Goal: Obtain resource: Obtain resource

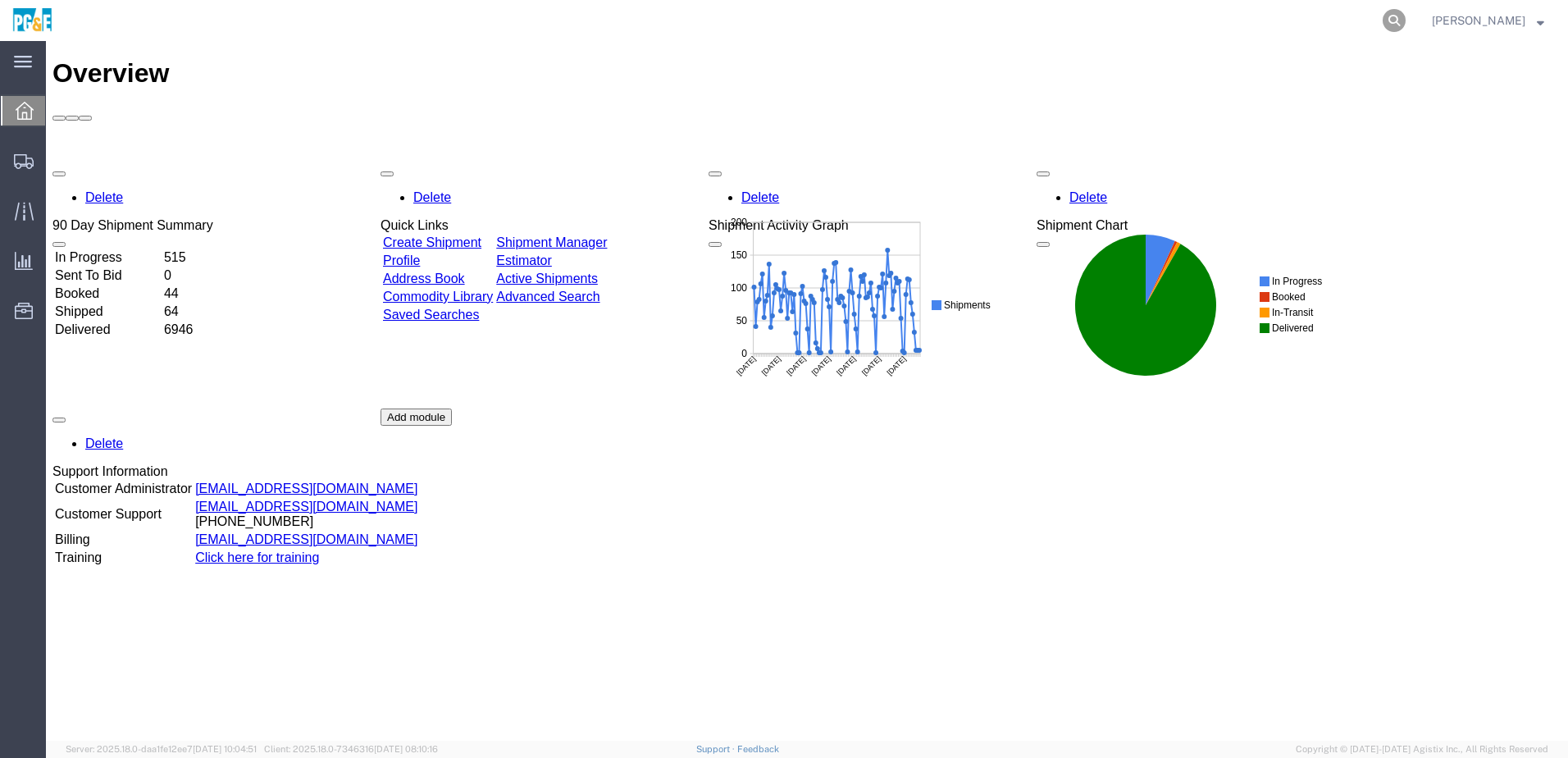
click at [1406, 26] on icon at bounding box center [1394, 21] width 23 height 23
click at [1240, 26] on input "search" at bounding box center [1134, 21] width 499 height 39
paste input "56283901"
type input "56283901"
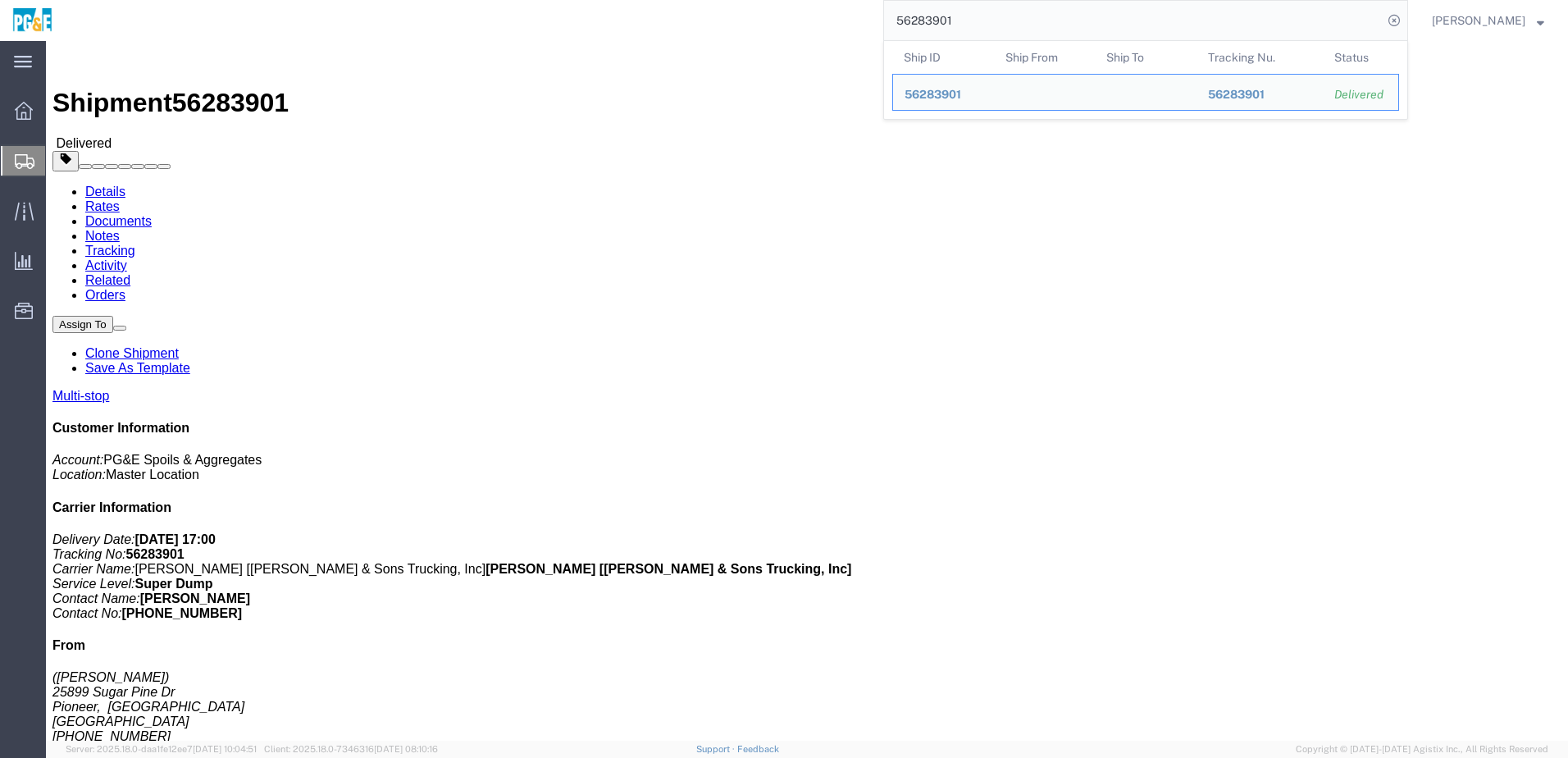
click link "Documents"
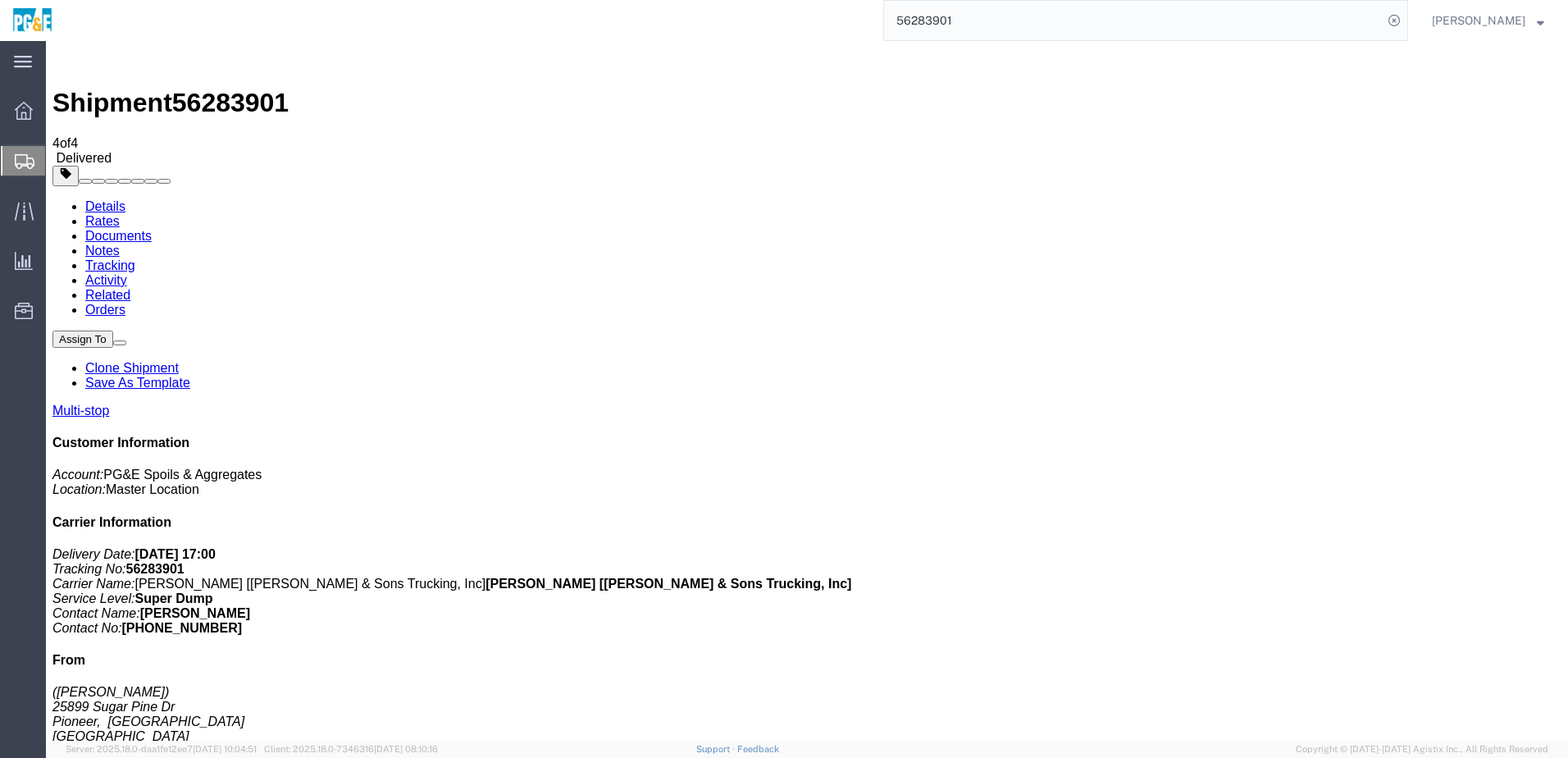
checkbox input "true"
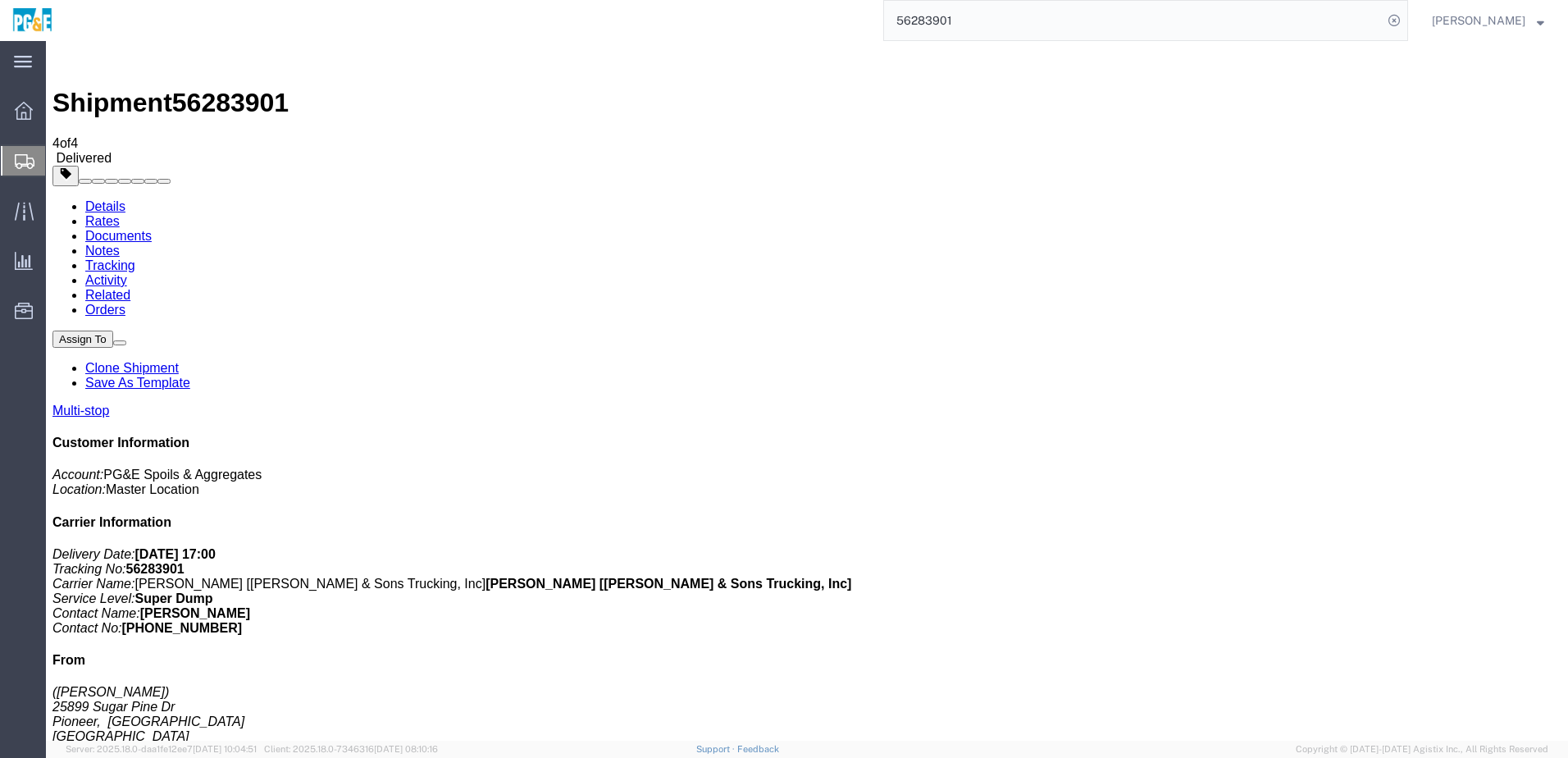
click at [135, 259] on link "Tracking" at bounding box center [110, 265] width 50 height 14
click at [106, 199] on link "Details" at bounding box center [105, 206] width 40 height 14
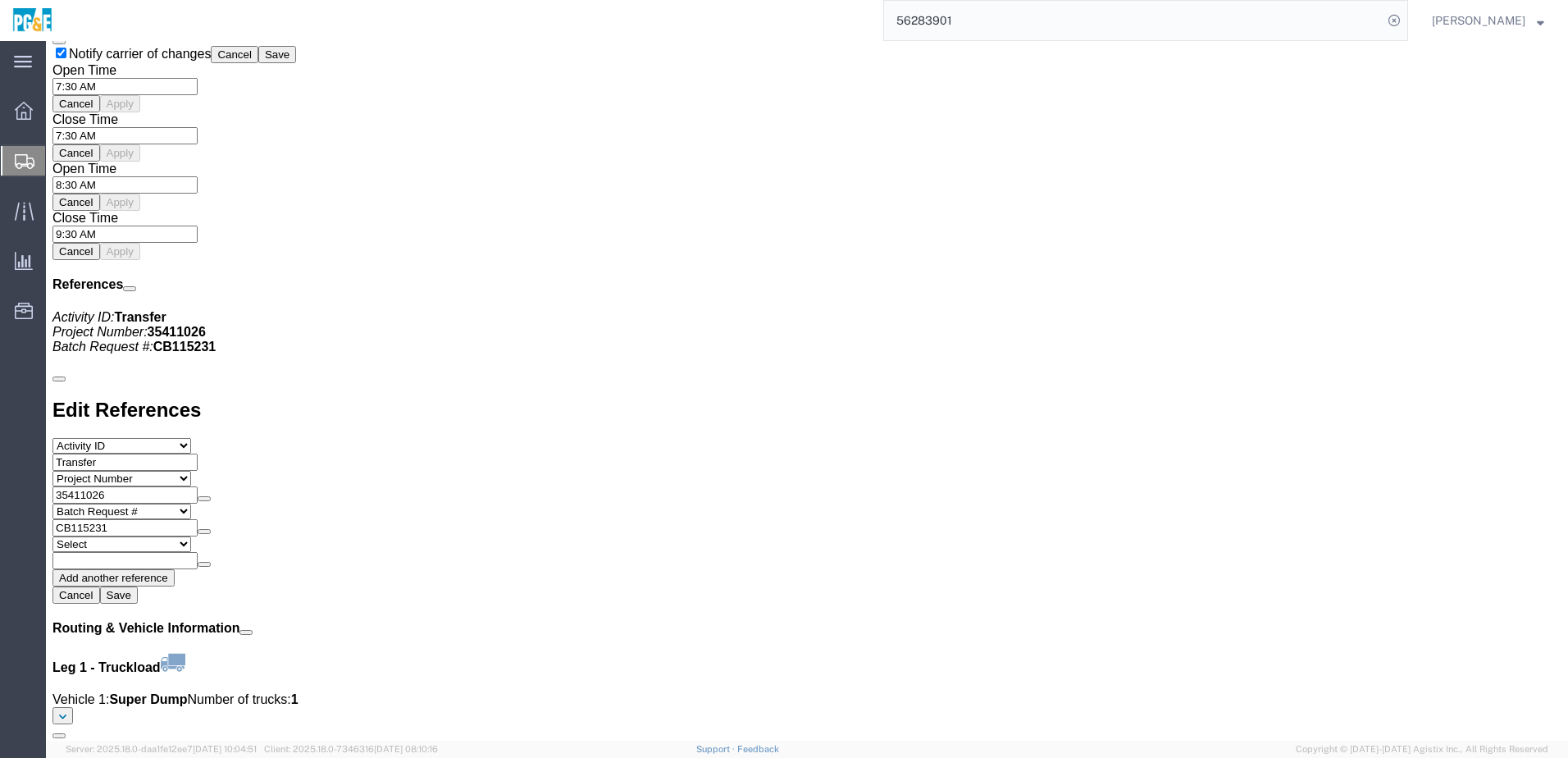
scroll to position [1376, 0]
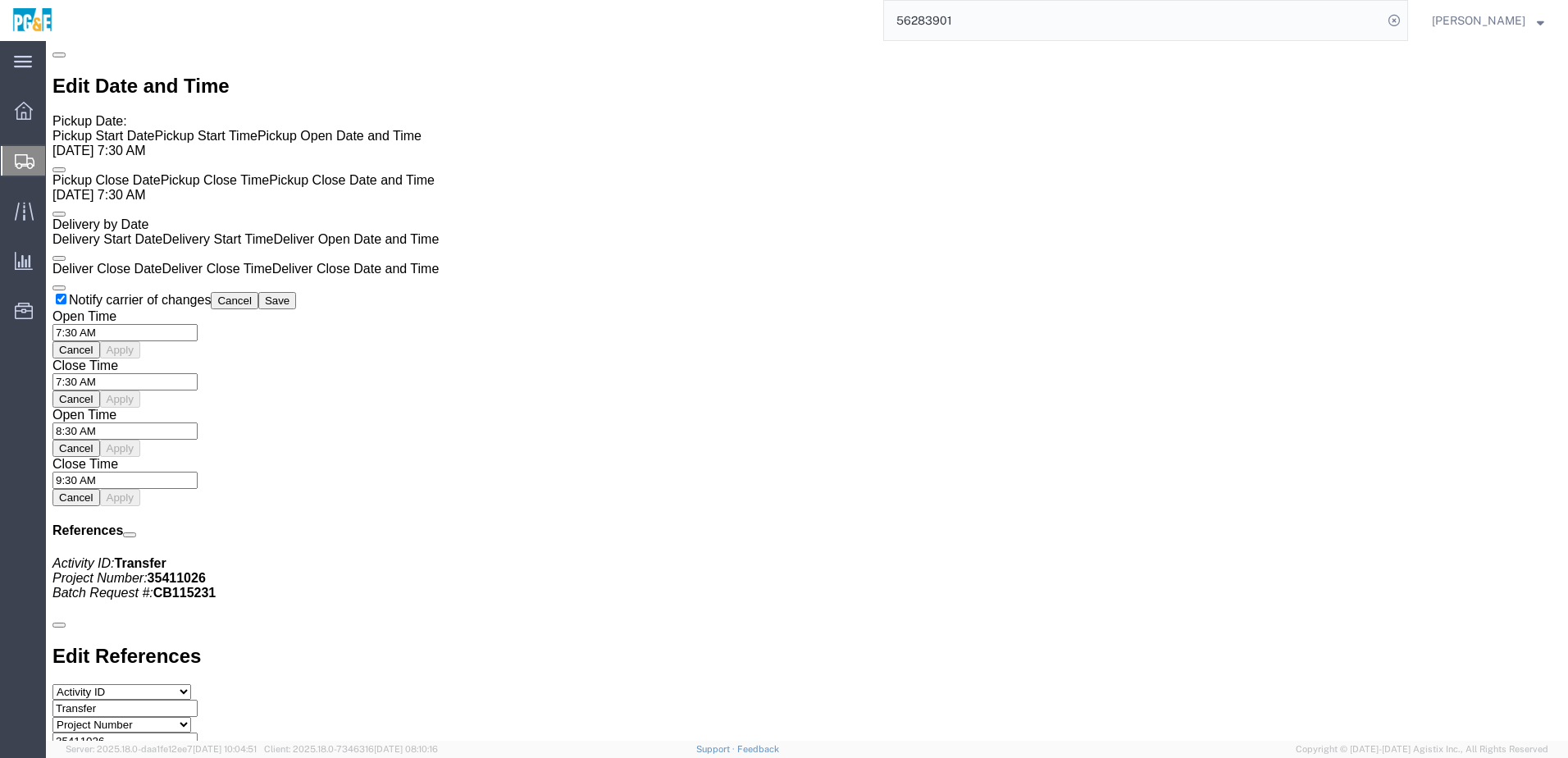
click at [955, 16] on input "56283901" at bounding box center [1134, 21] width 499 height 39
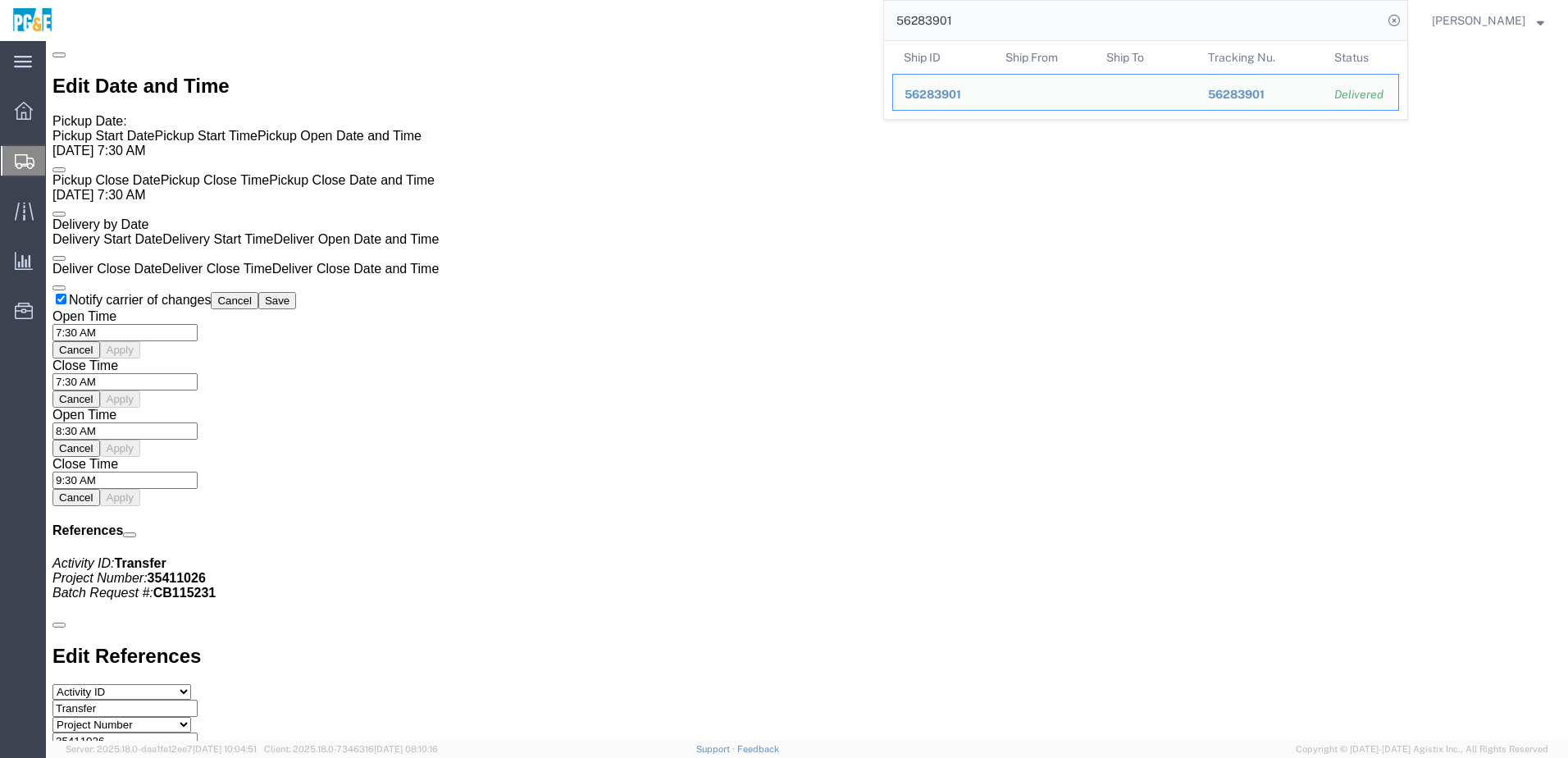
click at [955, 16] on input "56283901" at bounding box center [1134, 21] width 499 height 39
paste input "93123"
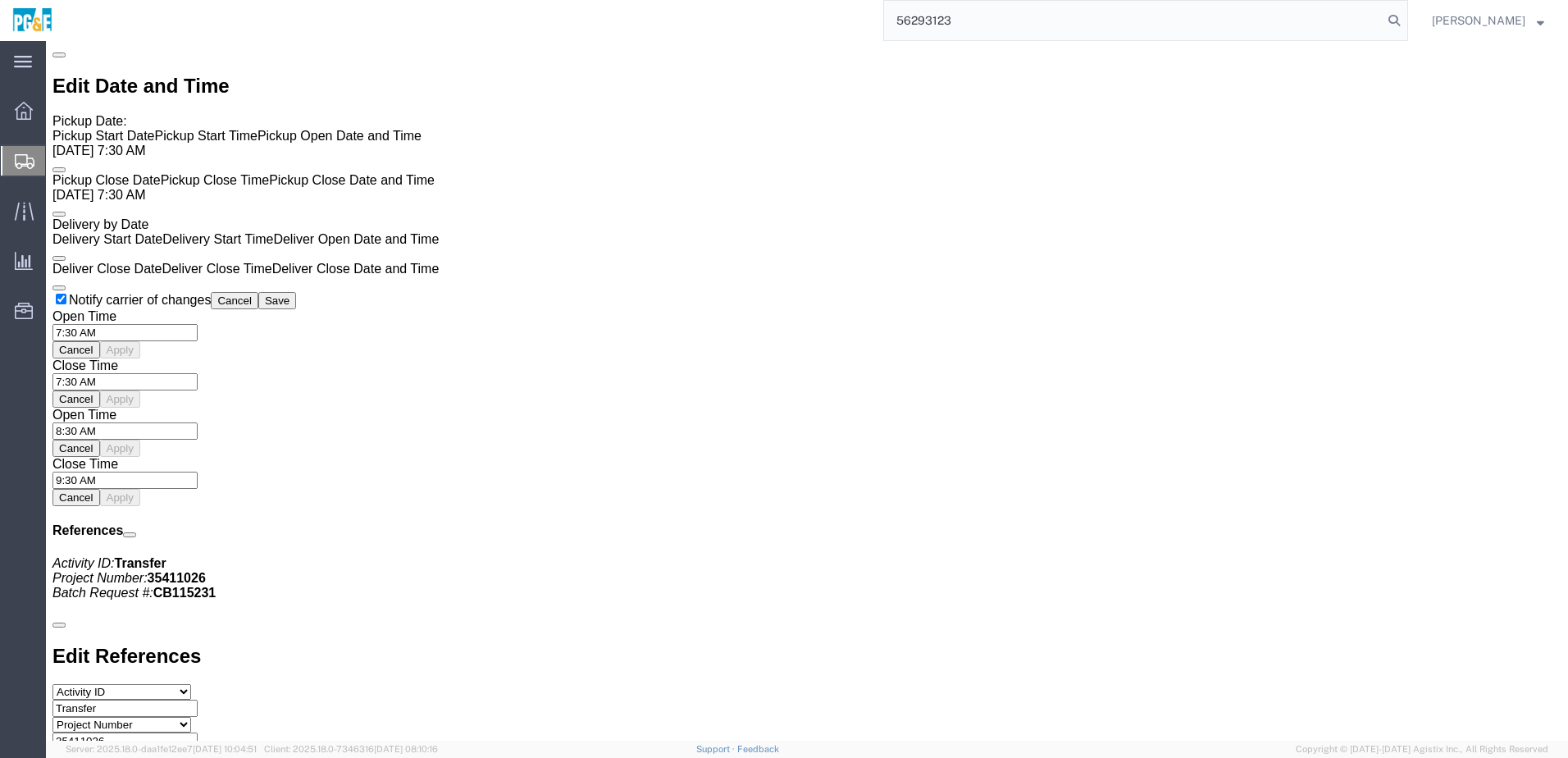
type input "56293123"
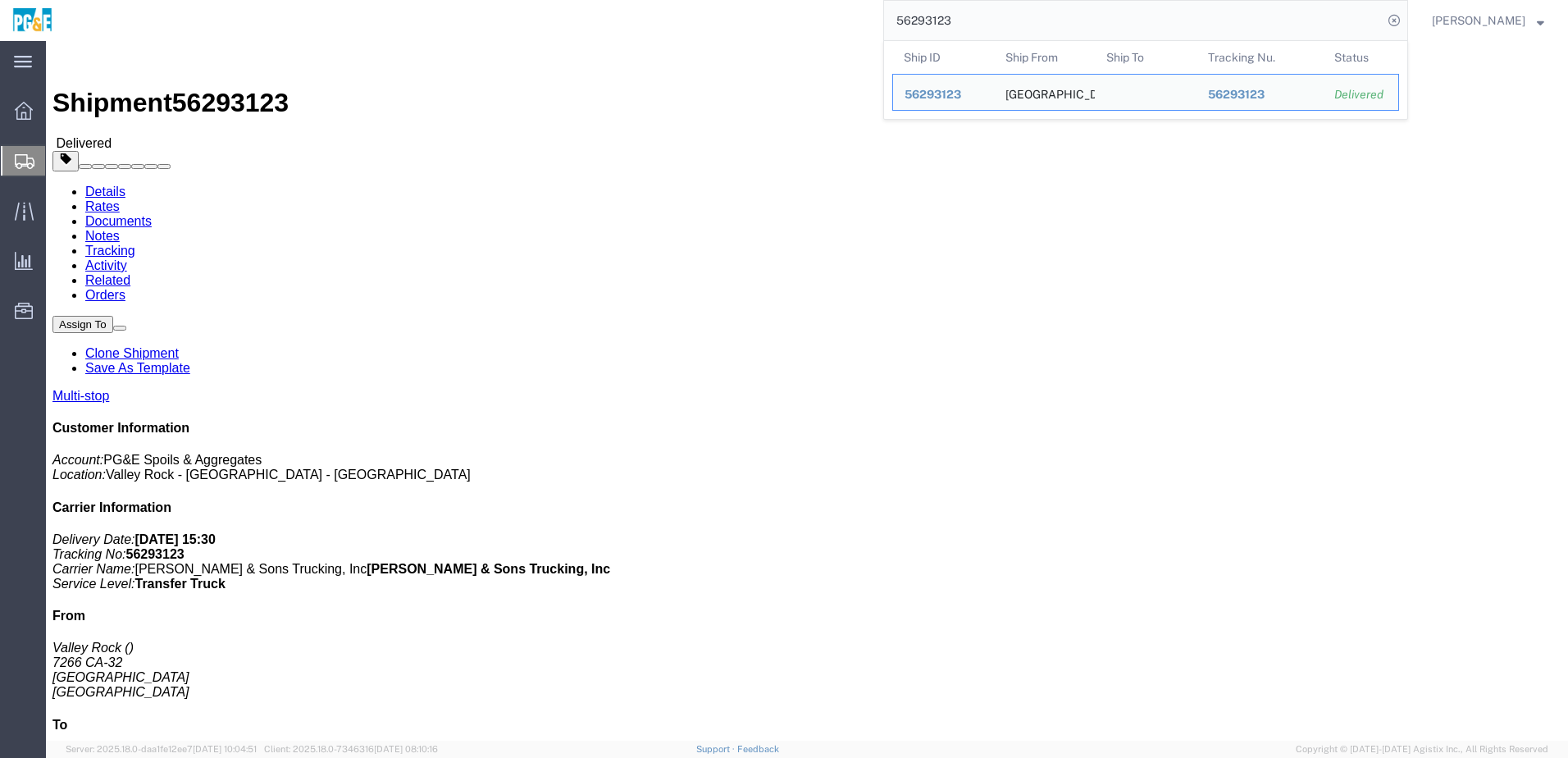
click link "Documents"
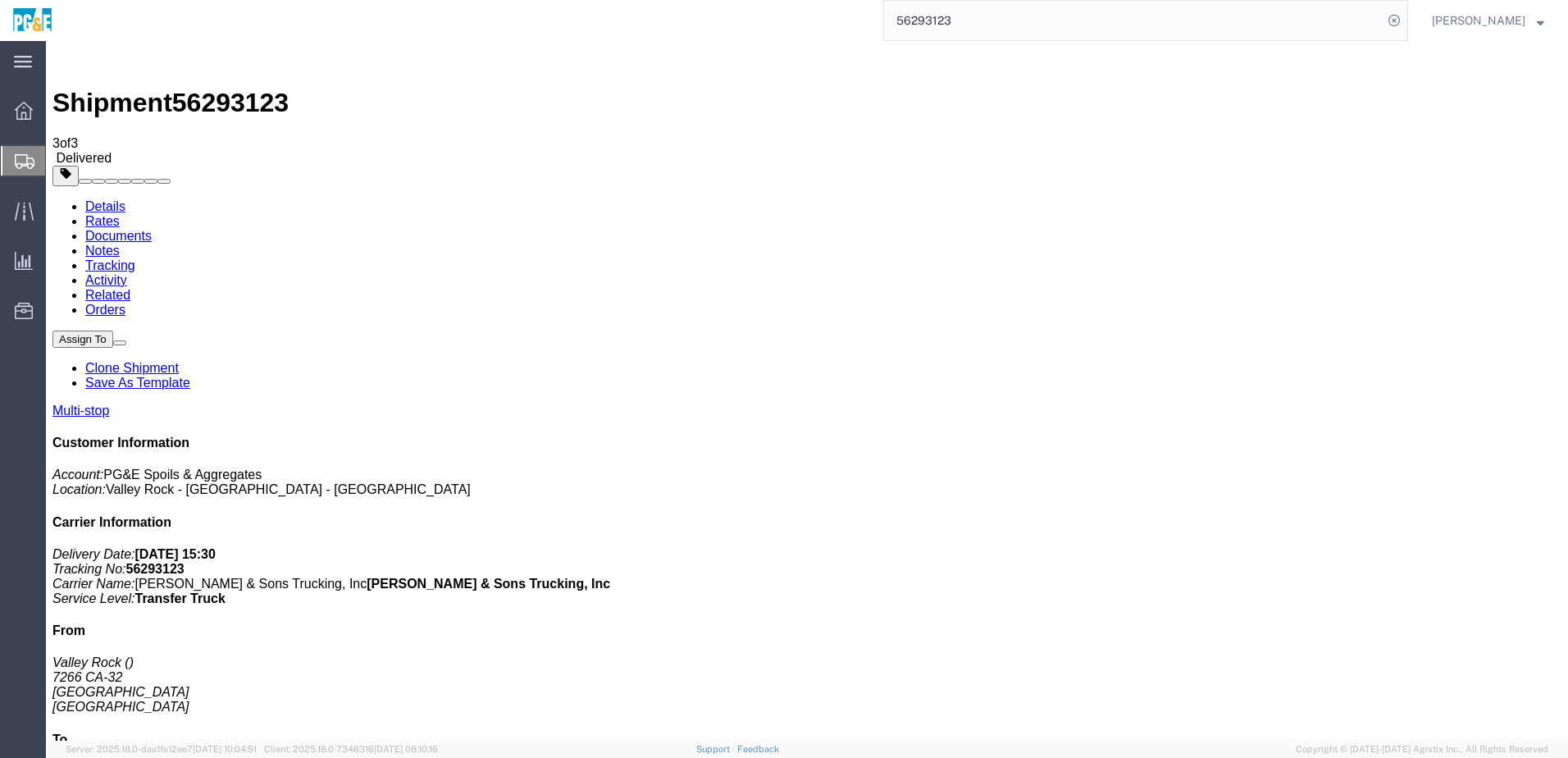
checkbox input "true"
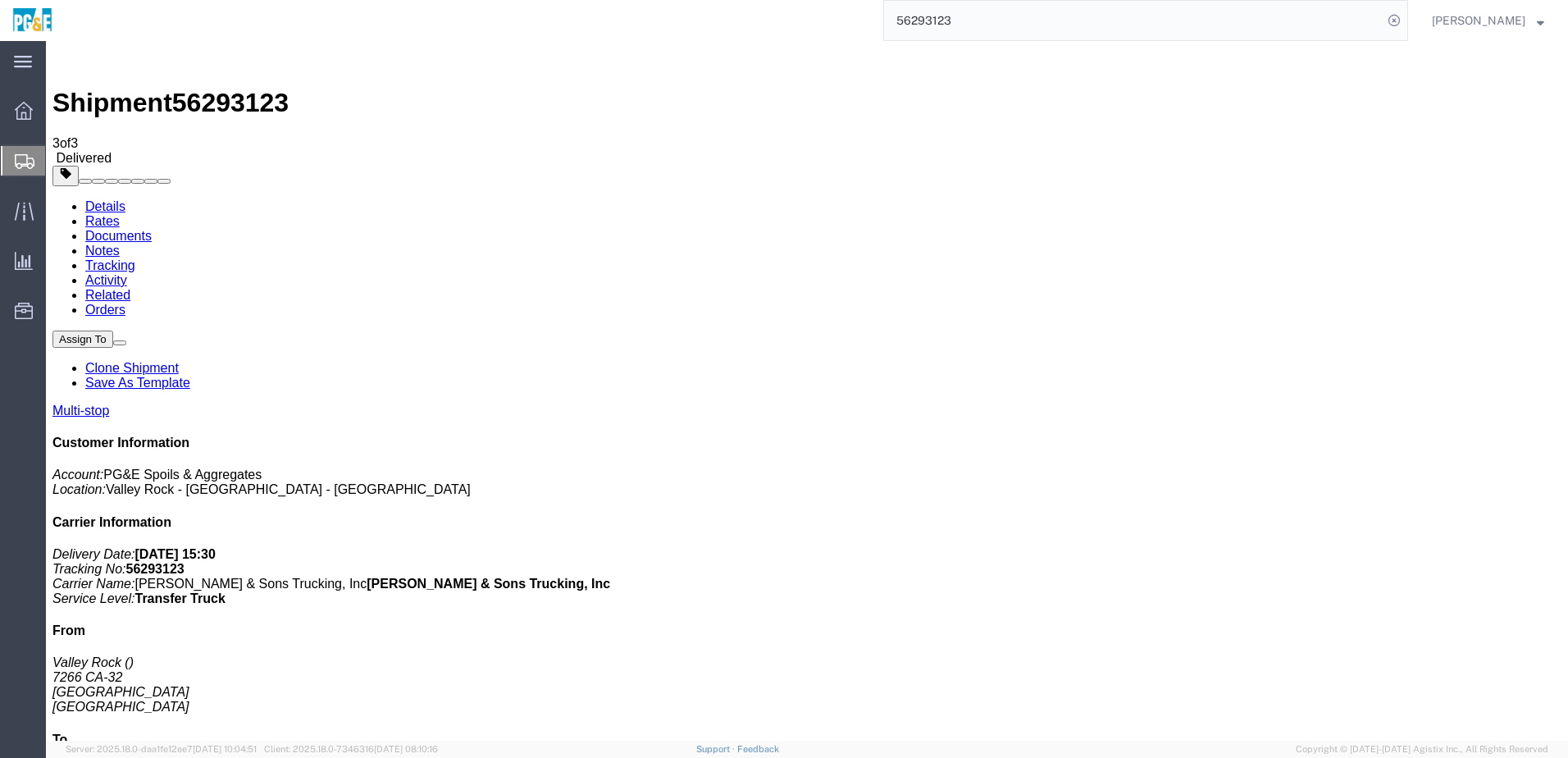
click at [135, 259] on link "Tracking" at bounding box center [110, 265] width 50 height 14
click at [97, 199] on link "Details" at bounding box center [105, 206] width 40 height 14
drag, startPoint x: 257, startPoint y: 421, endPoint x: 447, endPoint y: 419, distance: 190.0
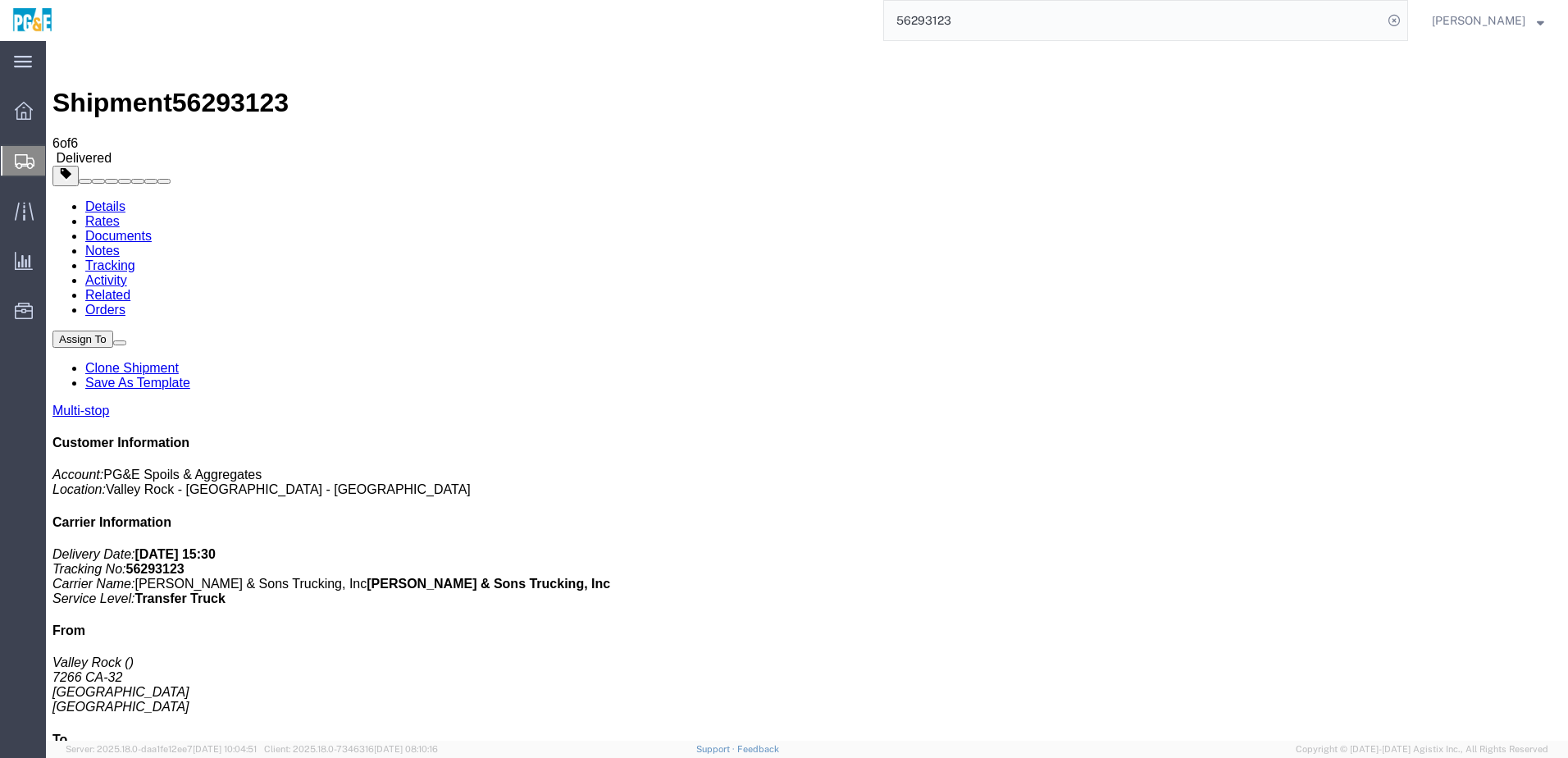
click td "[GEOGRAPHIC_DATA] 7266 CA-[GEOGRAPHIC_DATA], [GEOGRAPHIC_DATA]"
copy div "[STREET_ADDRESS]"
drag, startPoint x: 259, startPoint y: 457, endPoint x: 492, endPoint y: 452, distance: 233.1
click div "[STREET_ADDRESS][PERSON_NAME]"
copy div "[STREET_ADDRESS][PERSON_NAME]"
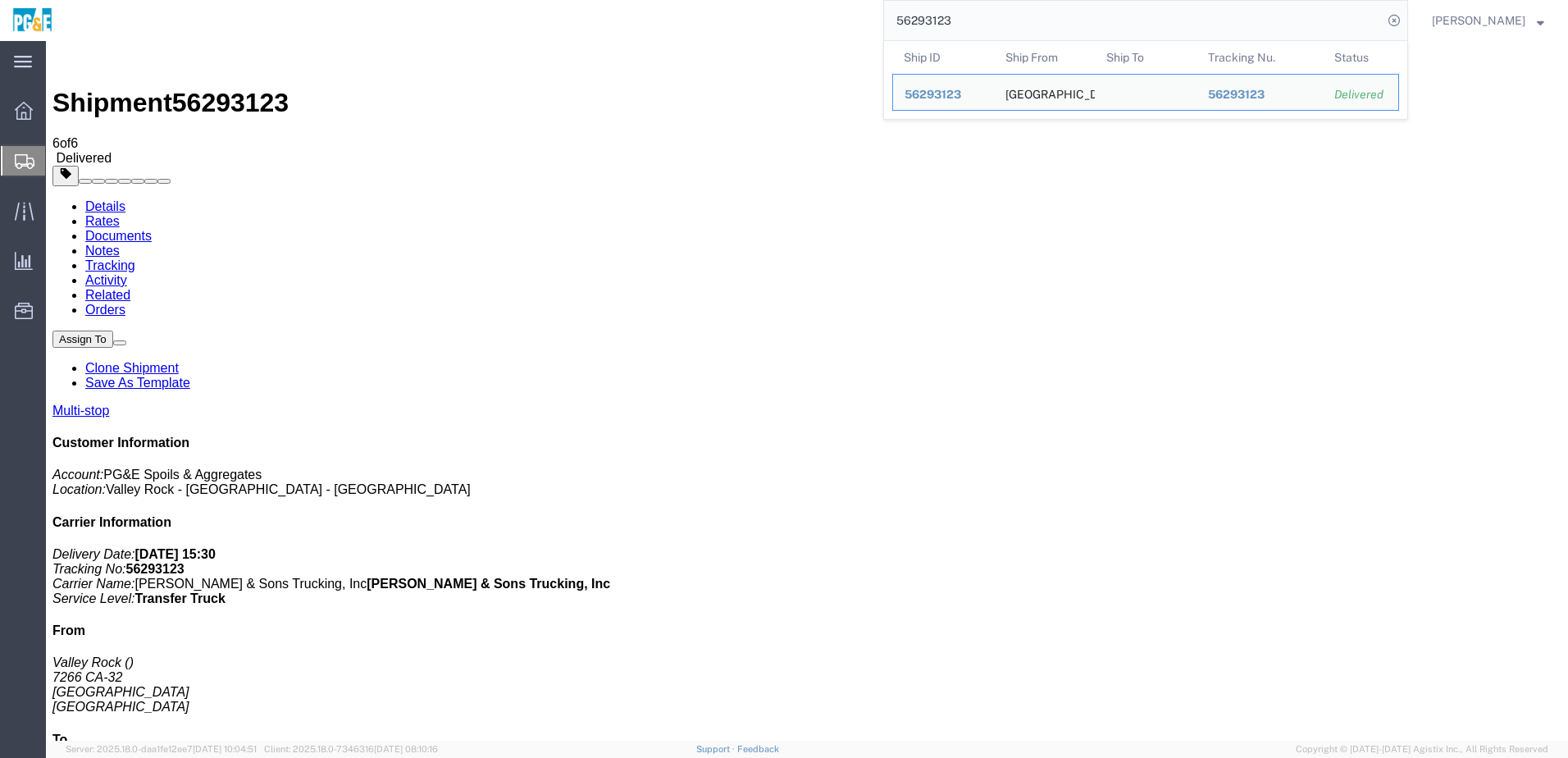
click at [950, 29] on input "56293123" at bounding box center [1134, 21] width 499 height 39
paste input "206"
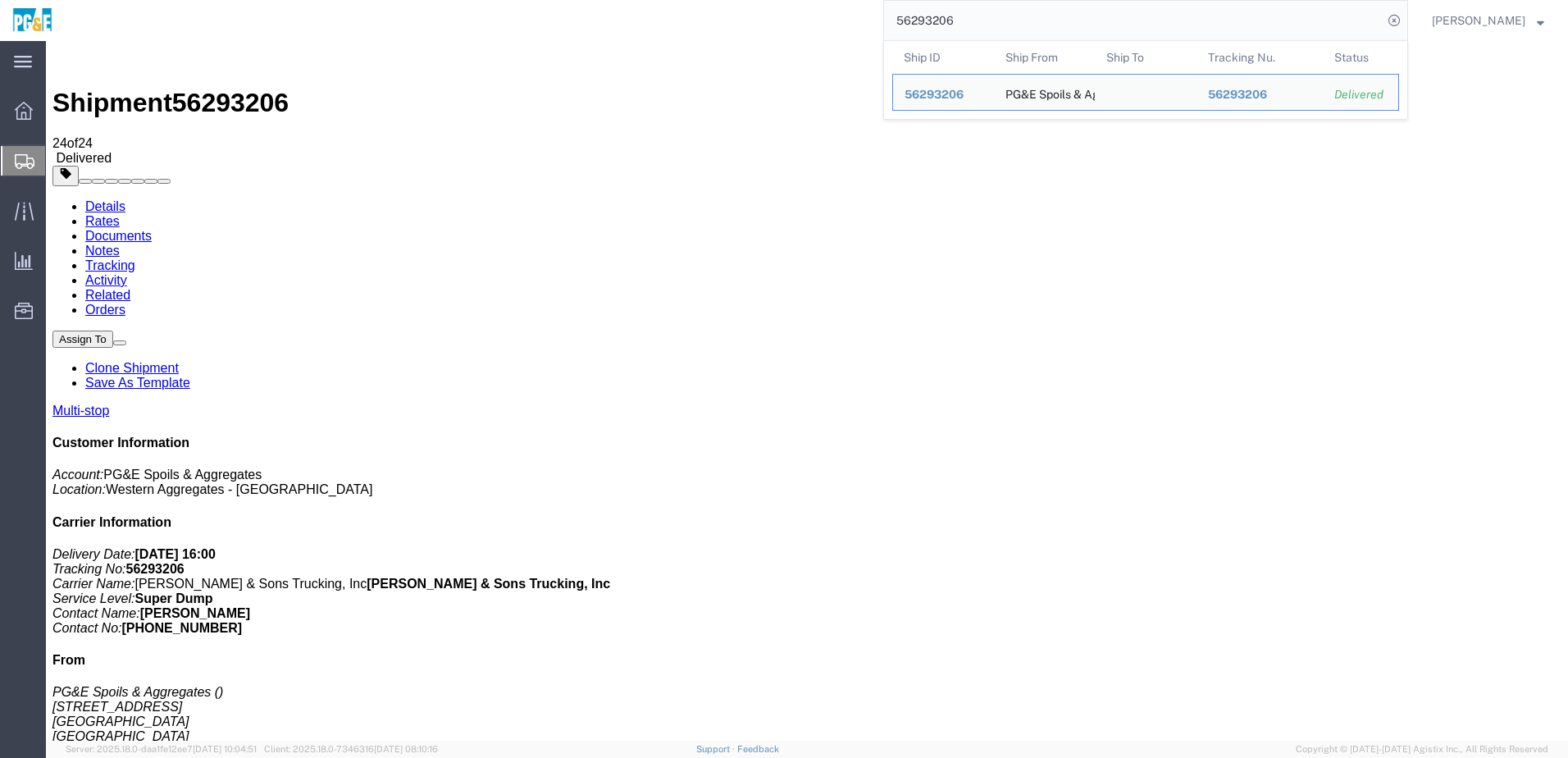
click at [929, 20] on input "56293206" at bounding box center [1134, 21] width 499 height 39
paste input "306948"
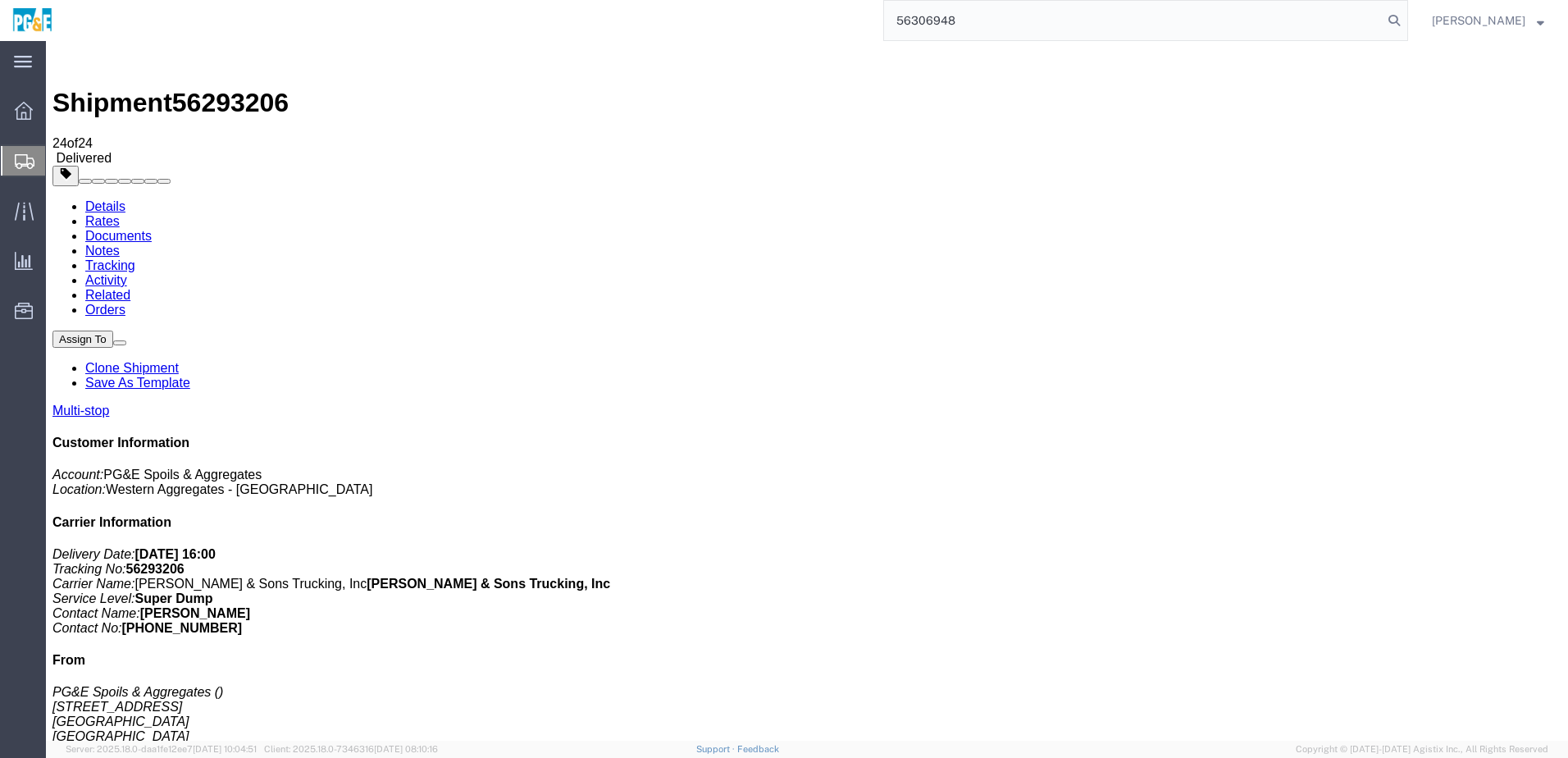
type input "56306948"
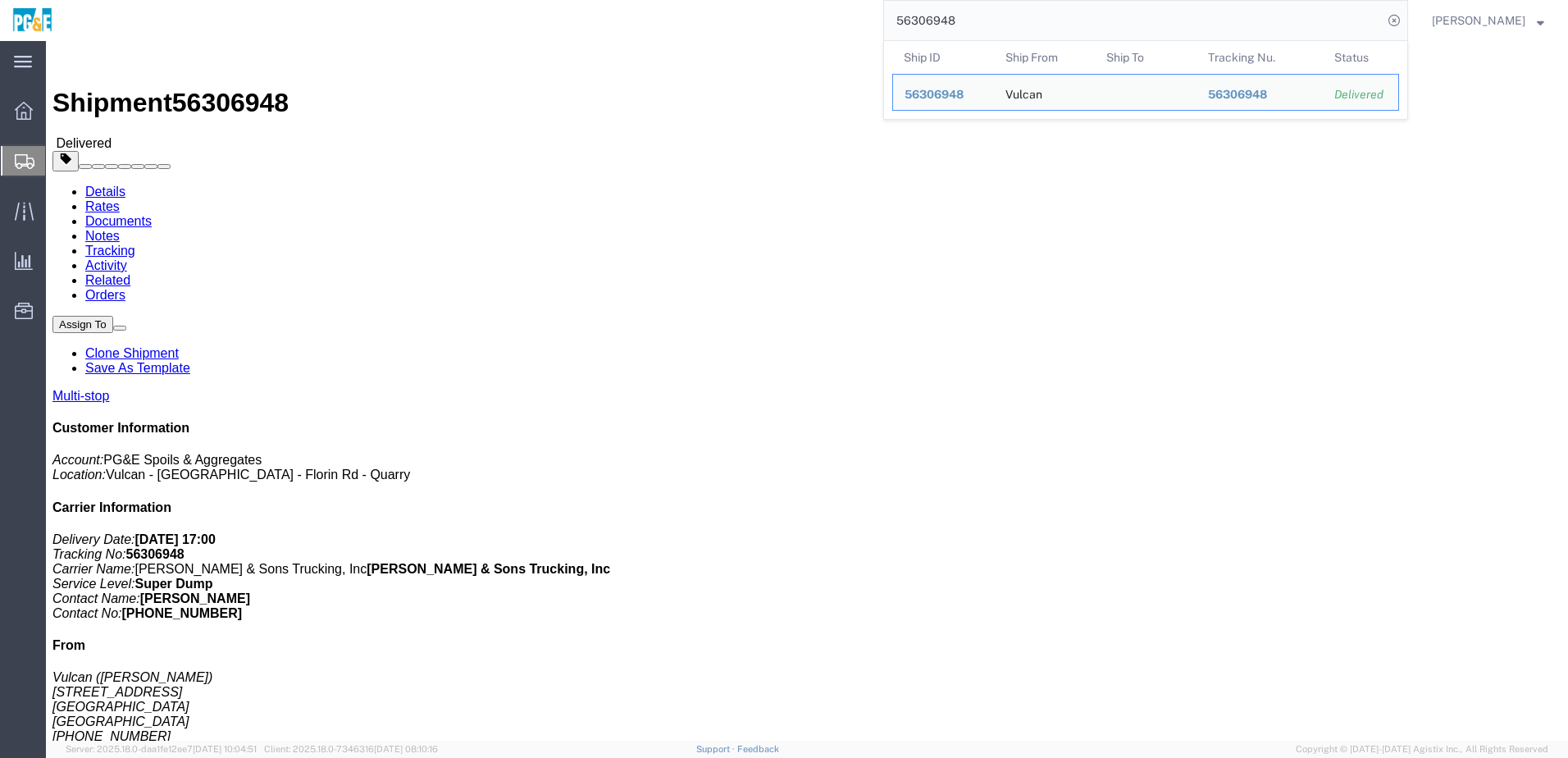
click link "Documents"
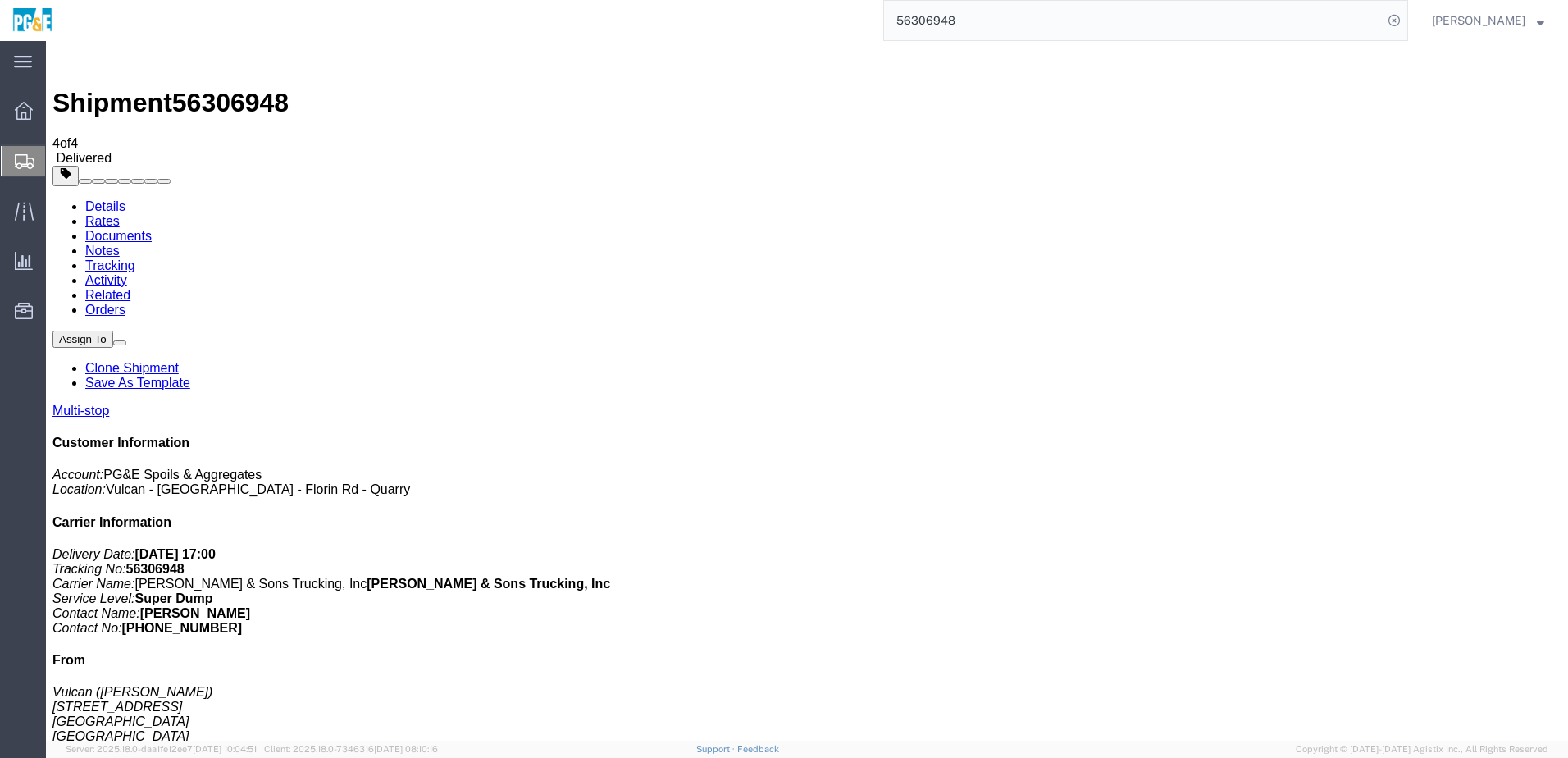
checkbox input "true"
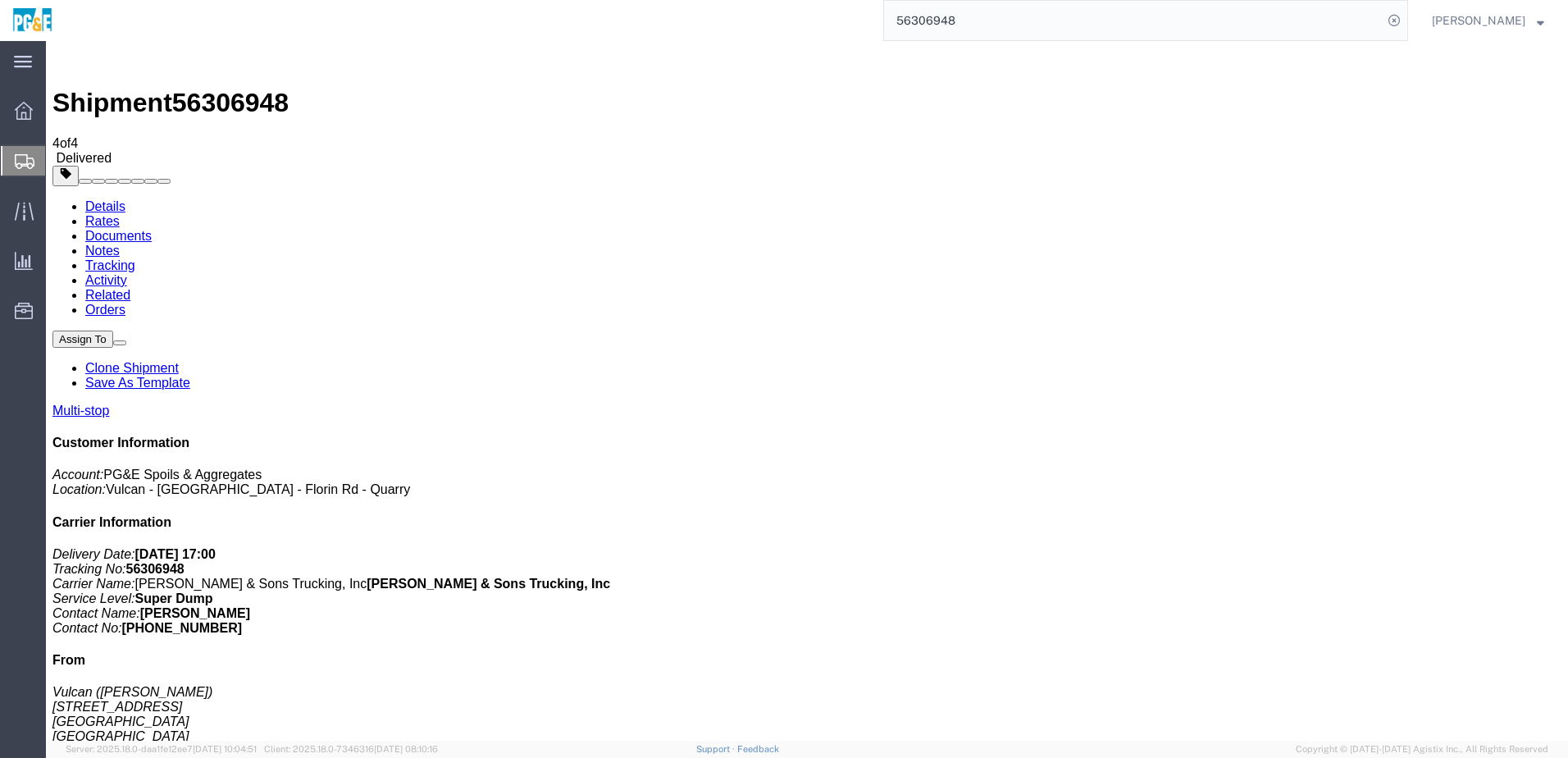
checkbox input "true"
click at [135, 259] on link "Tracking" at bounding box center [110, 265] width 50 height 14
click at [94, 199] on link "Details" at bounding box center [105, 206] width 40 height 14
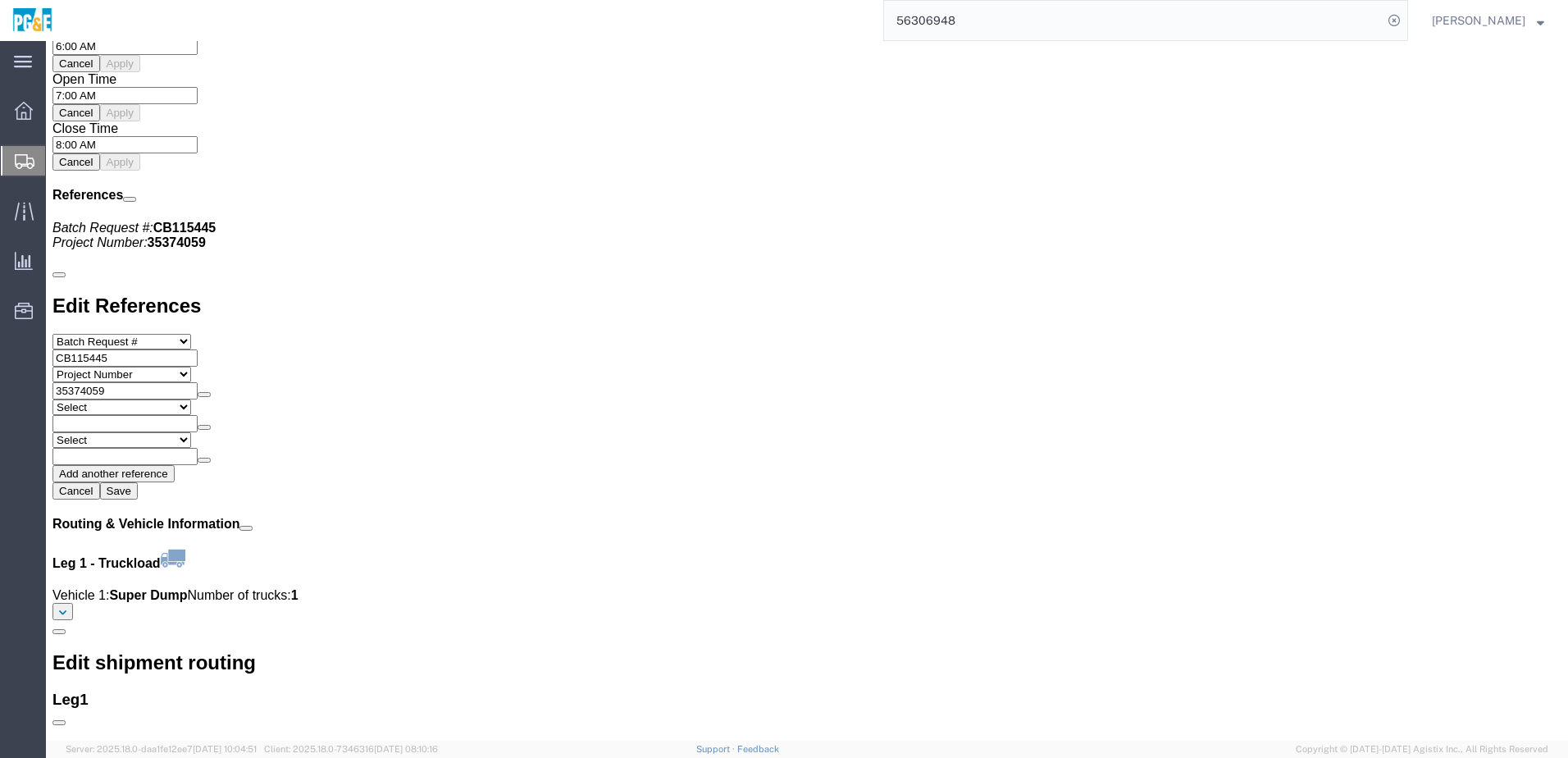
scroll to position [1757, 0]
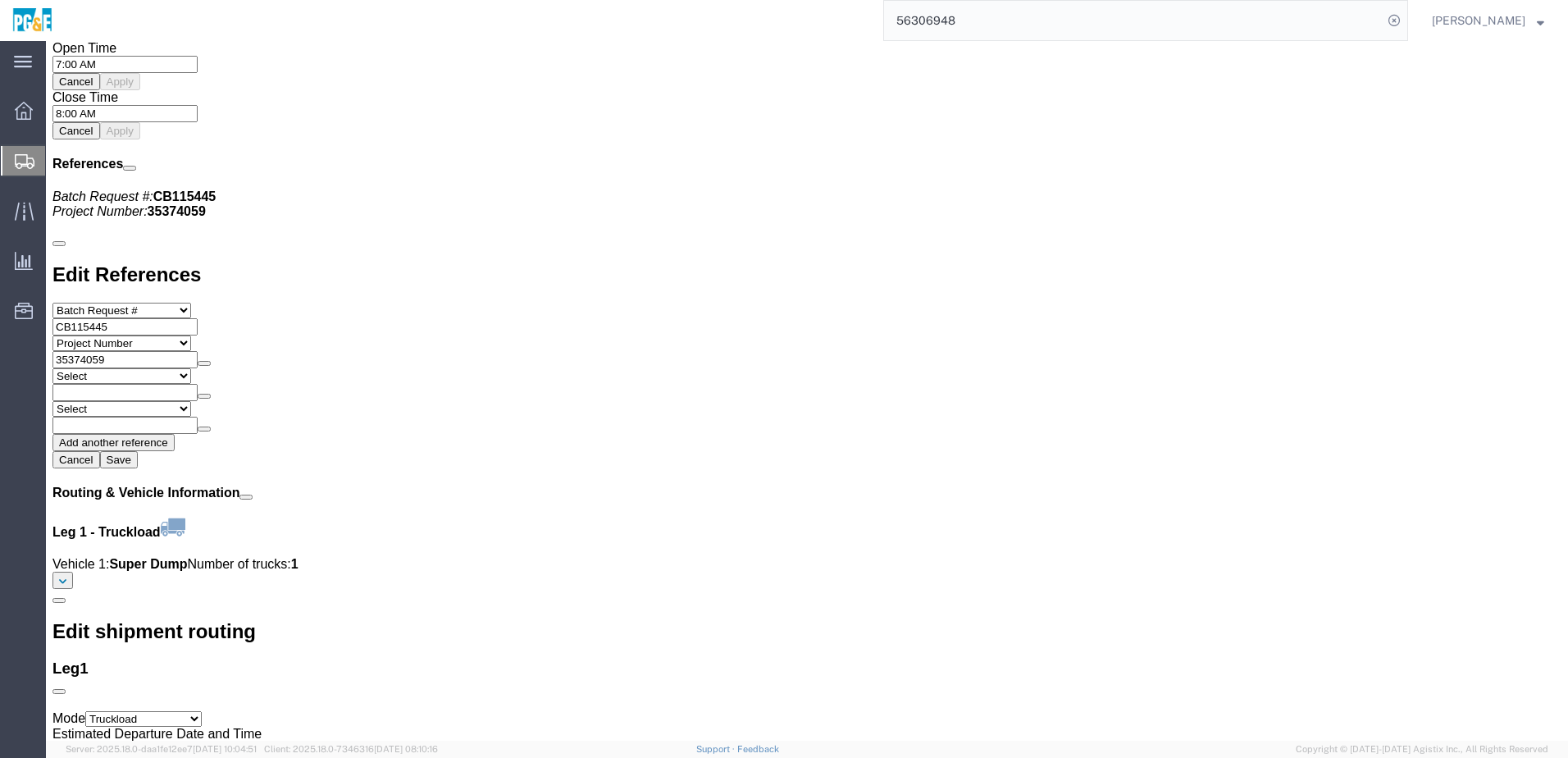
click link "Documents"
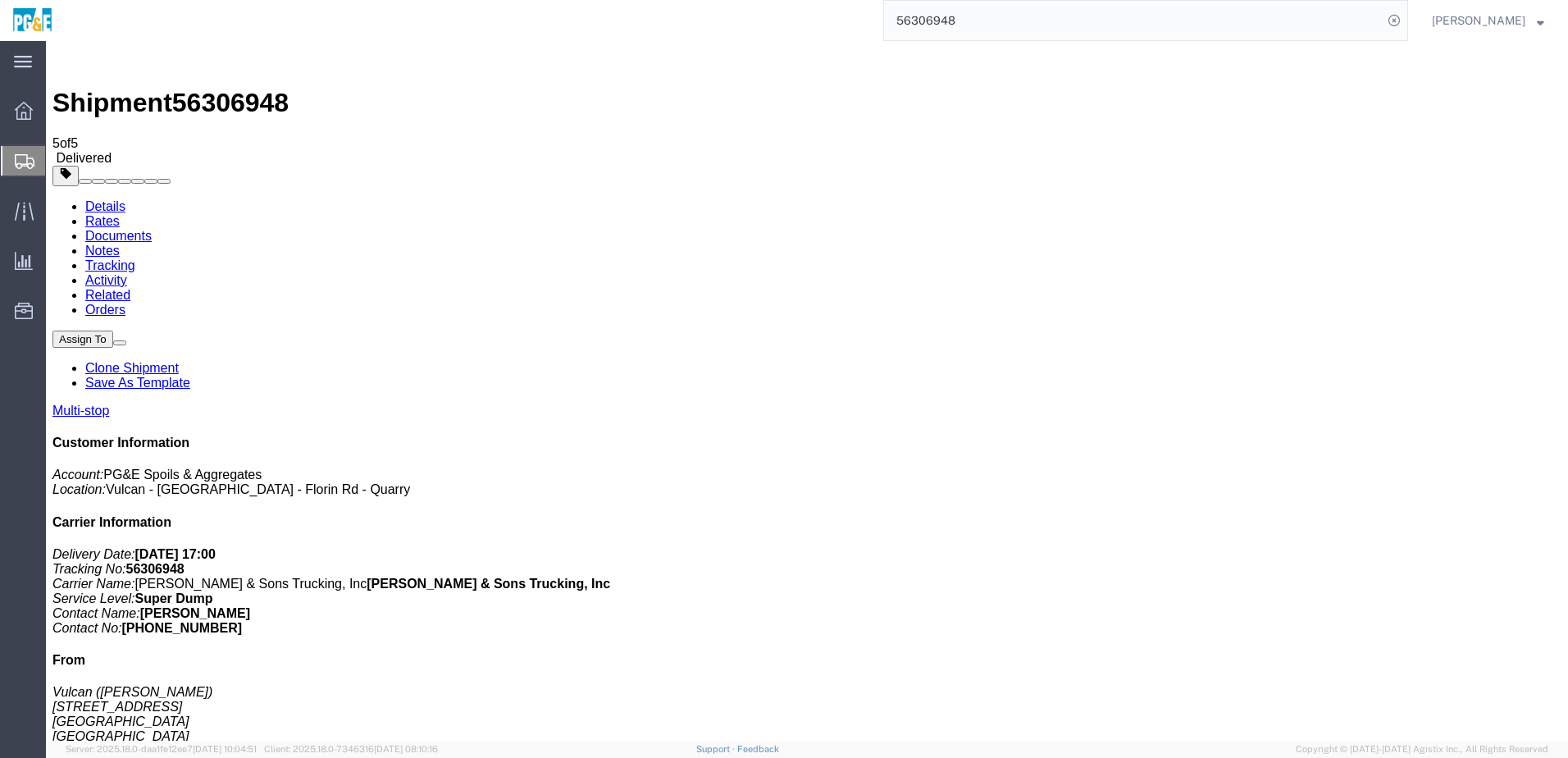
click at [937, 29] on input "56306948" at bounding box center [1134, 21] width 499 height 39
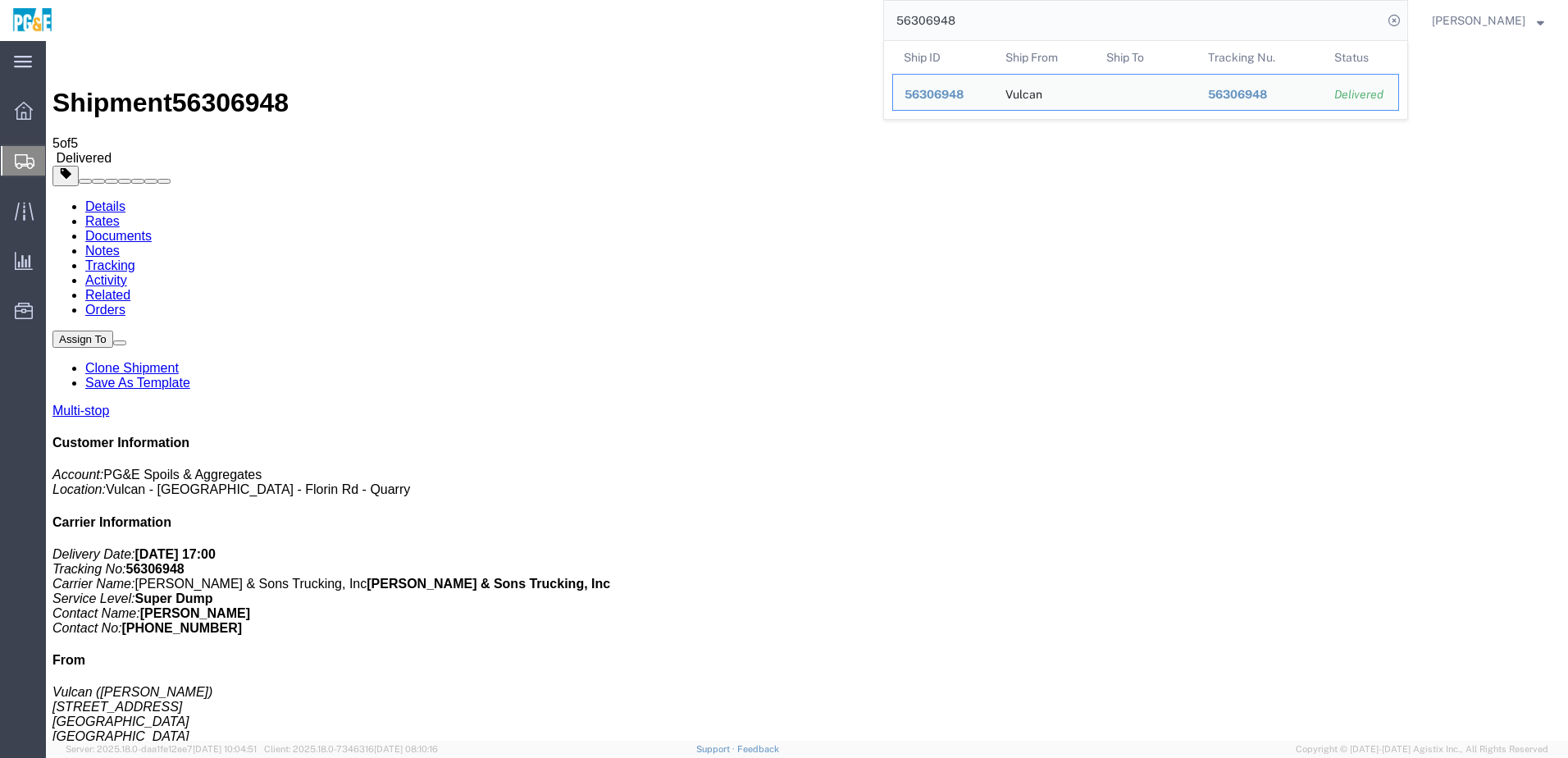
click at [937, 29] on input "56306948" at bounding box center [1134, 21] width 499 height 39
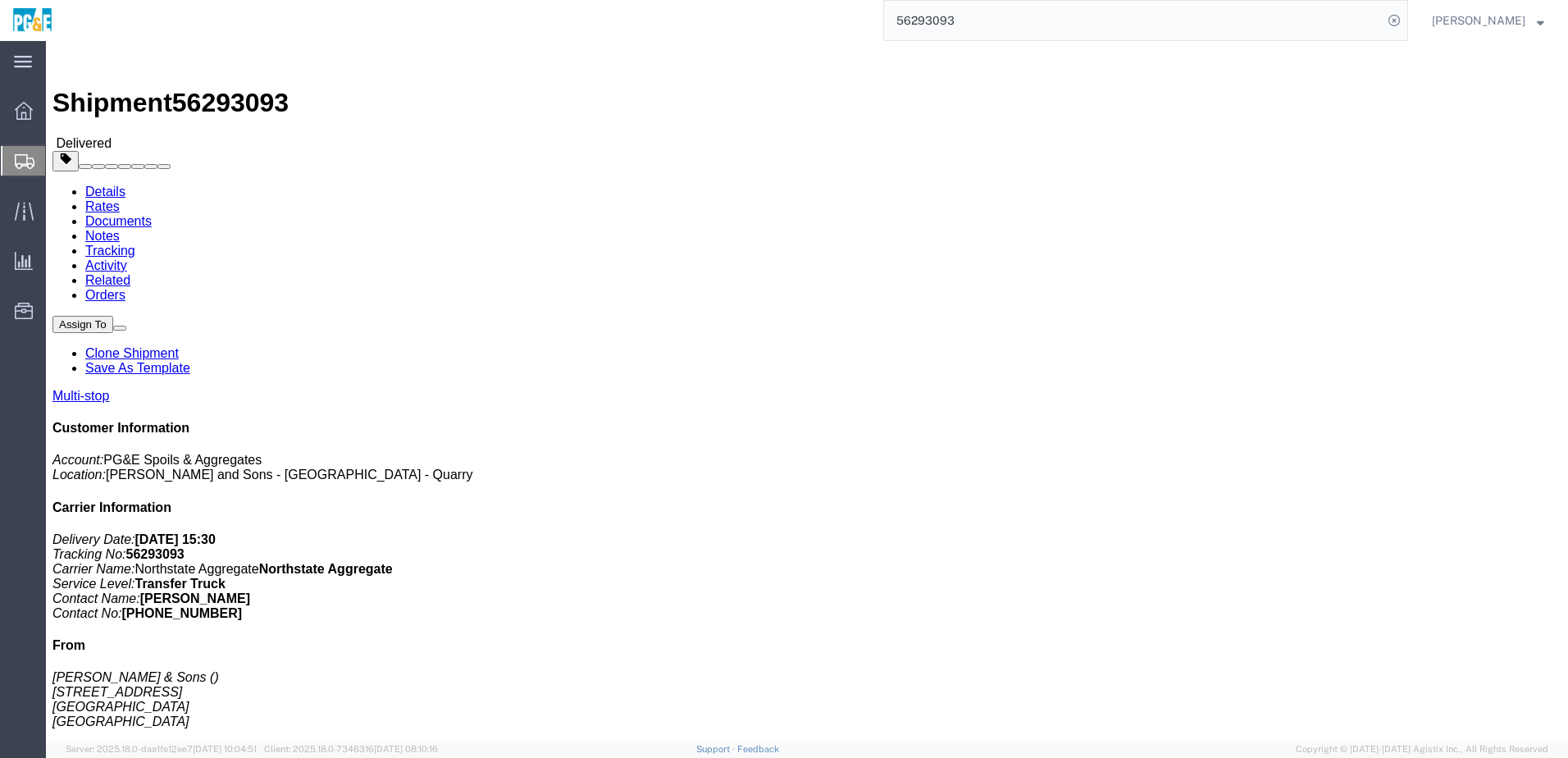
click link "Documents"
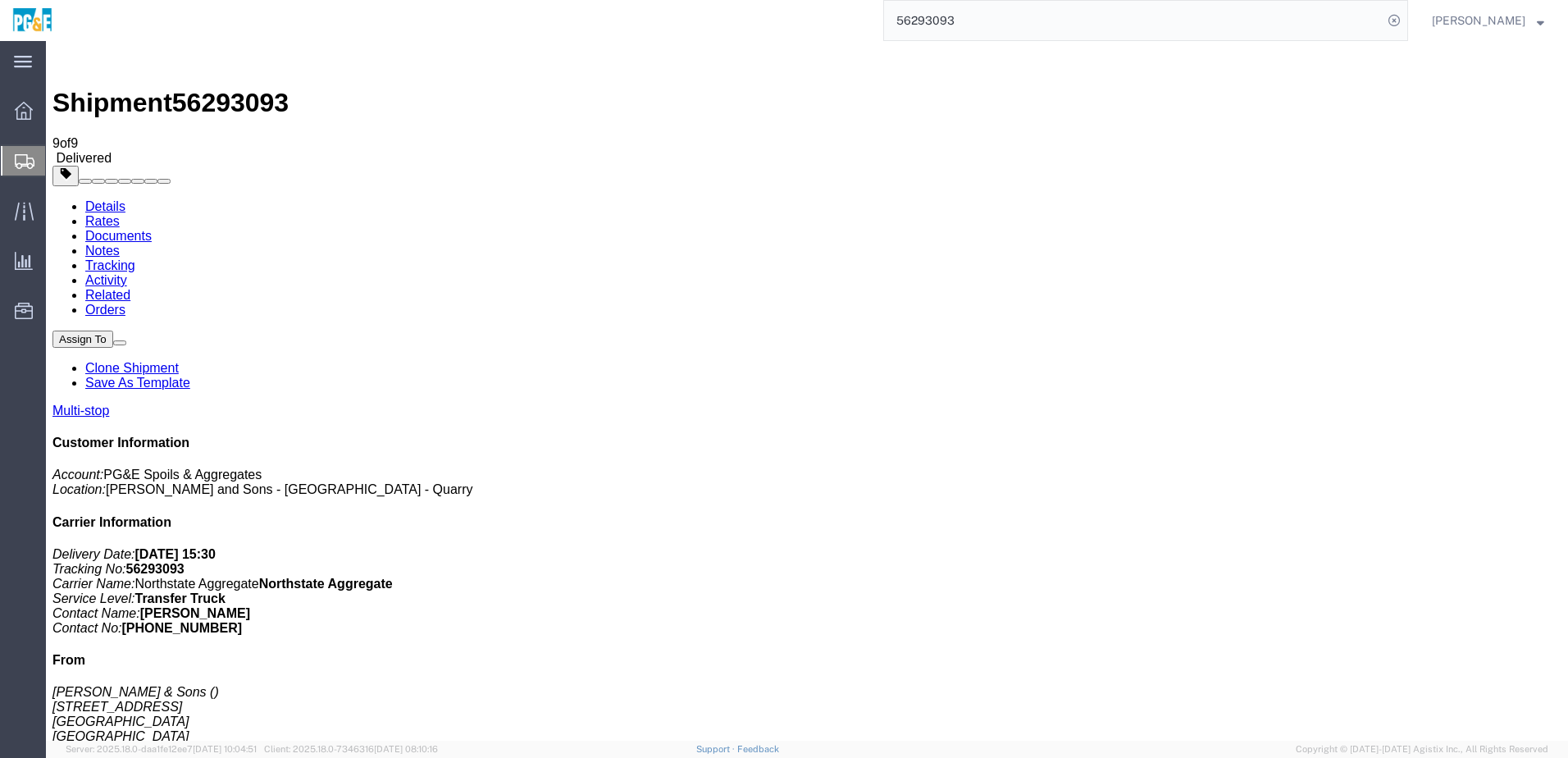
click at [945, 20] on input "56293093" at bounding box center [1134, 21] width 499 height 39
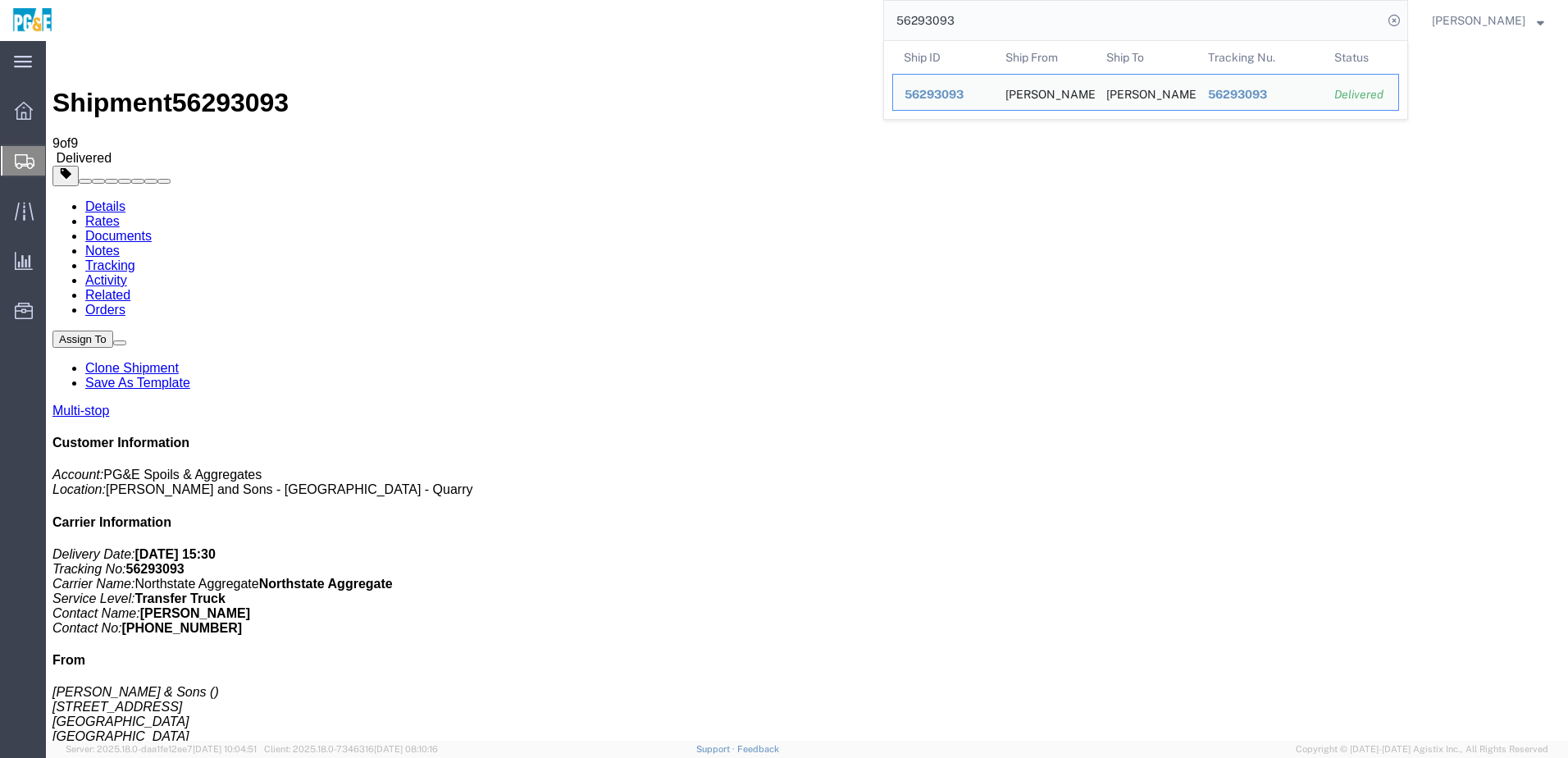
click at [945, 20] on input "56293093" at bounding box center [1134, 21] width 499 height 39
paste input "8364"
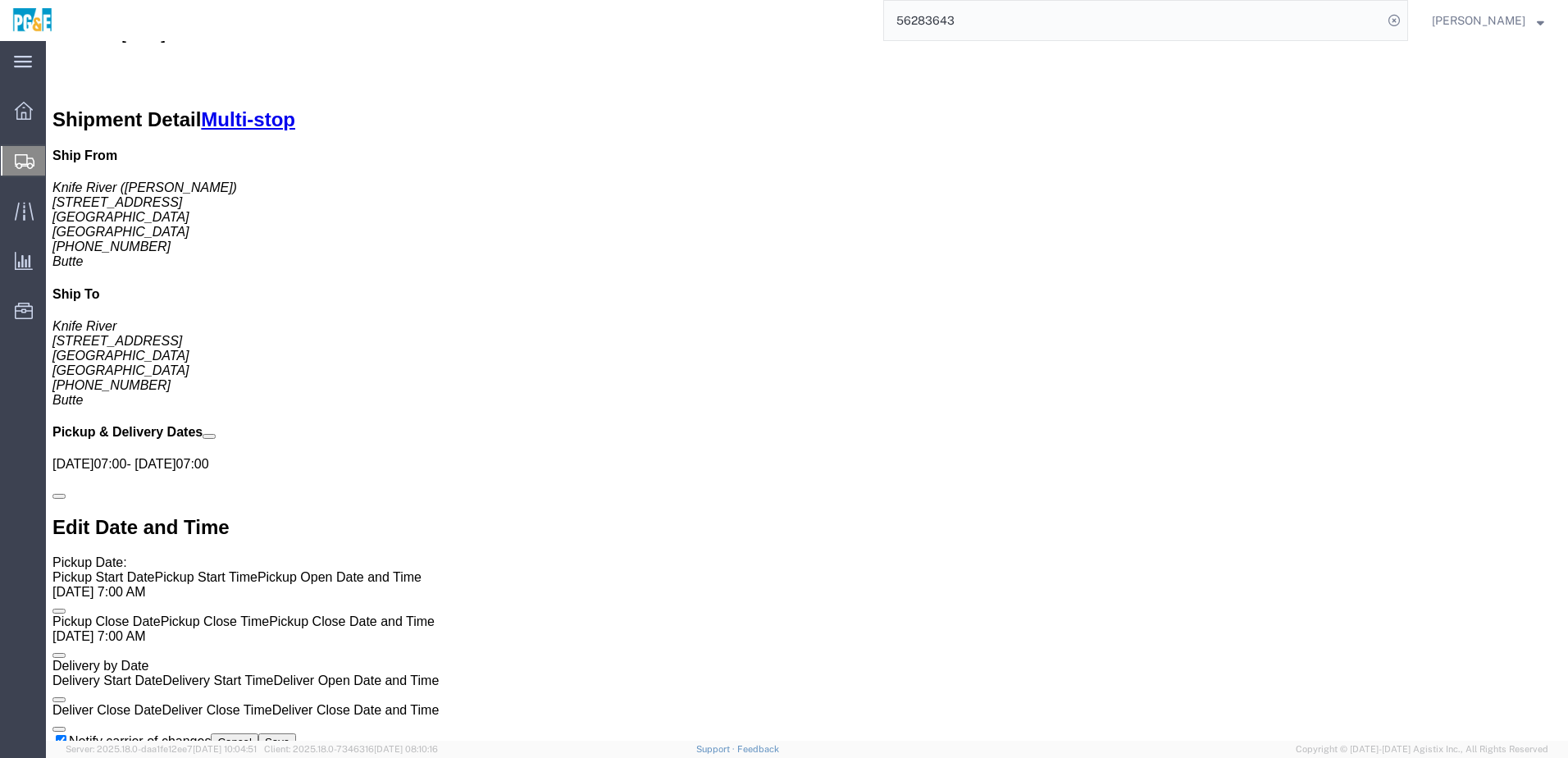
scroll to position [655, 0]
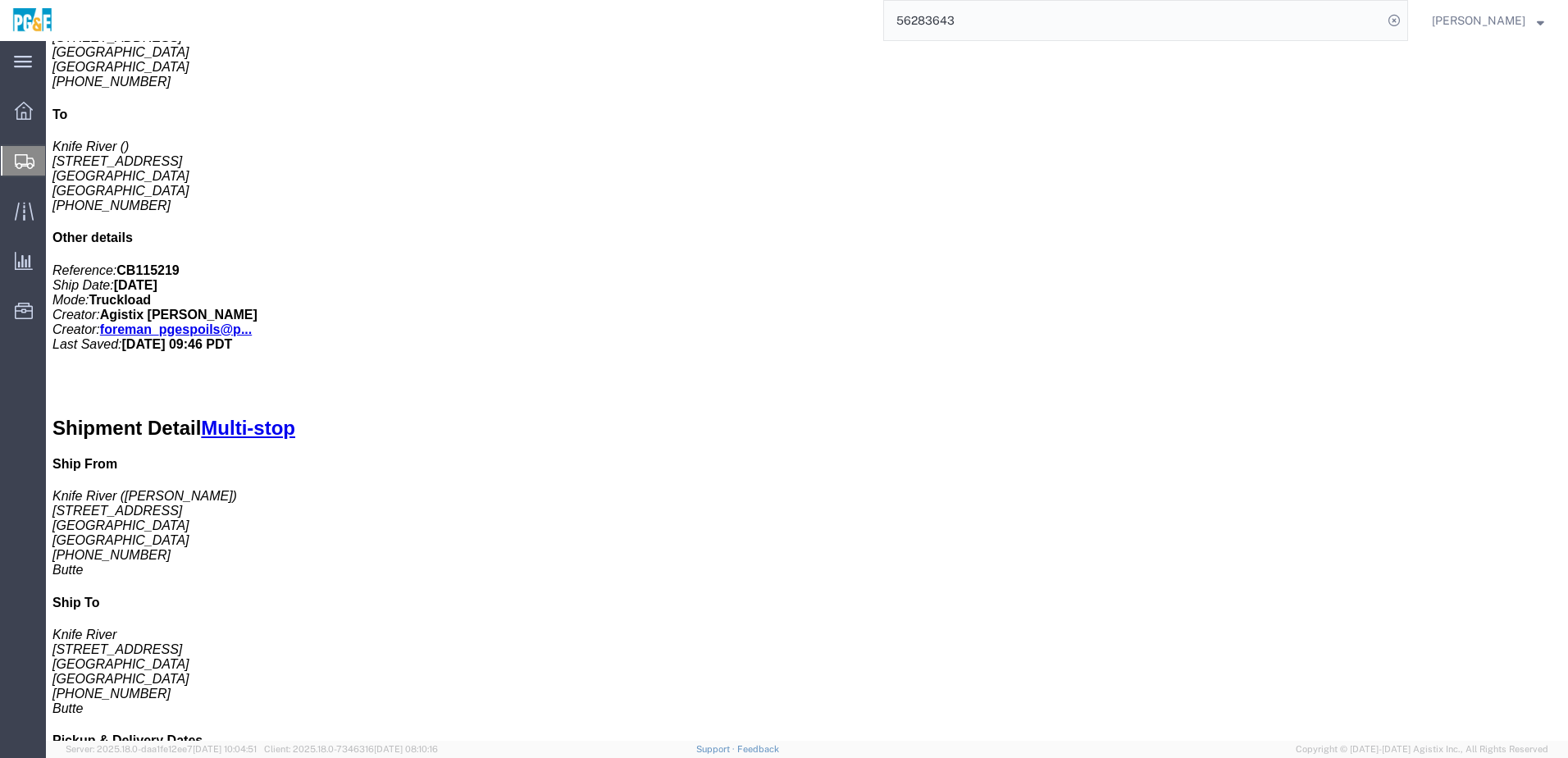
click link "Documents"
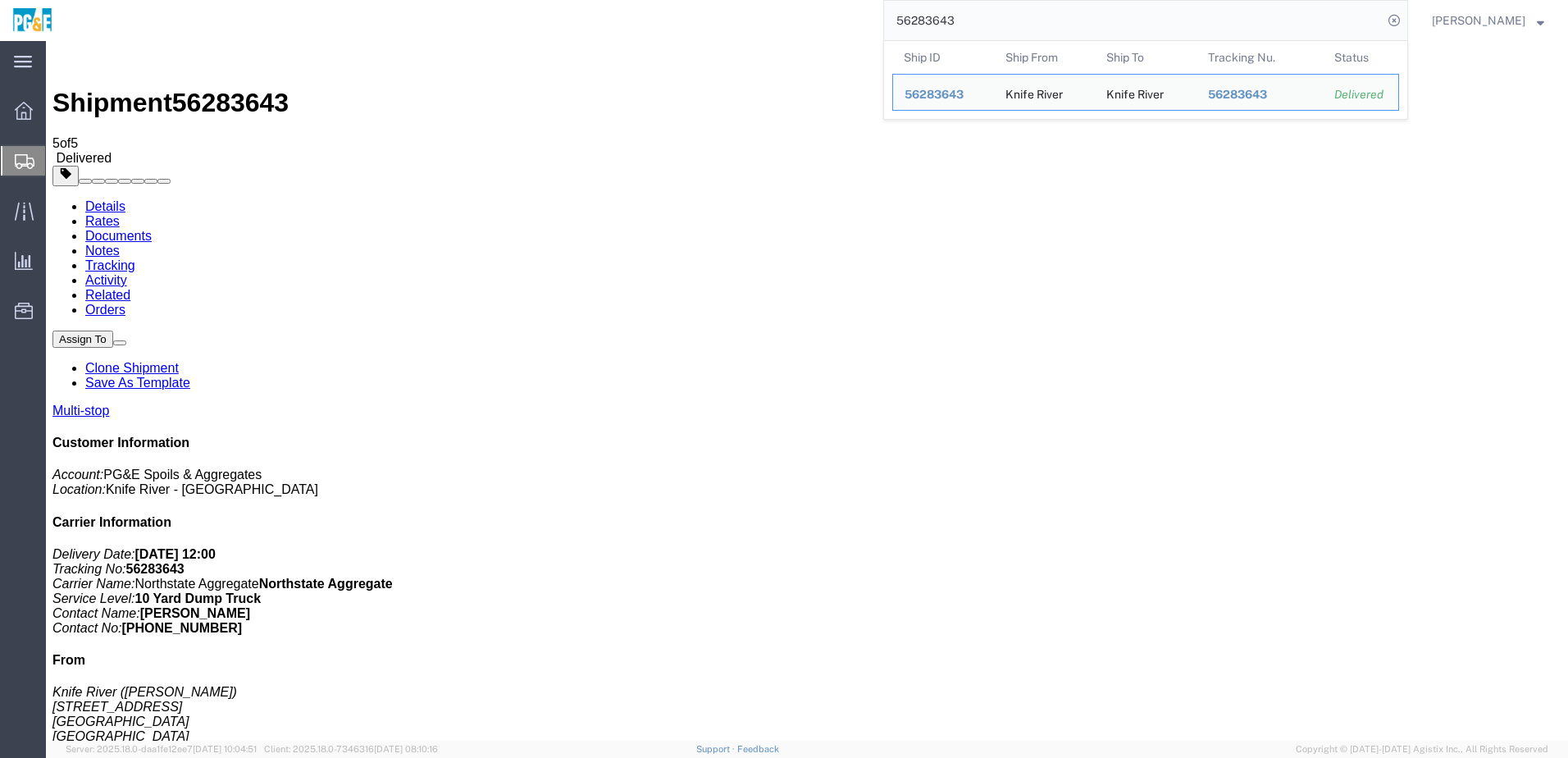
click at [928, 24] on input "56283643" at bounding box center [1134, 21] width 499 height 39
click at [944, 23] on input "56283643" at bounding box center [1134, 21] width 499 height 39
paste input "53780"
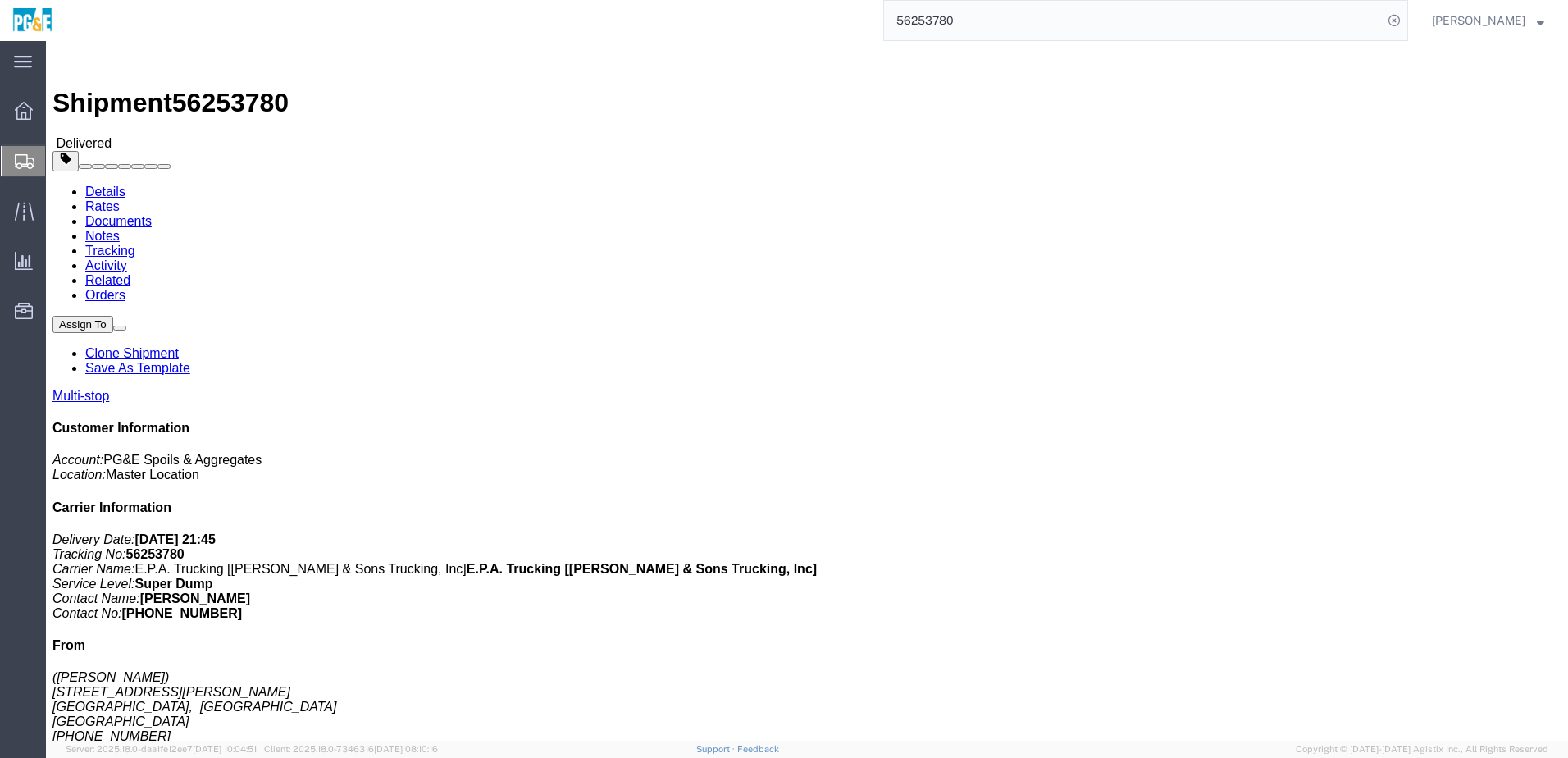
click link "Documents"
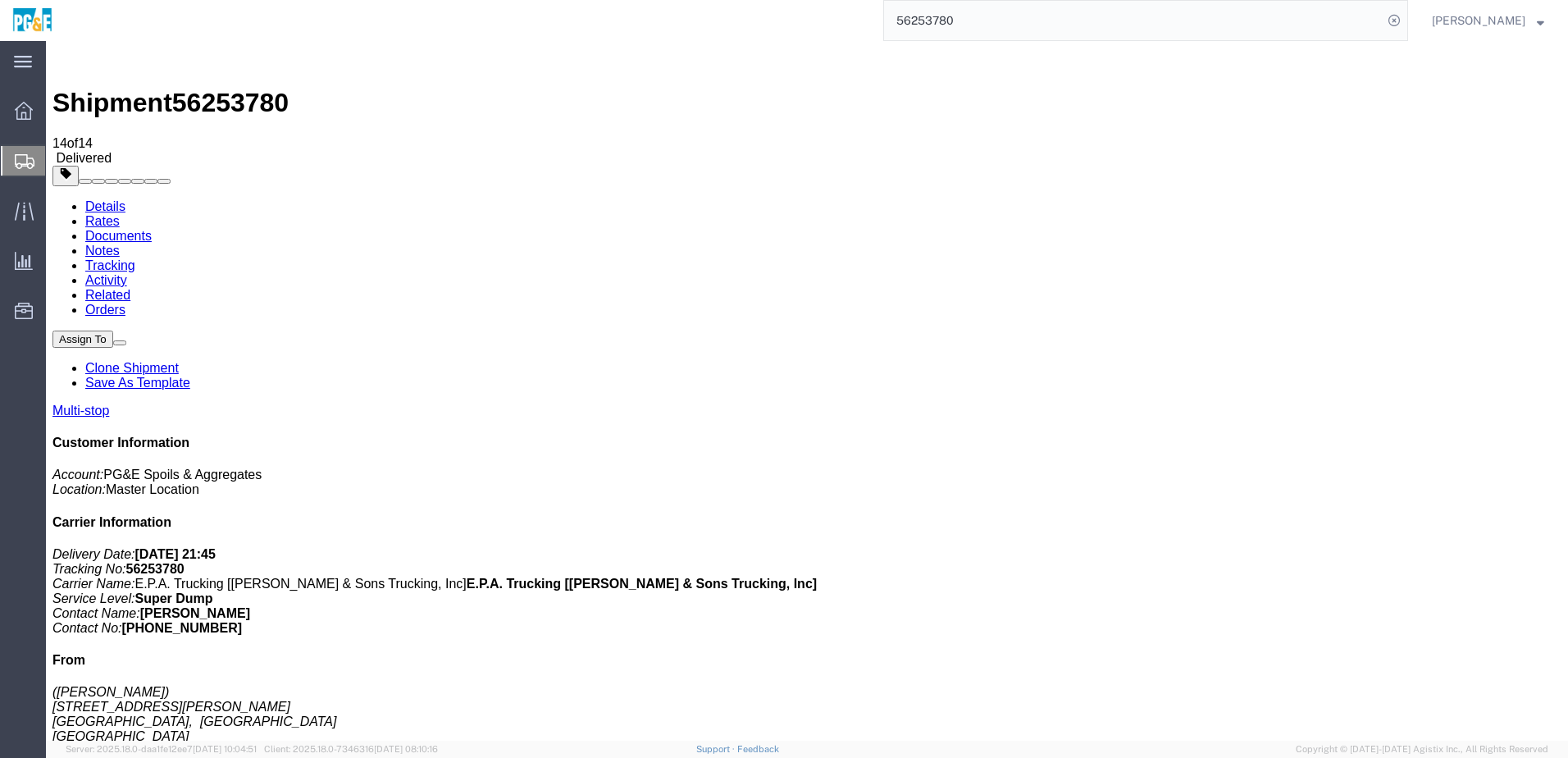
click at [950, 24] on input "56253780" at bounding box center [1134, 21] width 499 height 39
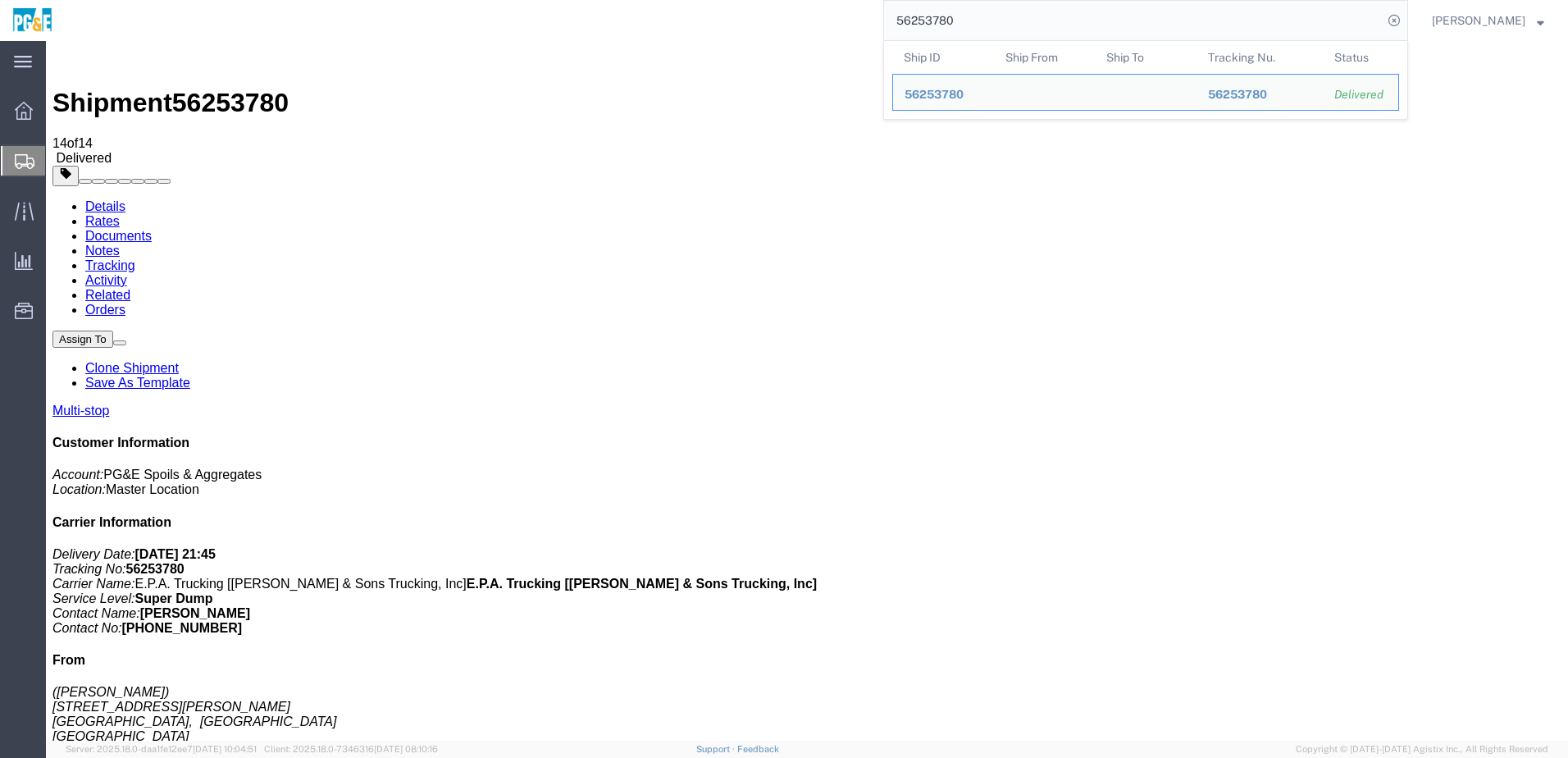
click at [950, 24] on input "56253780" at bounding box center [1134, 21] width 499 height 39
paste input "27271"
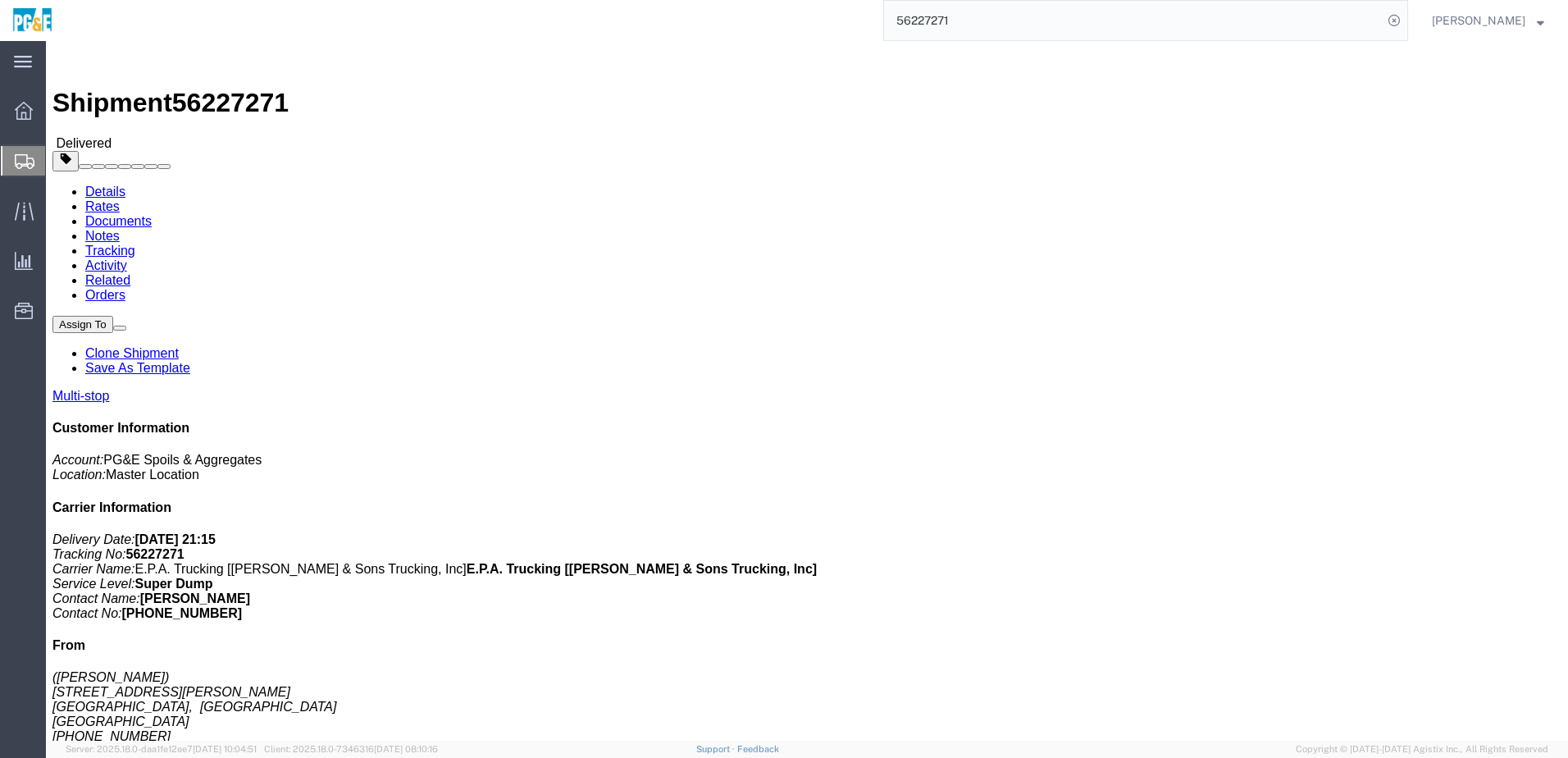
click link "Documents"
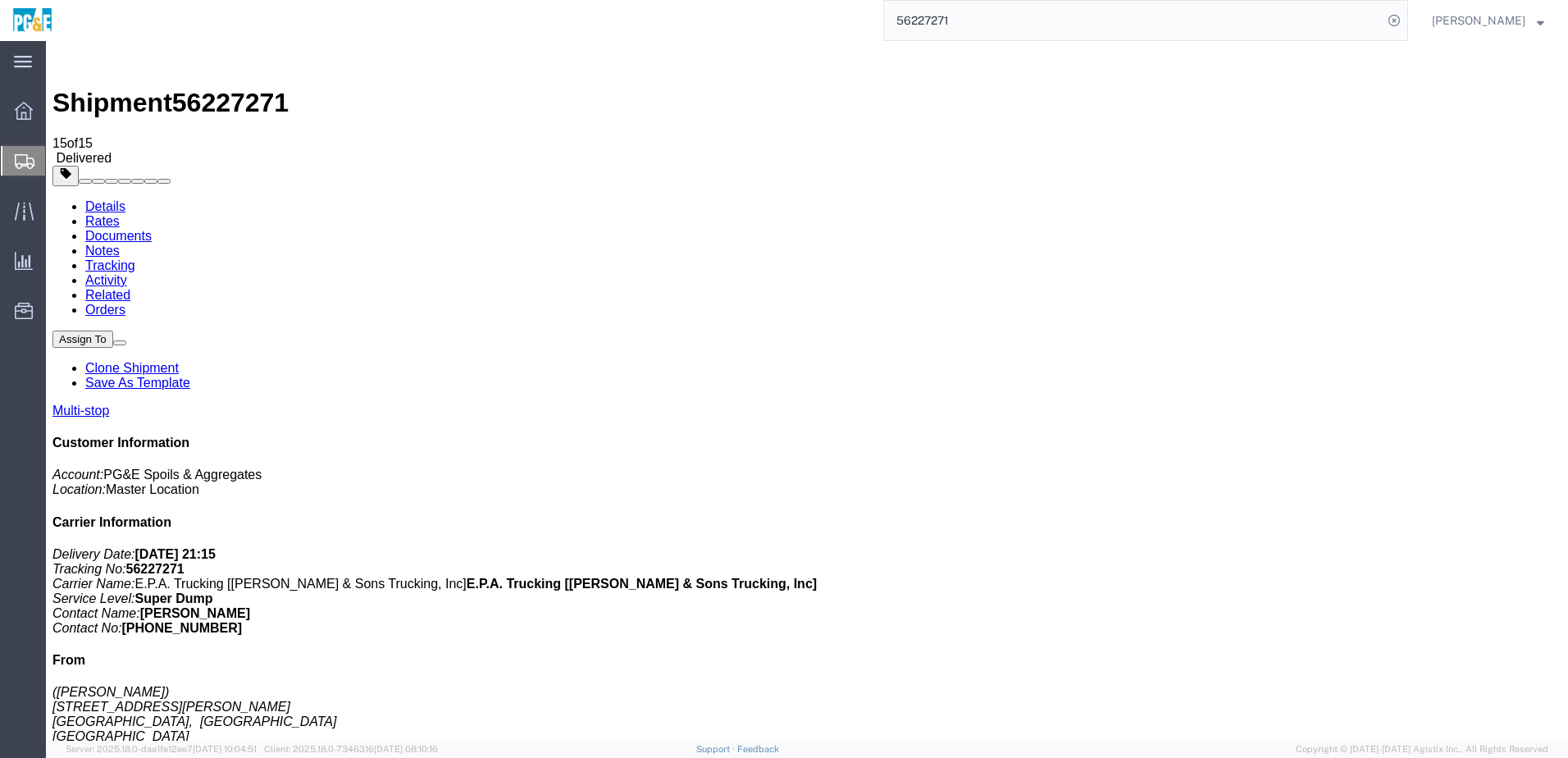
click at [947, 24] on input "56227271" at bounding box center [1134, 21] width 499 height 39
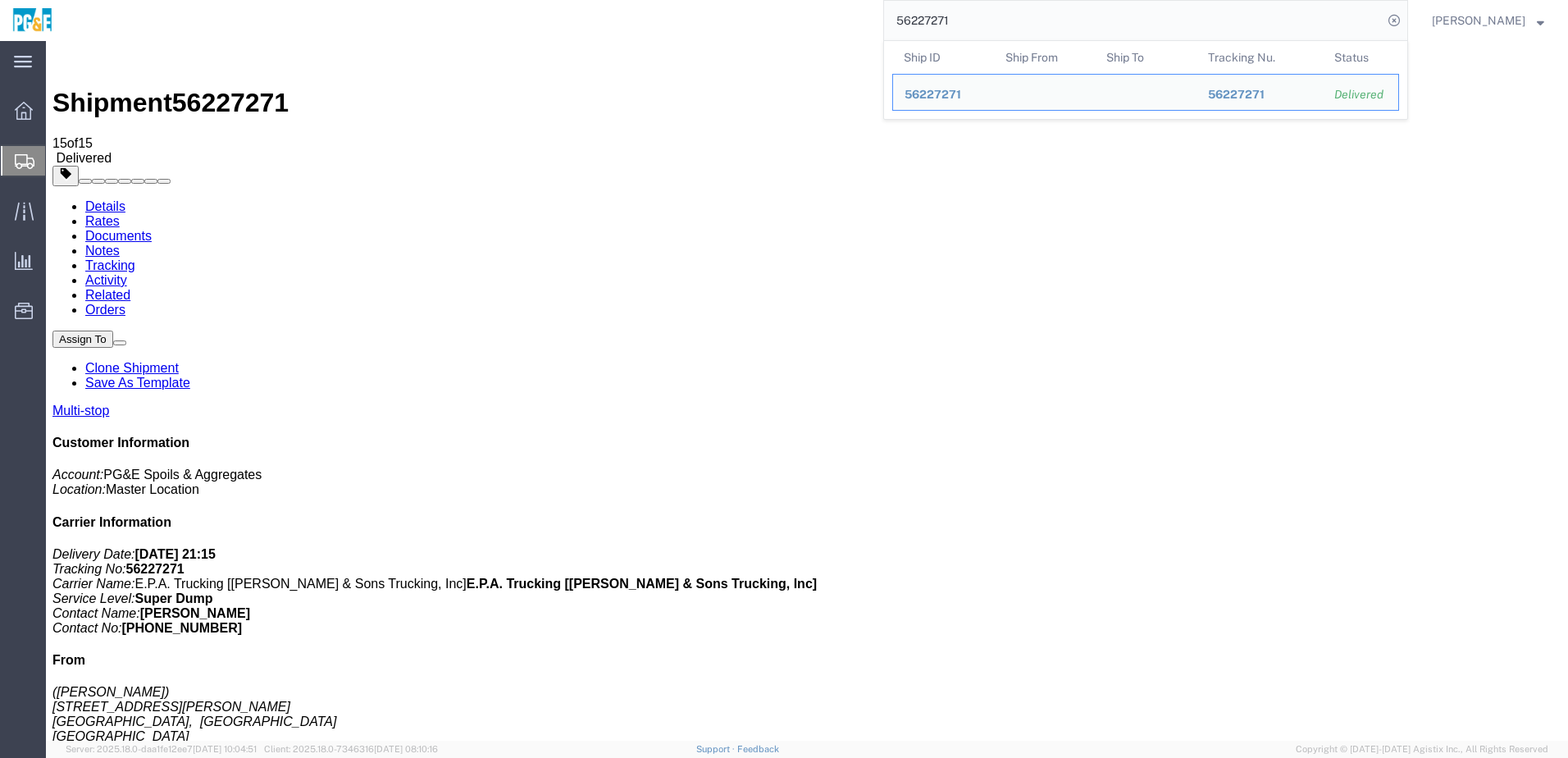
click at [947, 24] on input "56227271" at bounding box center [1134, 21] width 499 height 39
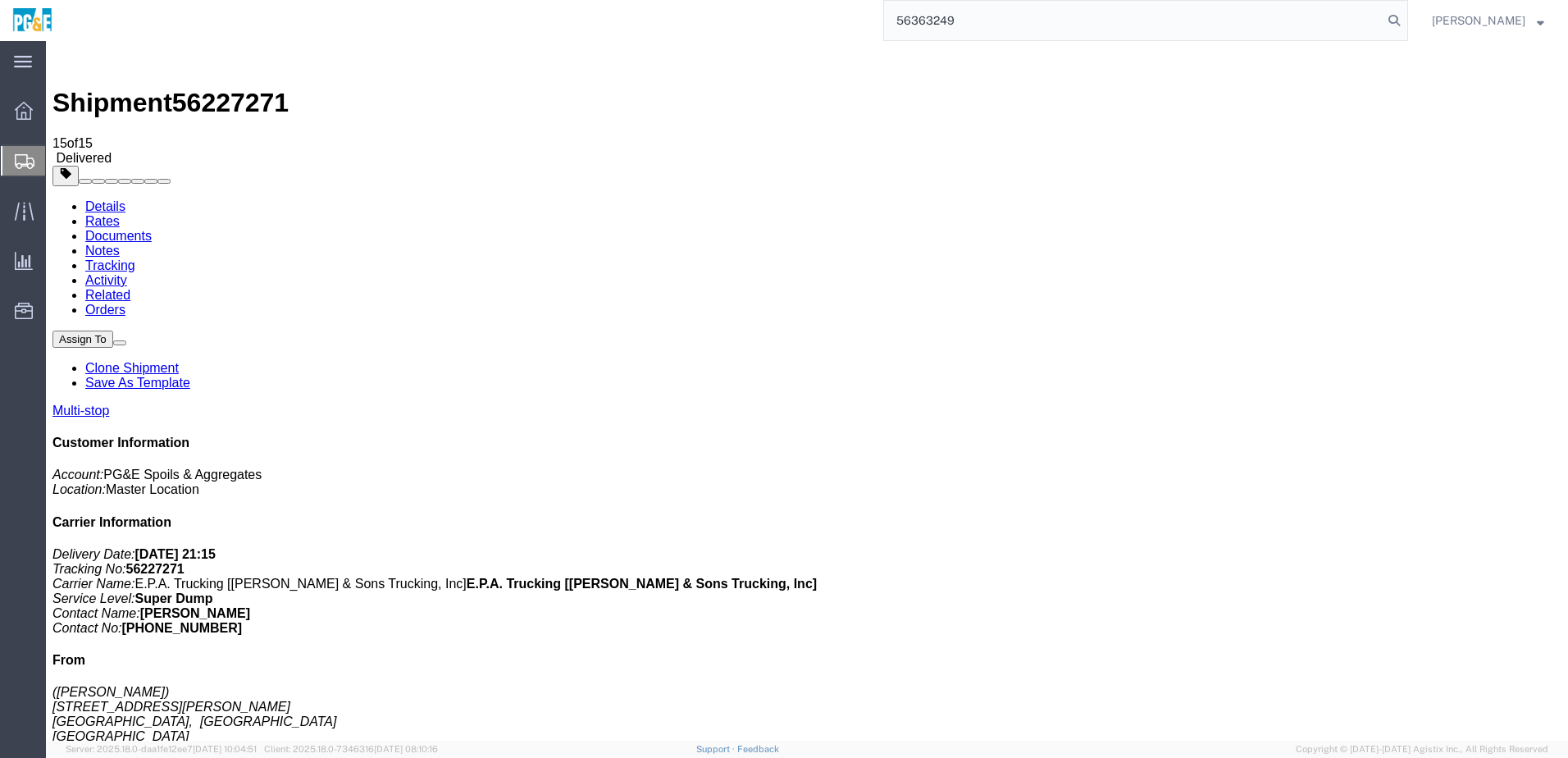
type input "56363249"
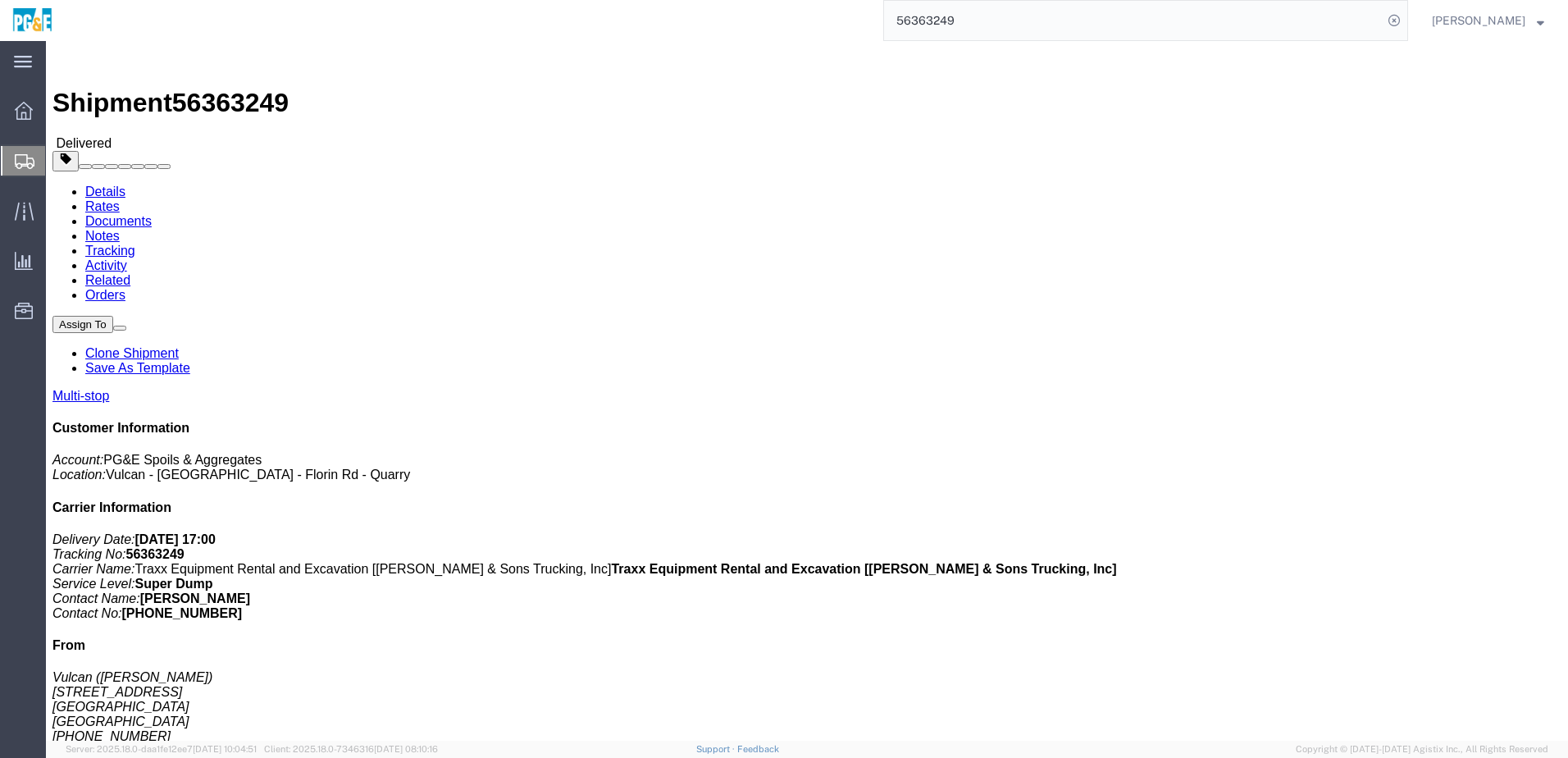
click div "Leg 1 - Truckload Vehicle 1: Super Dump Number of trucks: 1"
click h4 "Routing & Vehicle Information"
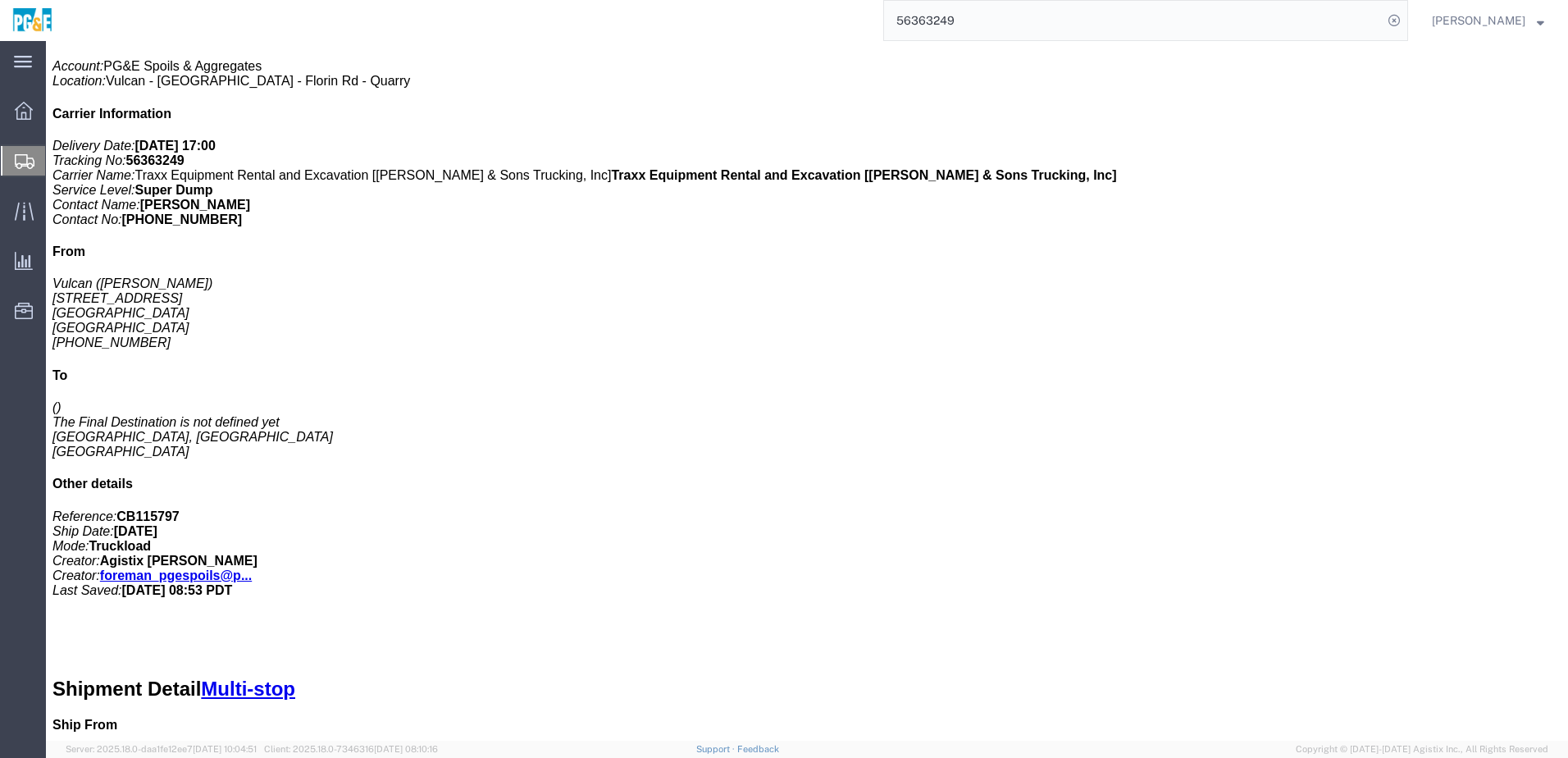
scroll to position [194, 0]
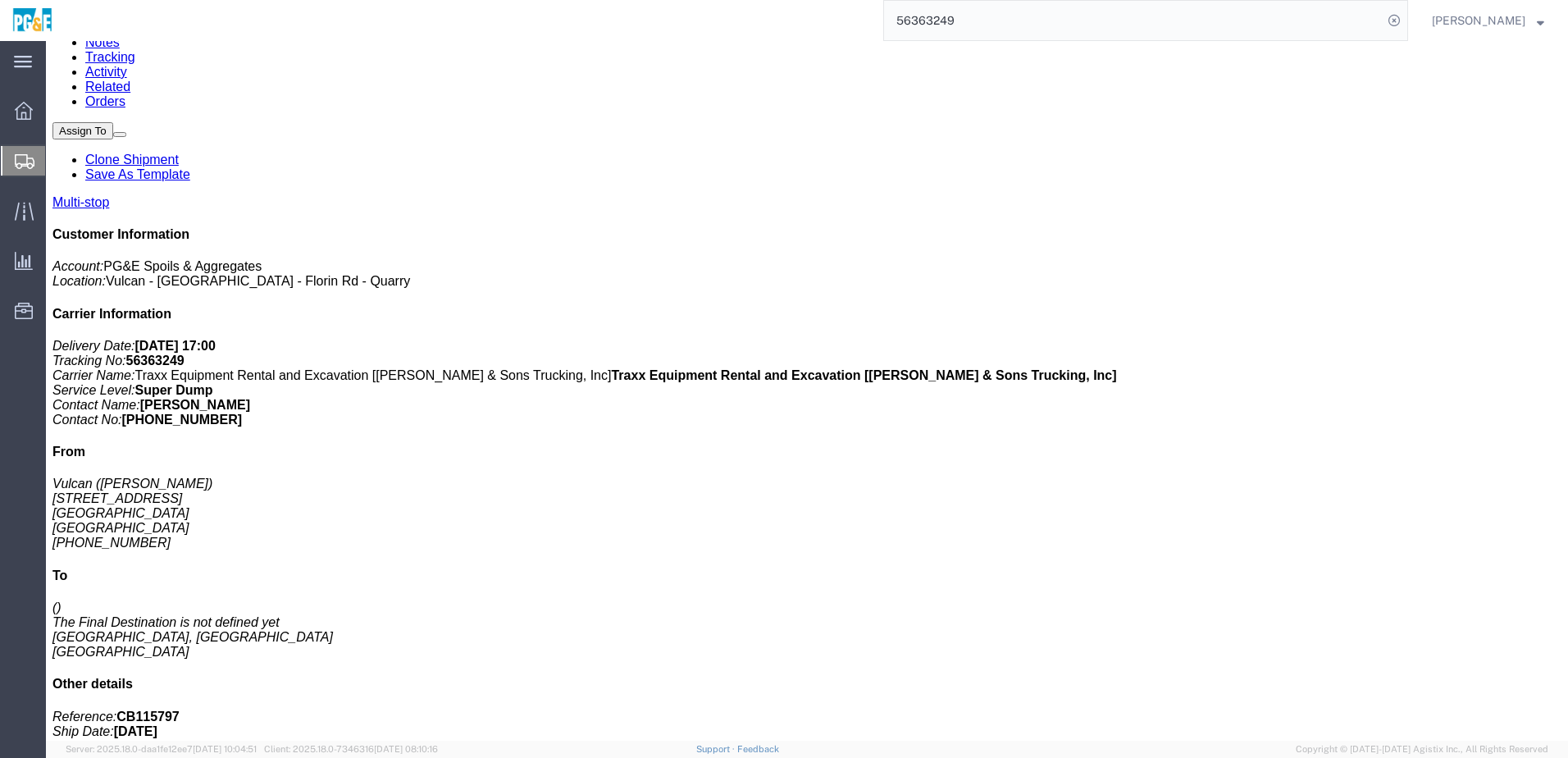
click link "Documents"
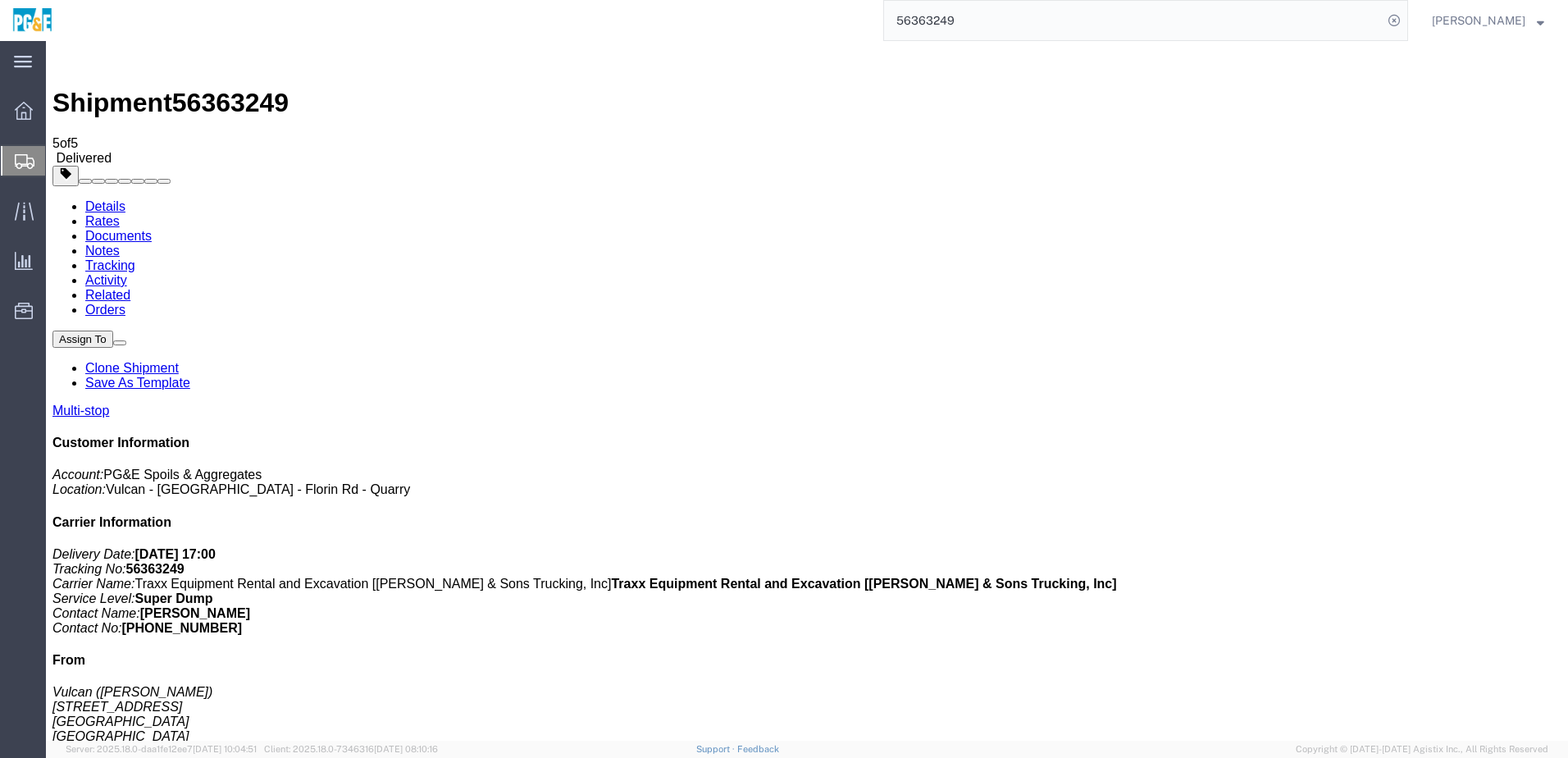
checkbox input "true"
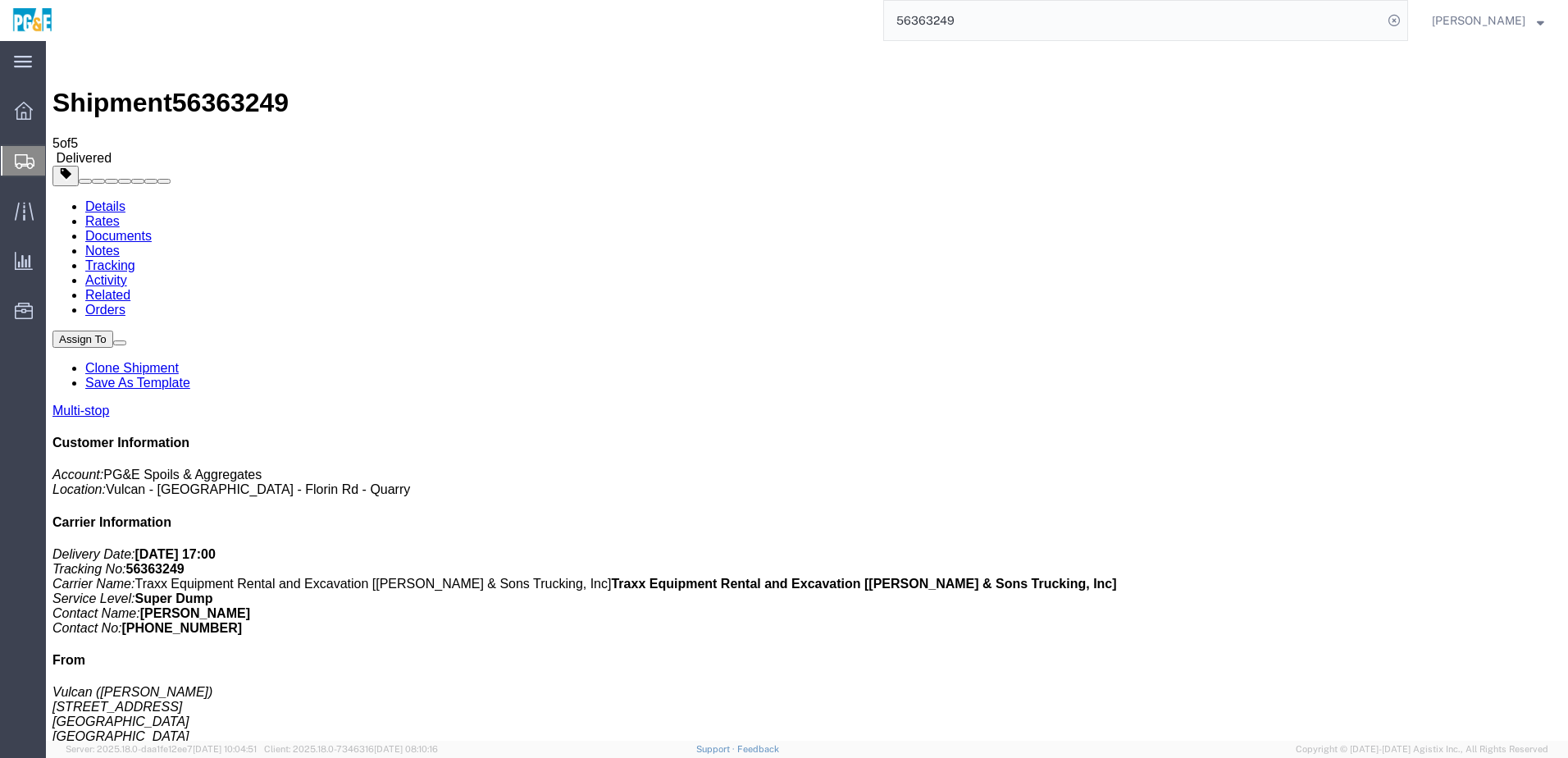
checkbox input "true"
click at [135, 259] on link "Tracking" at bounding box center [110, 265] width 50 height 14
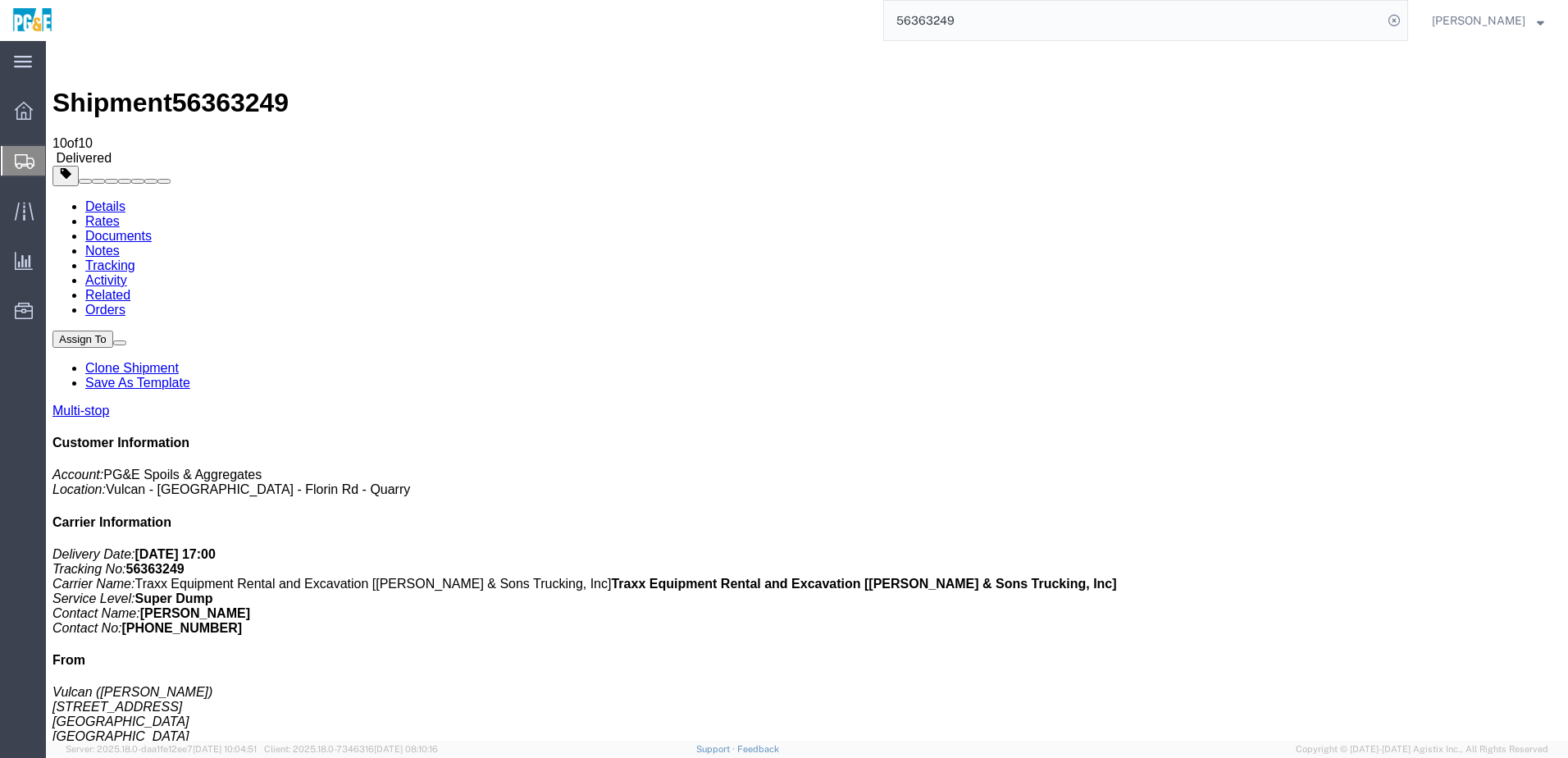
click at [945, 10] on input "56363249" at bounding box center [1134, 21] width 499 height 39
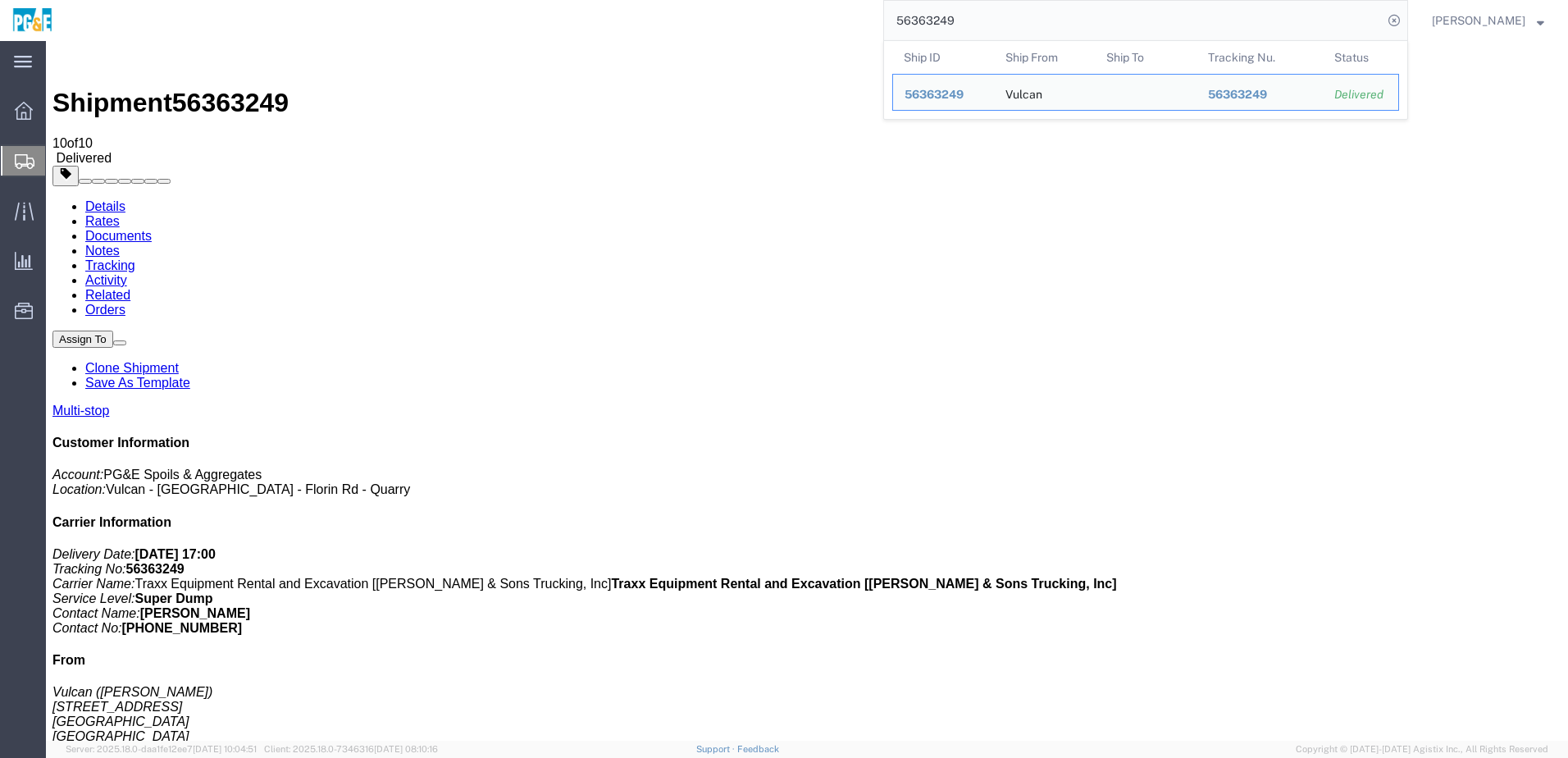
click at [945, 10] on input "56363249" at bounding box center [1134, 21] width 499 height 39
paste input "072307"
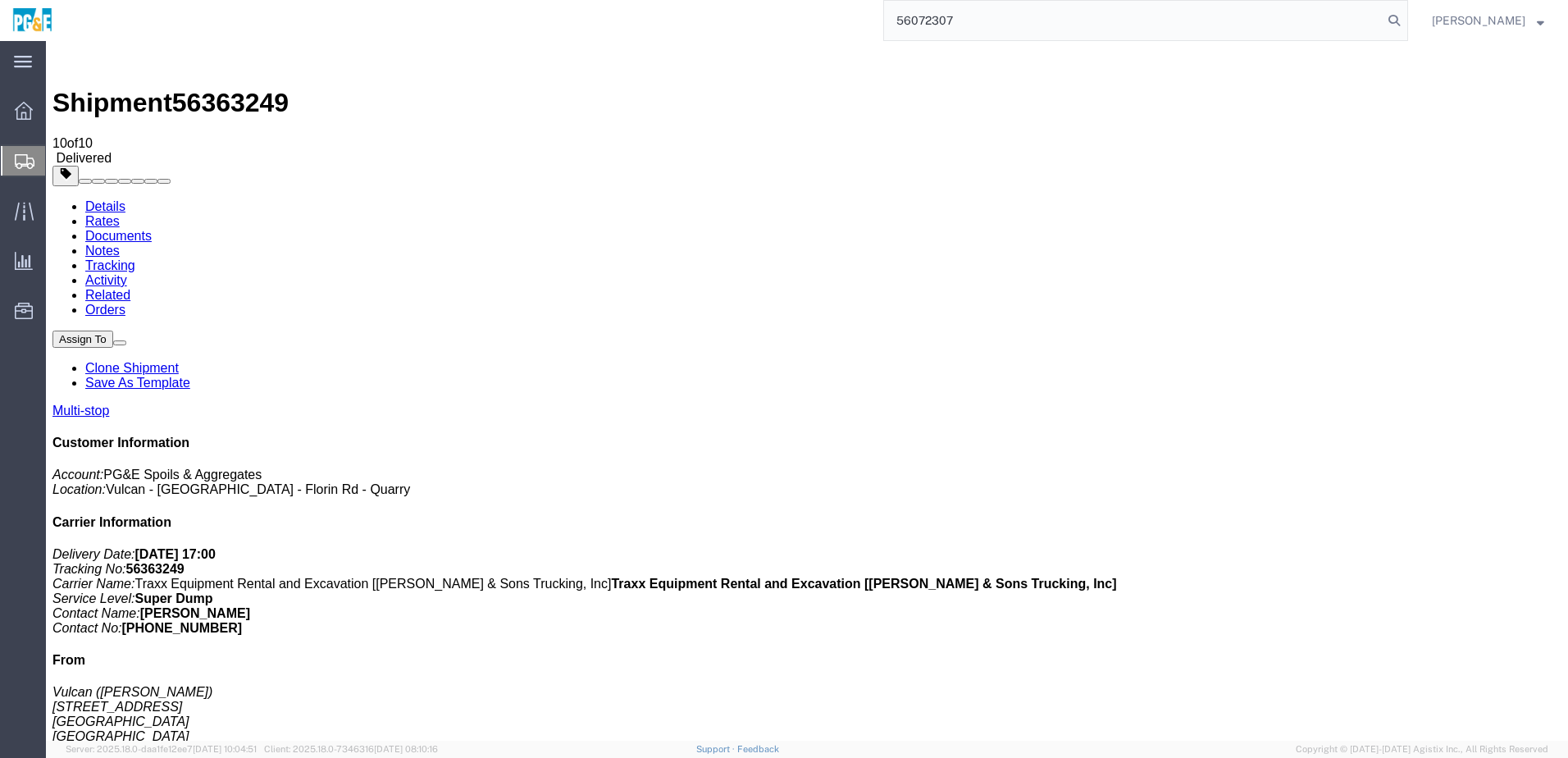
click at [1032, 29] on input "56072307" at bounding box center [1134, 21] width 499 height 39
type input "56072307"
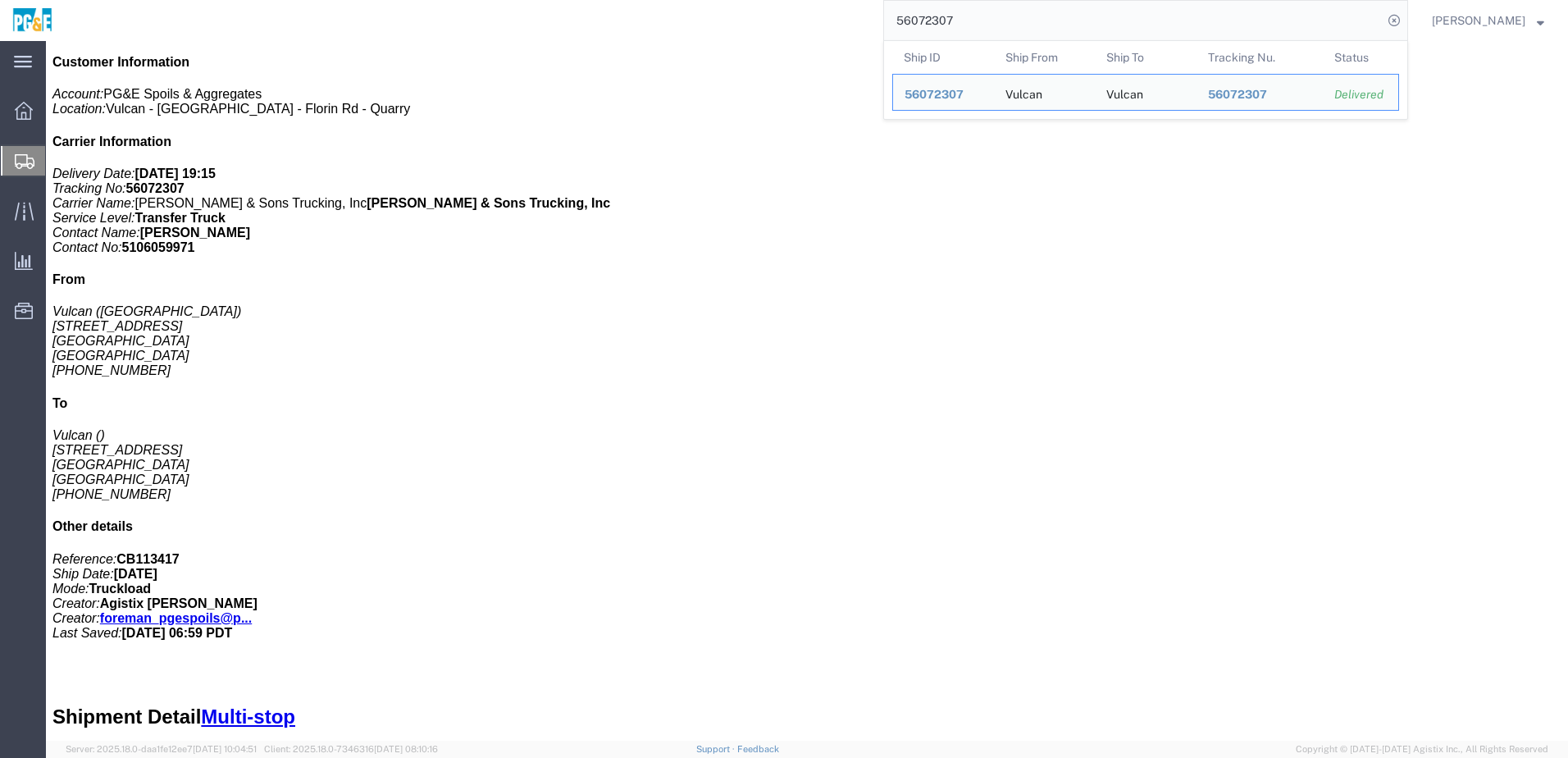
scroll to position [30, 0]
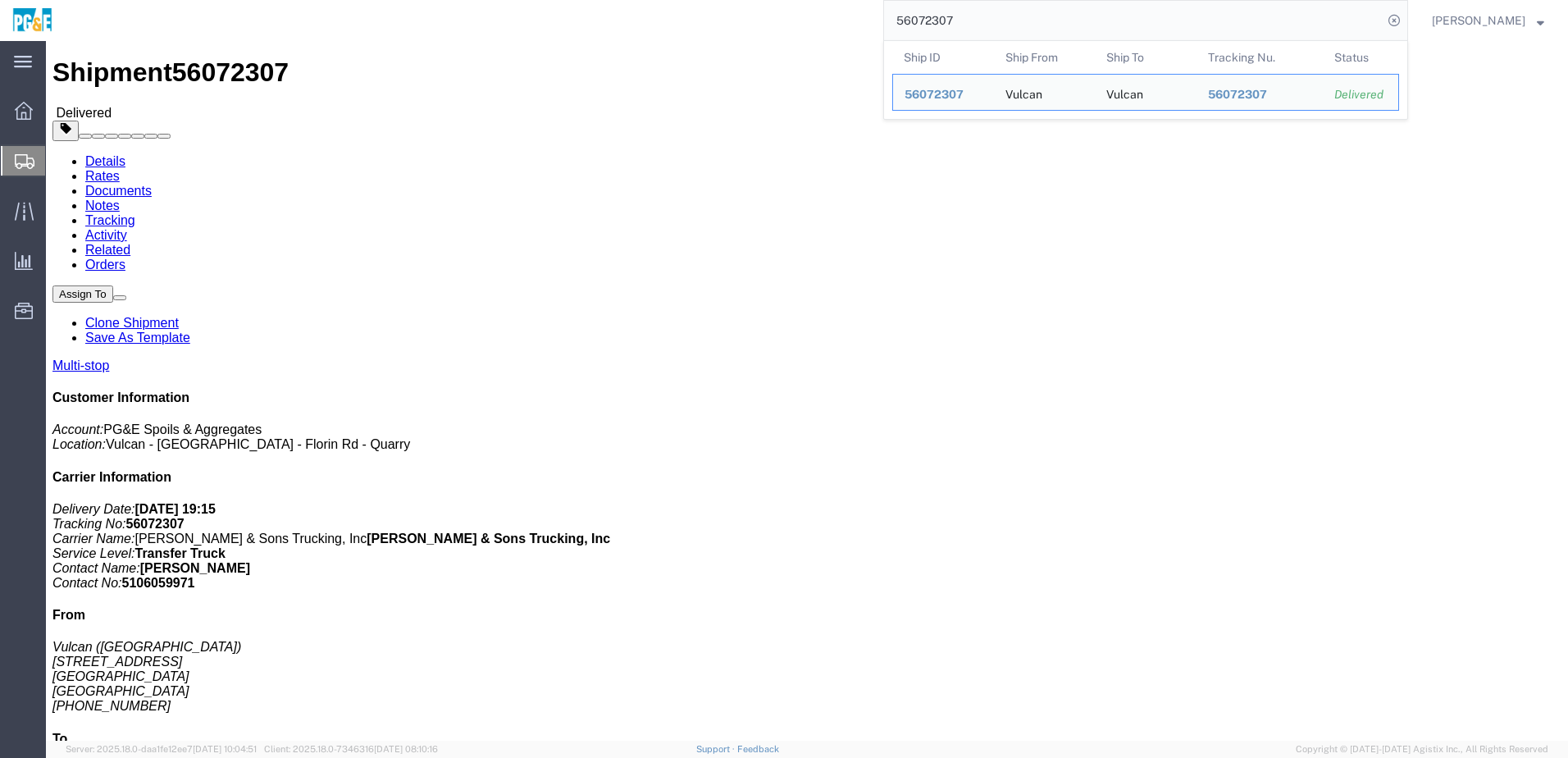
click link "Documents"
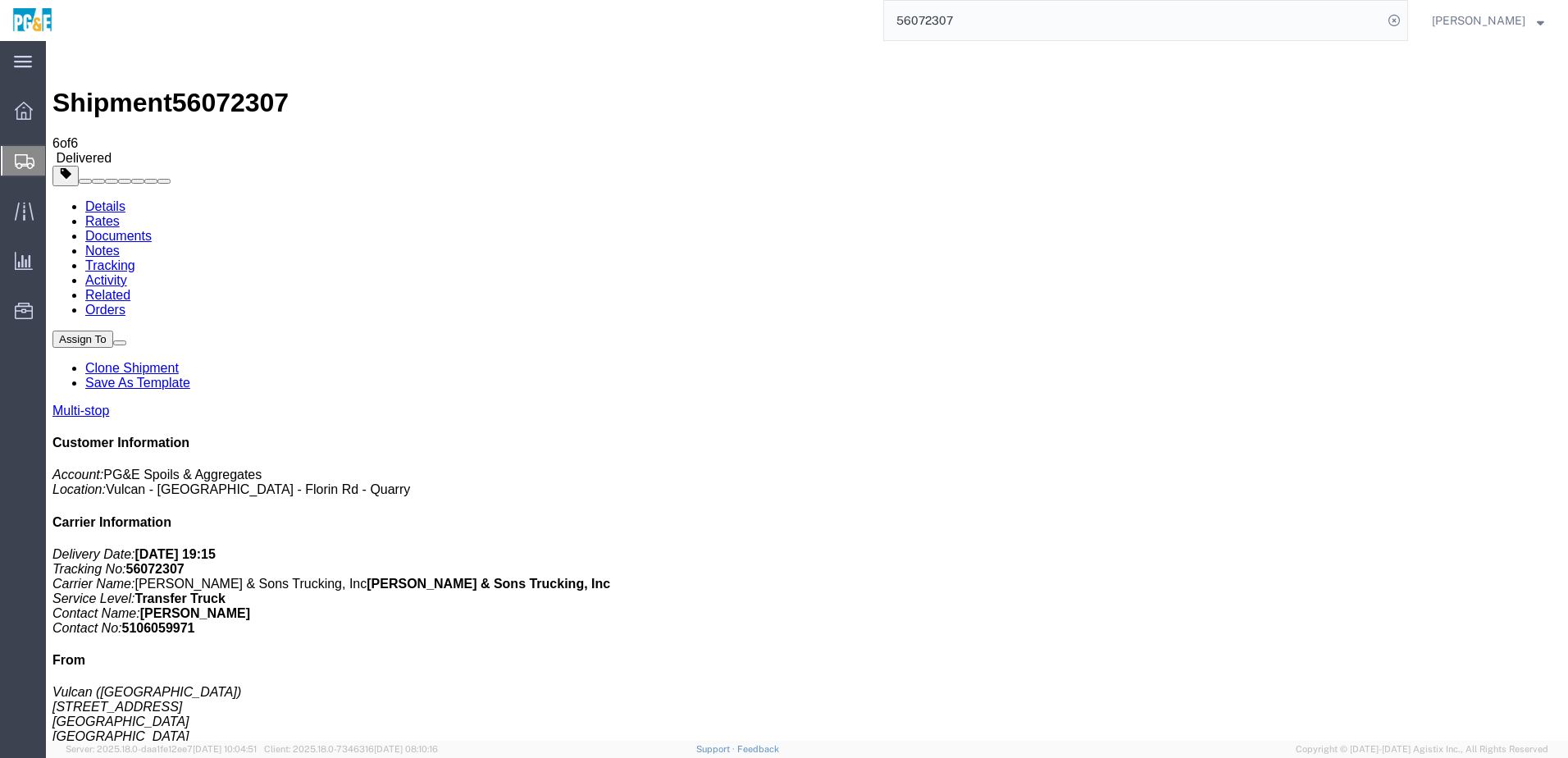
drag, startPoint x: 68, startPoint y: 387, endPoint x: 68, endPoint y: 378, distance: 9.0
checkbox input "true"
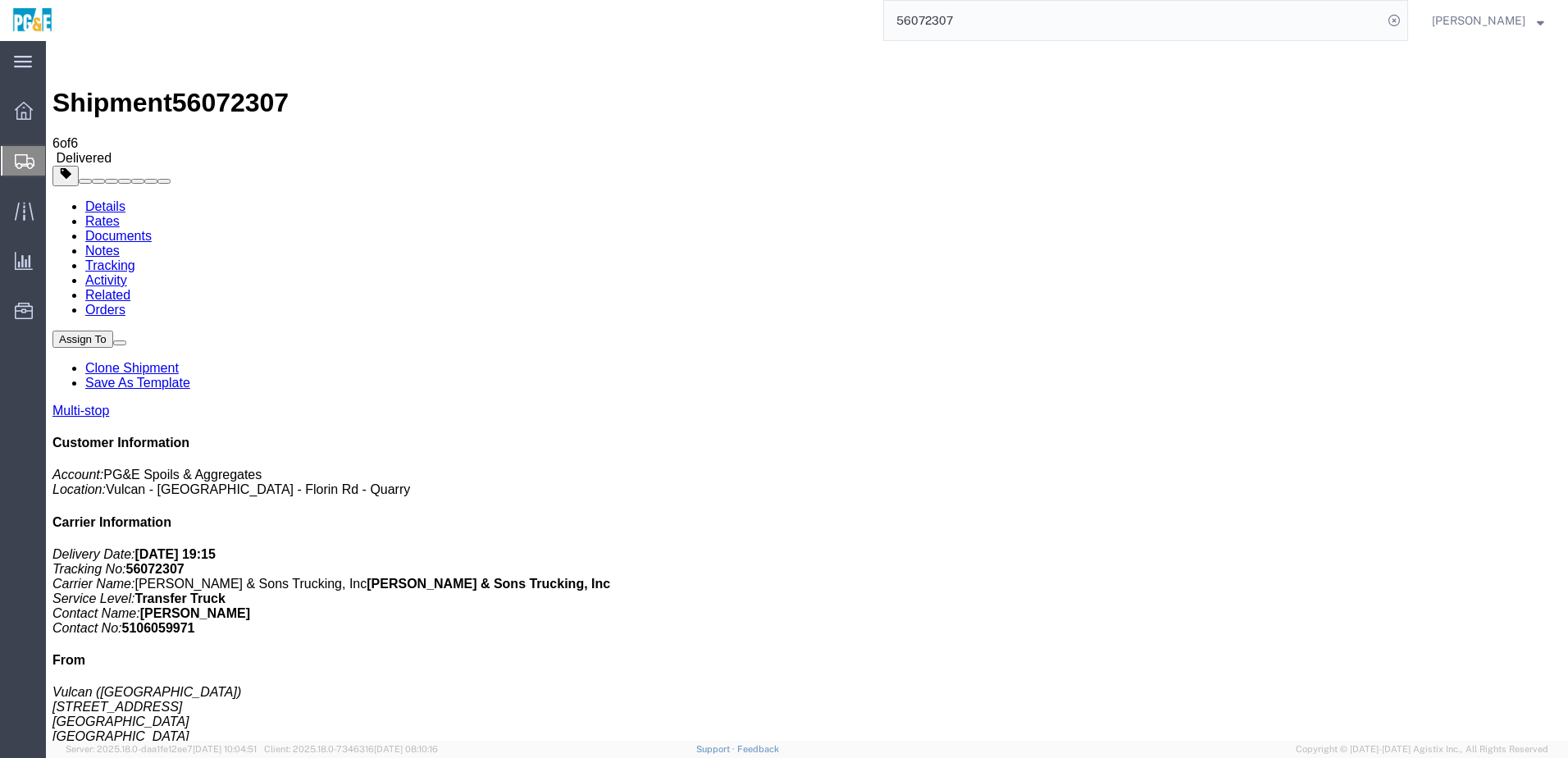
checkbox input "true"
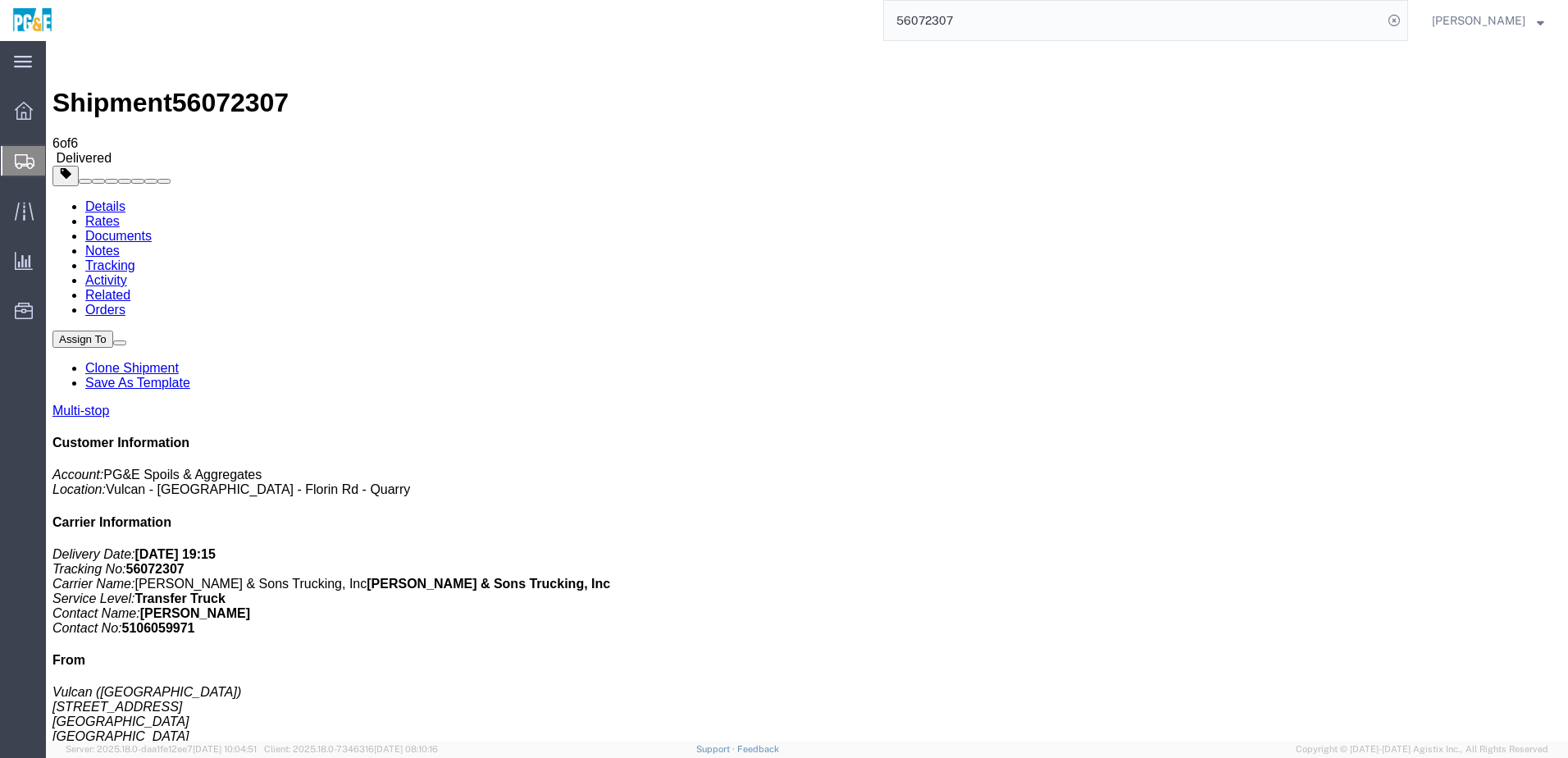
checkbox input "true"
click at [135, 259] on link "Tracking" at bounding box center [110, 265] width 50 height 14
click at [942, 21] on input "56072307" at bounding box center [1134, 21] width 499 height 39
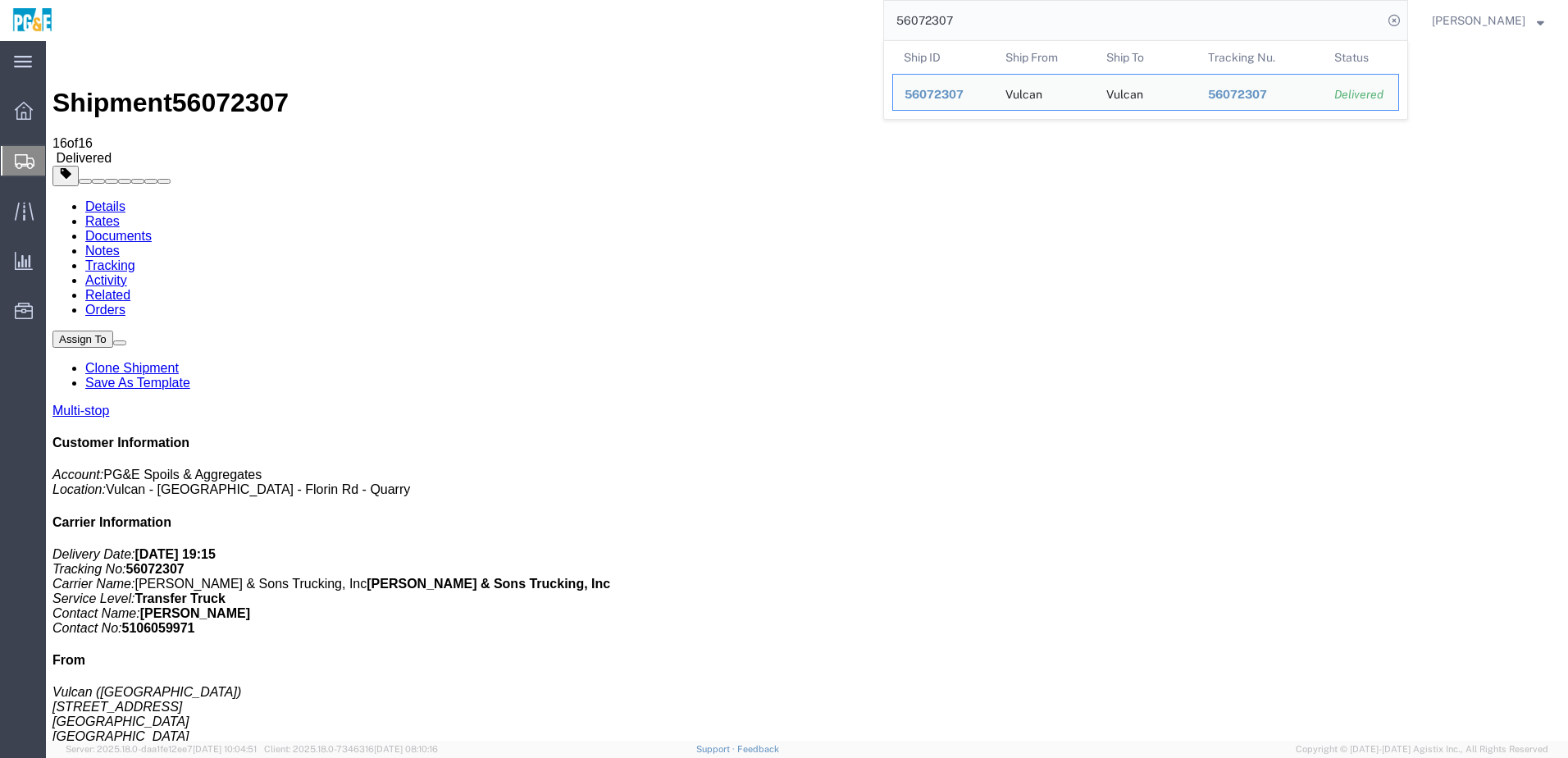
click at [942, 21] on input "56072307" at bounding box center [1134, 21] width 499 height 39
paste input "363247"
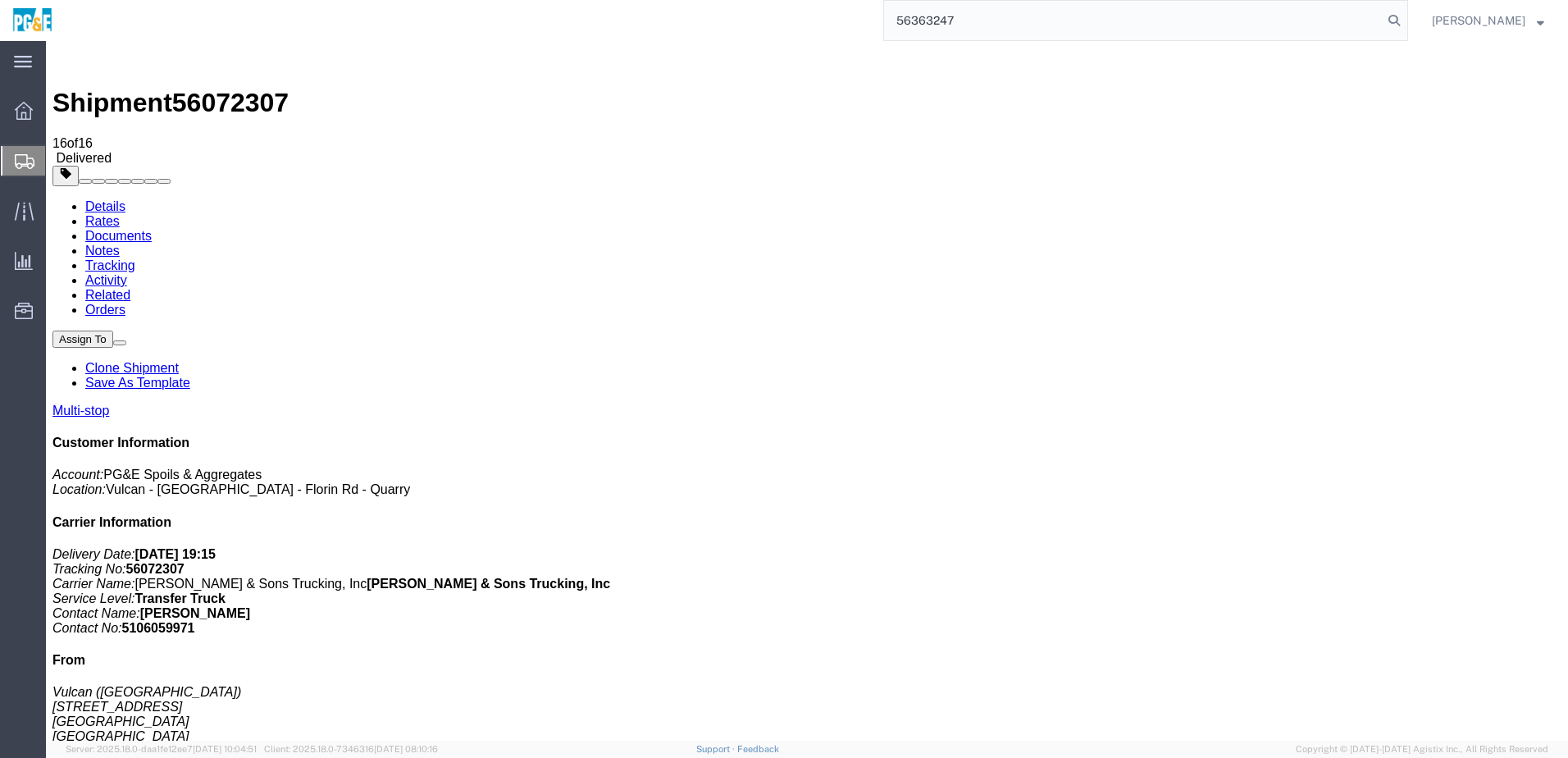
type input "56363247"
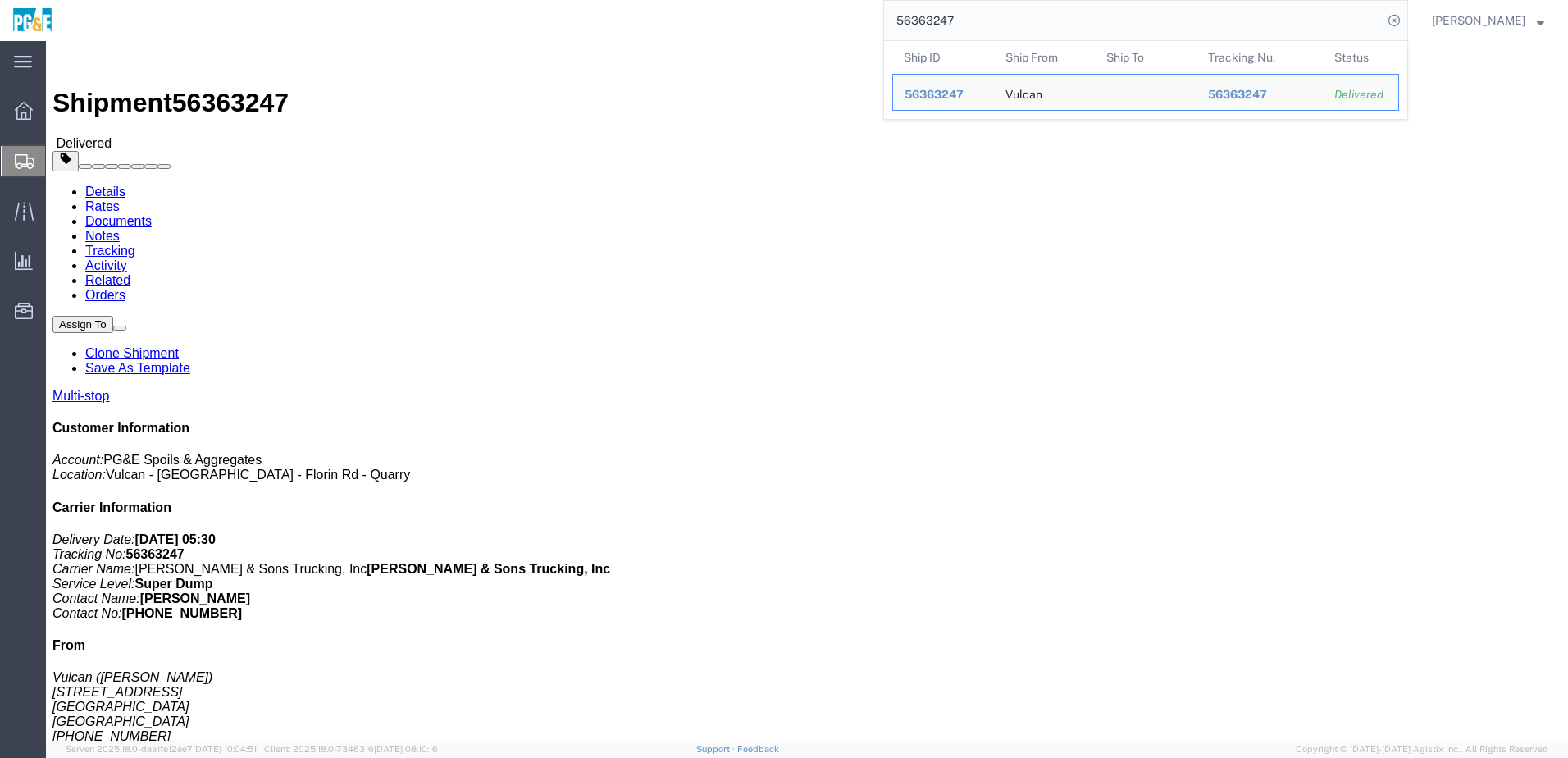
drag, startPoint x: 394, startPoint y: 304, endPoint x: 408, endPoint y: 304, distance: 14.0
click div "Leg 1 - Truckload Vehicle 1: Super Dump Number of trucks: 1"
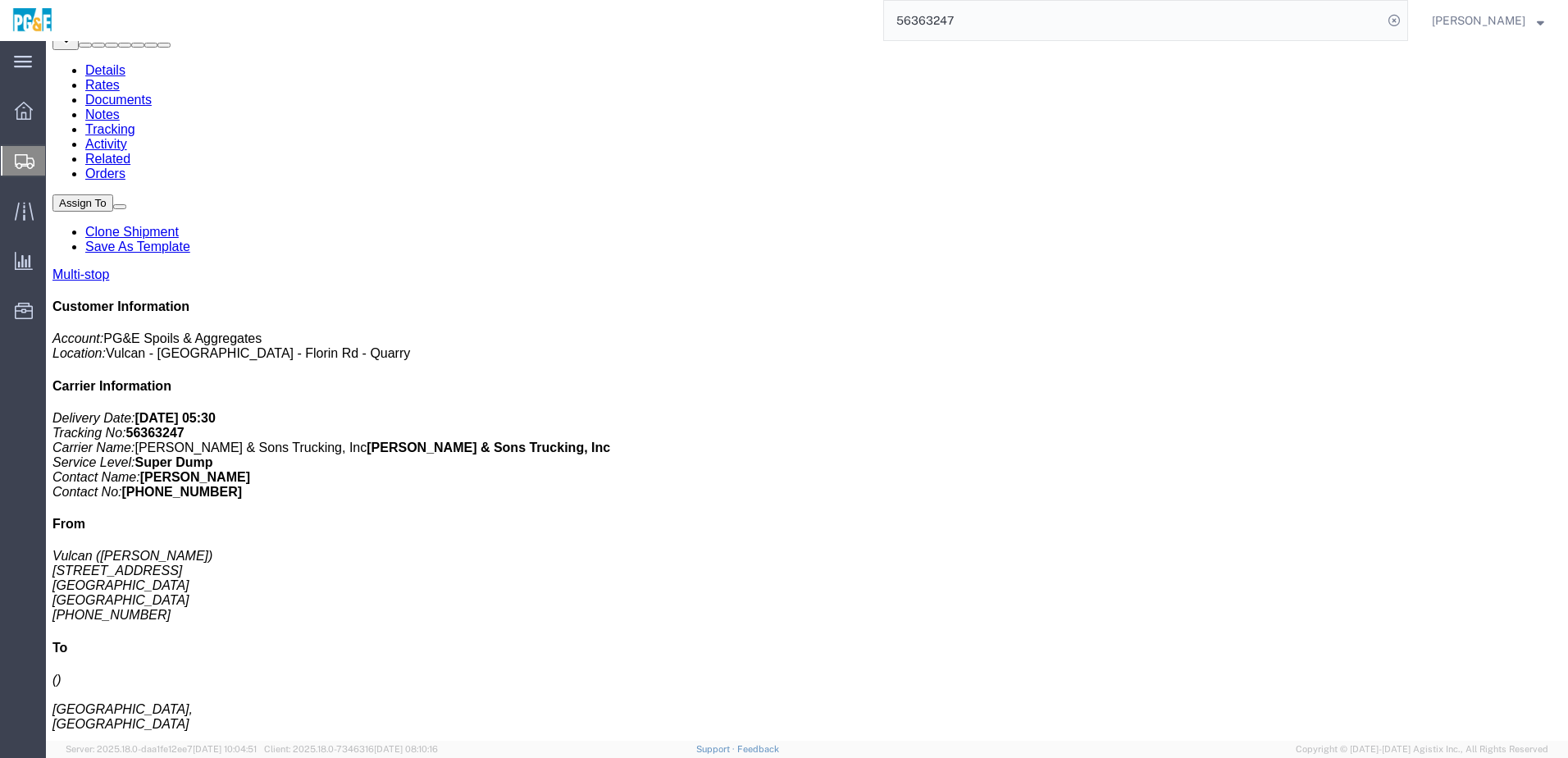
scroll to position [165, 0]
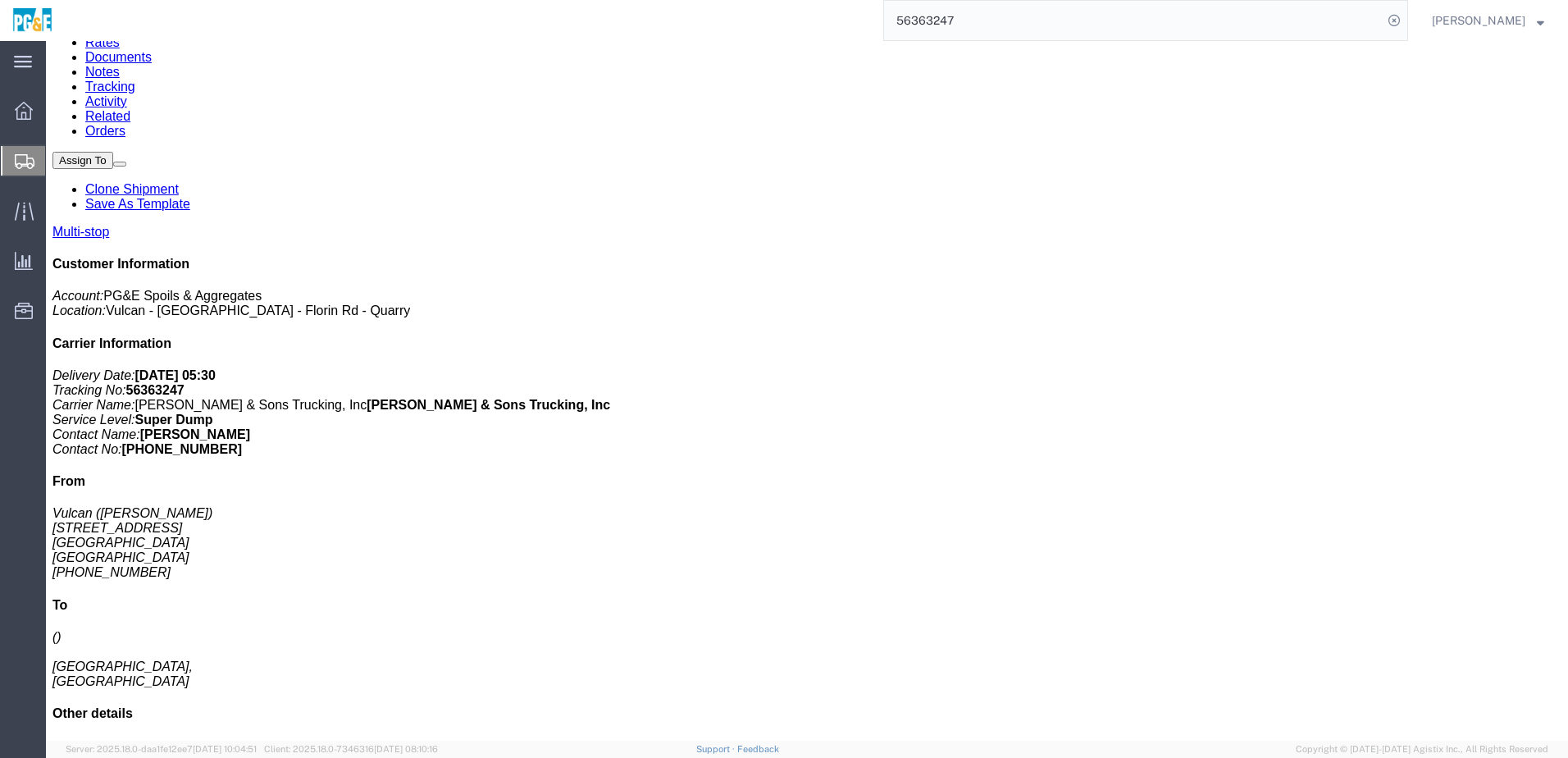
drag, startPoint x: 280, startPoint y: 276, endPoint x: 502, endPoint y: 278, distance: 222.0
click div "[STREET_ADDRESS][PERSON_NAME]"
copy div "[STREET_ADDRESS][PERSON_NAME]"
drag, startPoint x: 279, startPoint y: 300, endPoint x: 434, endPoint y: 307, distance: 155.2
click div "[STREET_ADDRESS][PERSON_NAME][PERSON_NAME]"
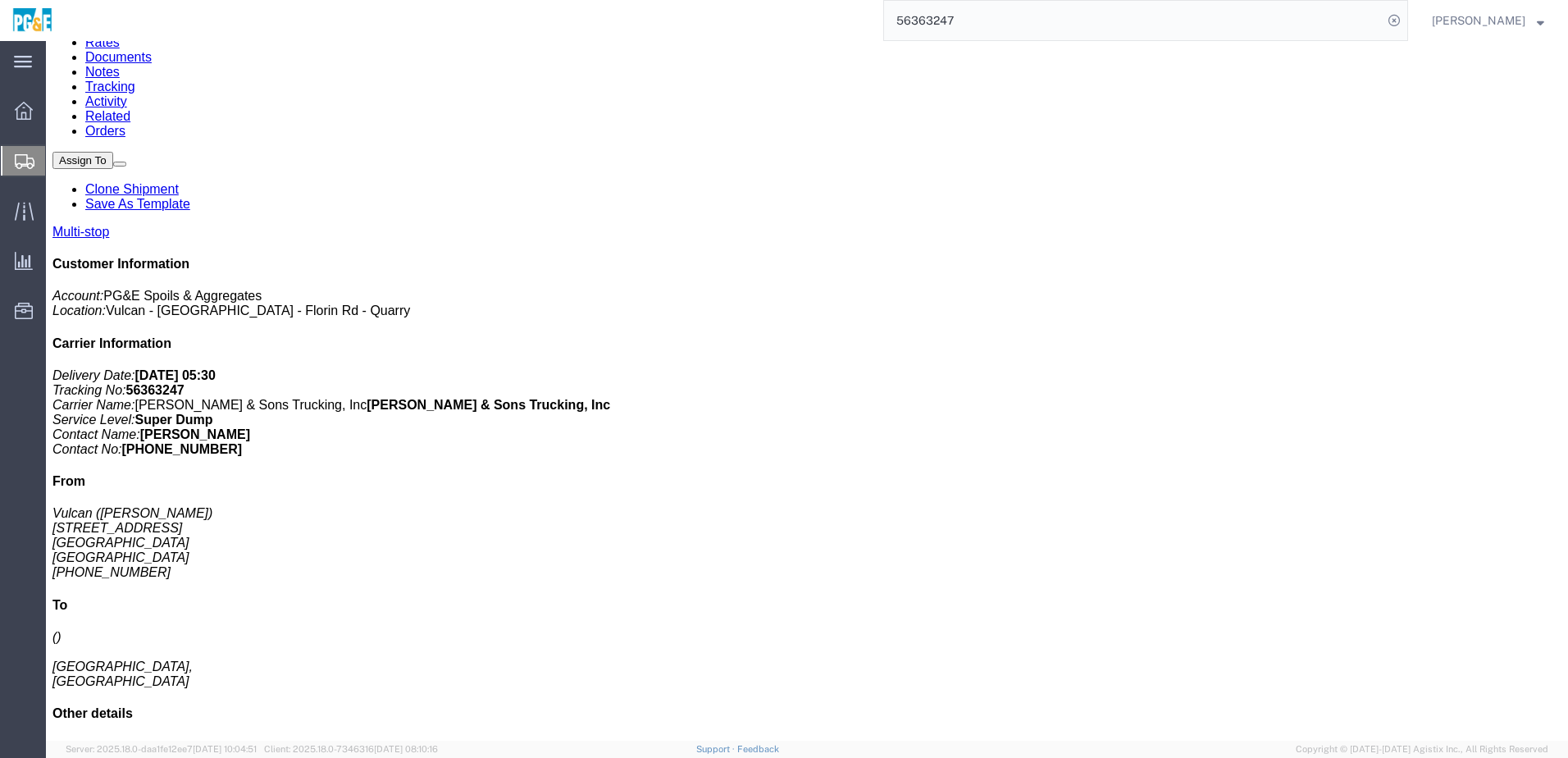
copy div "[STREET_ADDRESS][PERSON_NAME][PERSON_NAME]"
click link "Documents"
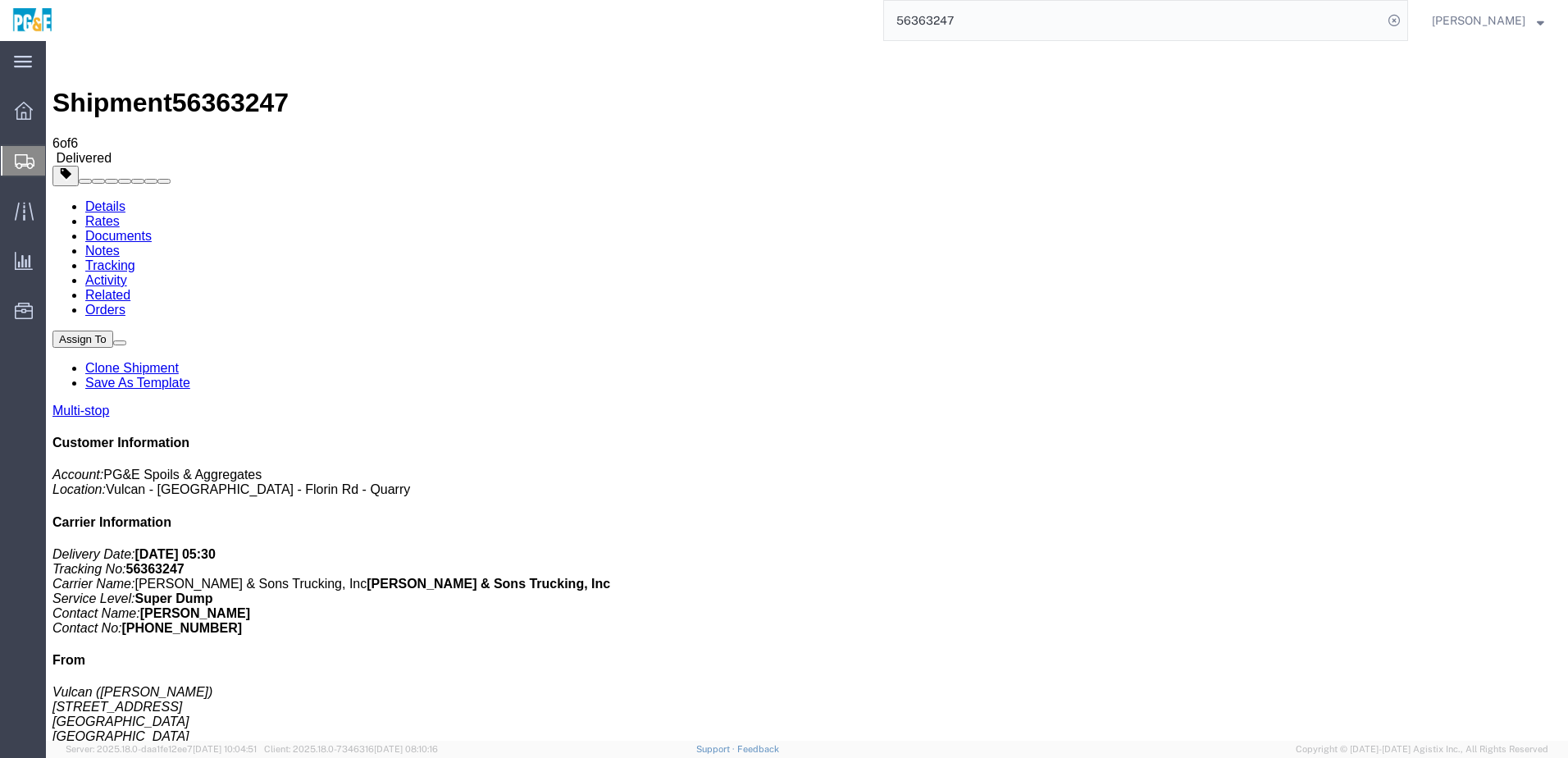
checkbox input "true"
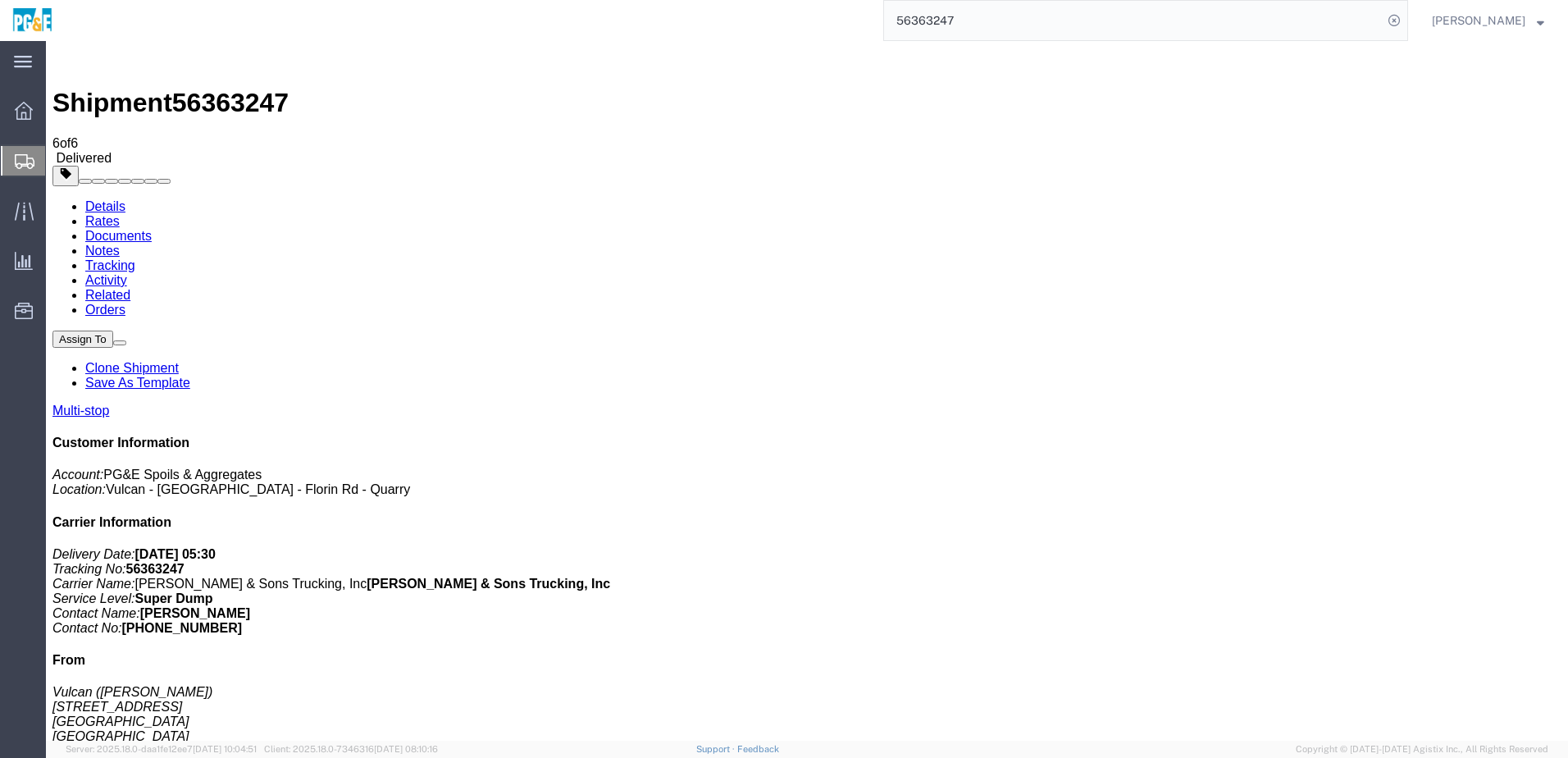
checkbox input "true"
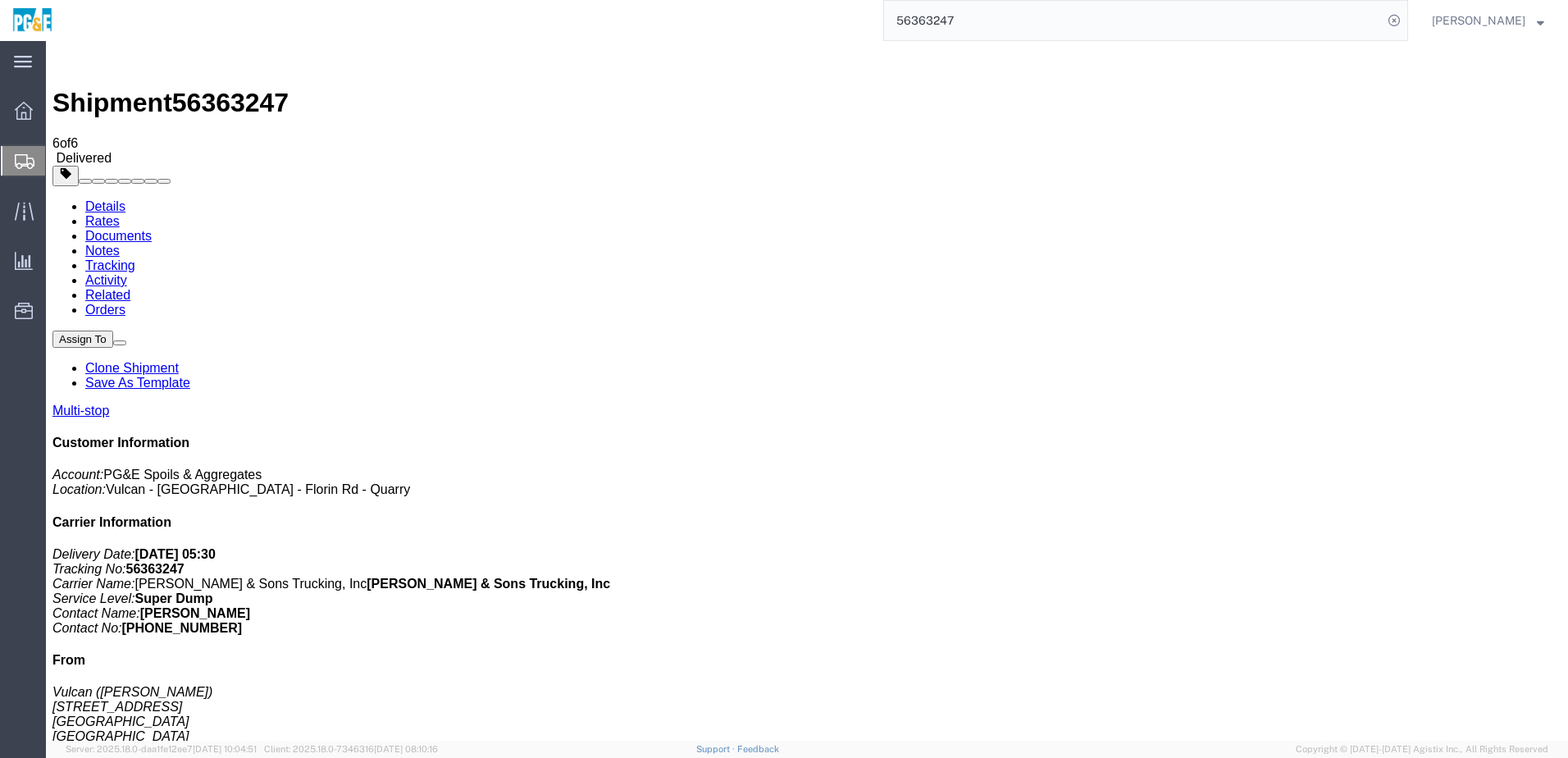
click at [135, 259] on link "Tracking" at bounding box center [110, 265] width 50 height 14
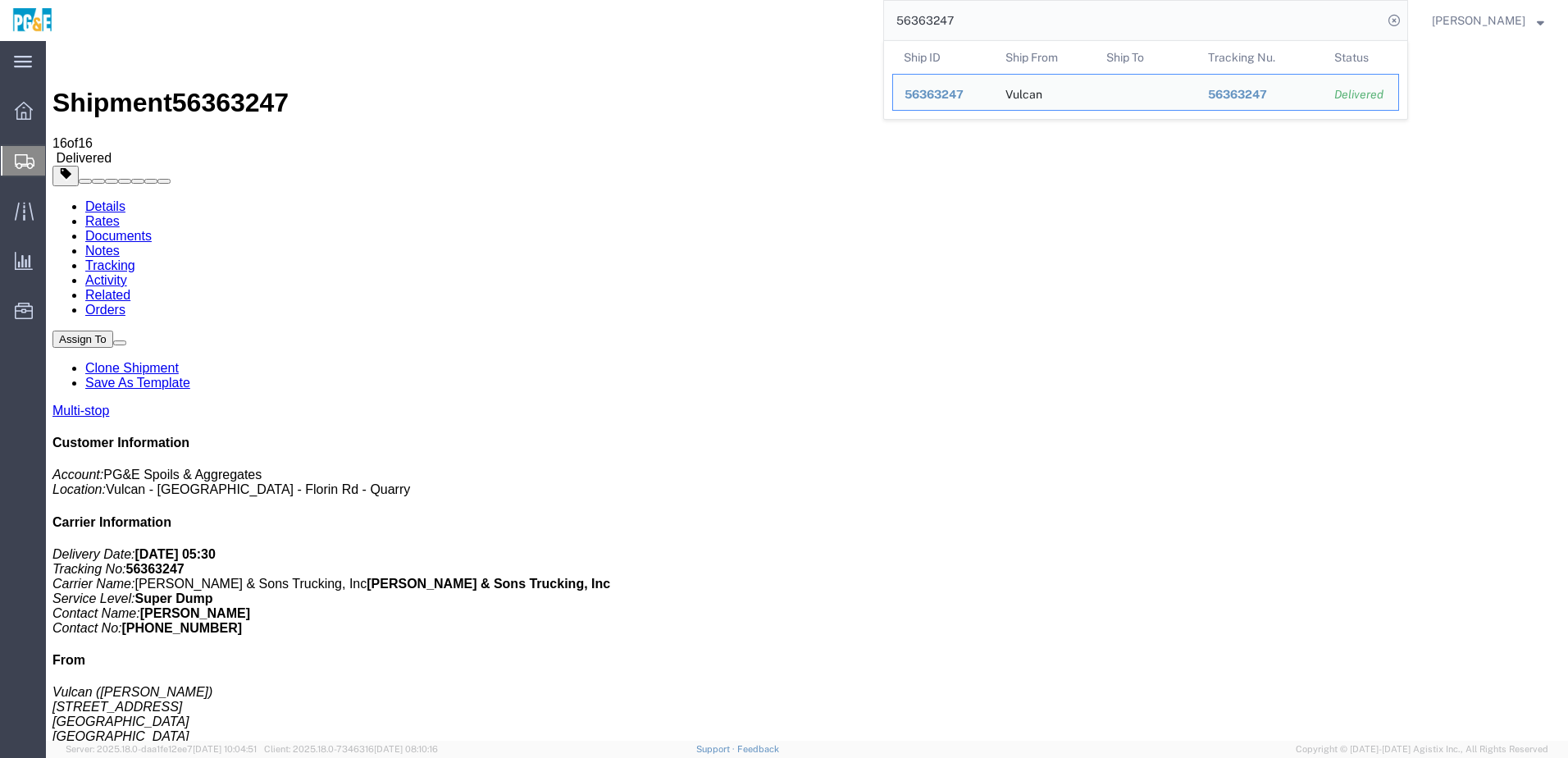
click at [974, 31] on input "56363247" at bounding box center [1134, 21] width 499 height 39
paste input "20602"
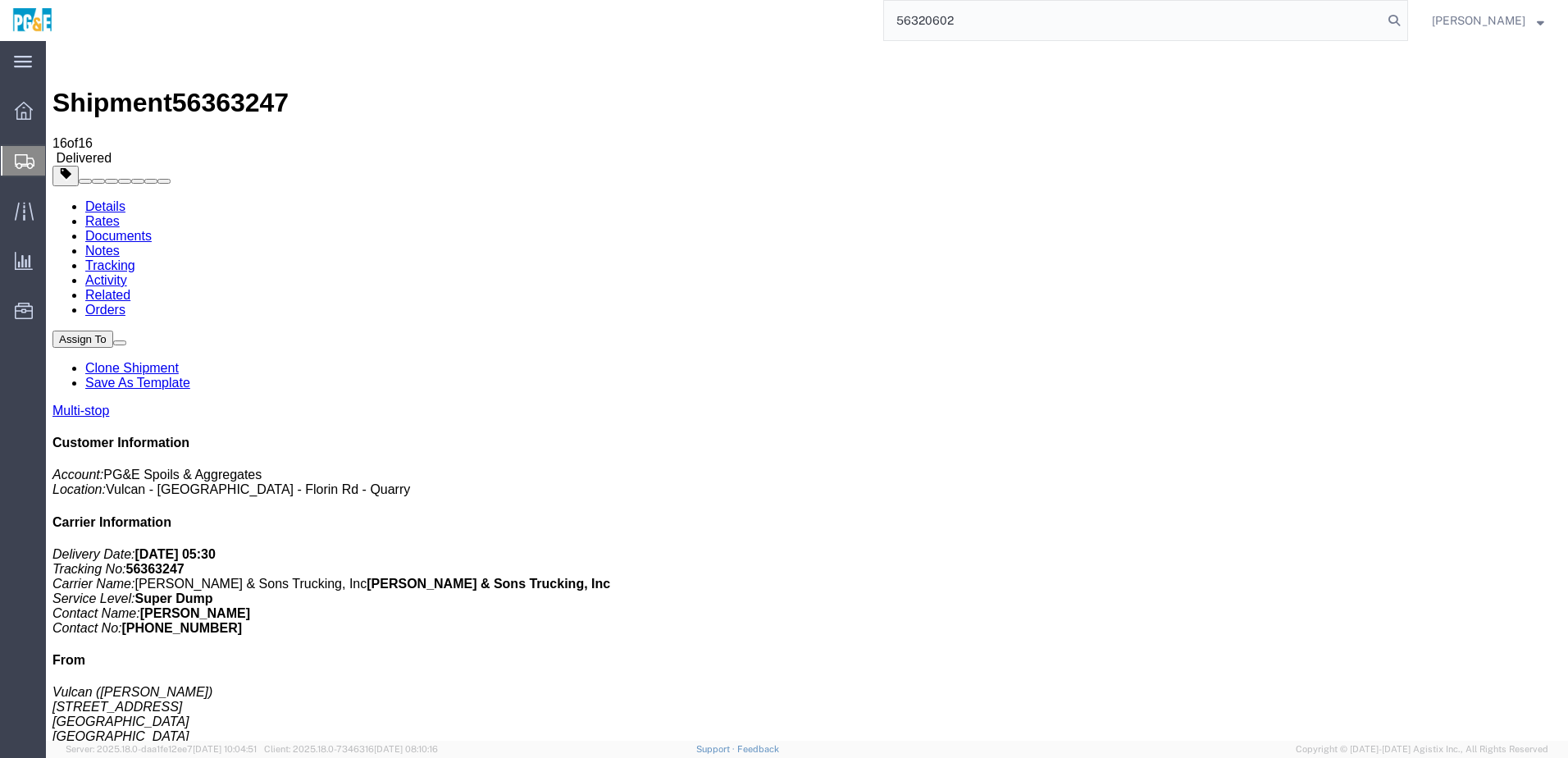
type input "56320602"
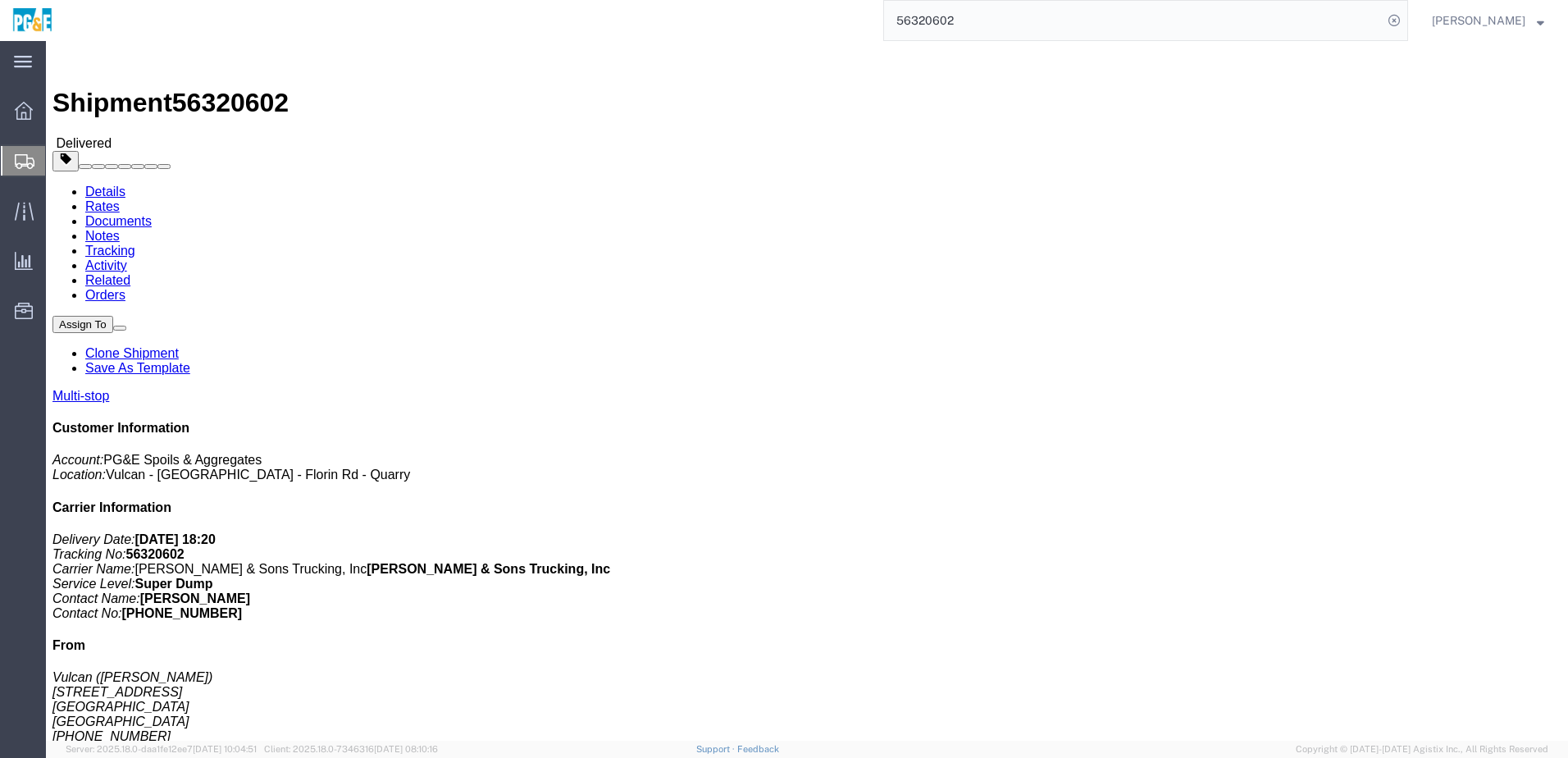
click h4 "Routing & Vehicle Information"
drag, startPoint x: 267, startPoint y: 468, endPoint x: 434, endPoint y: 469, distance: 167.0
click div "25400 CA-88, Pioneer, [GEOGRAPHIC_DATA], [GEOGRAPHIC_DATA]"
copy div "25400 CA-88, Pioneer, [GEOGRAPHIC_DATA], [GEOGRAPHIC_DATA]"
click link "Documents"
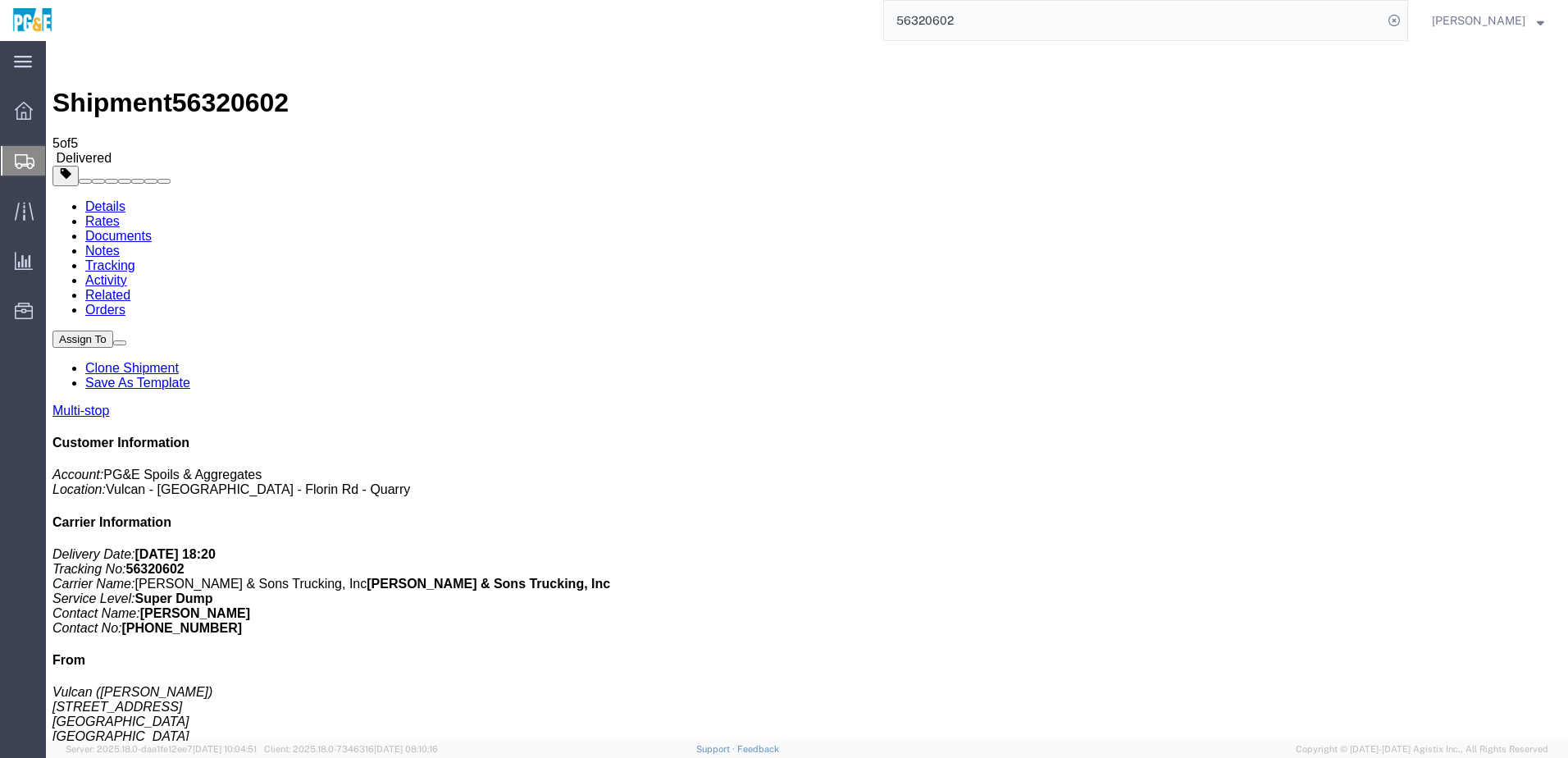
drag, startPoint x: 70, startPoint y: 323, endPoint x: 70, endPoint y: 310, distance: 13.0
checkbox input "true"
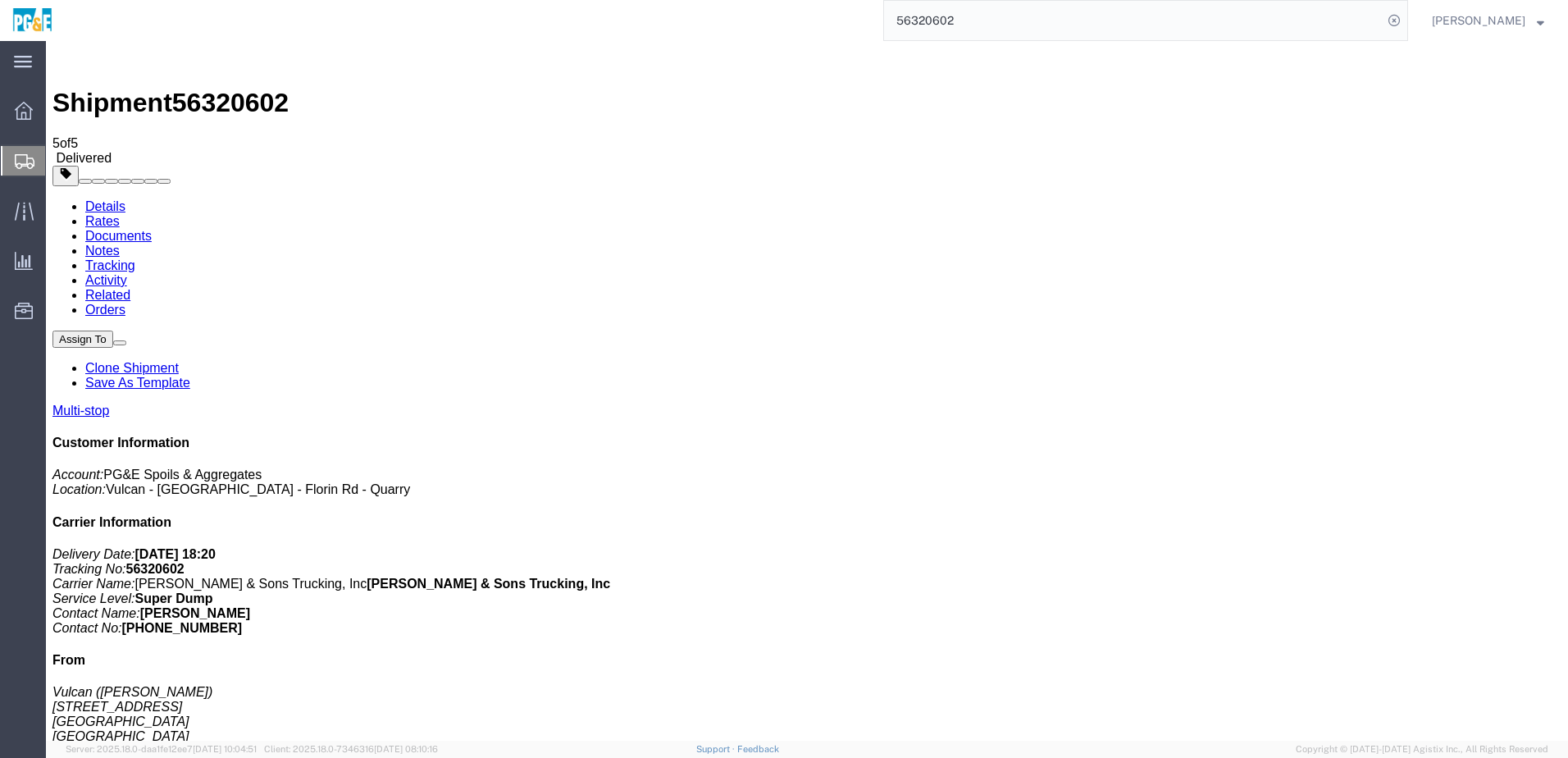
checkbox input "true"
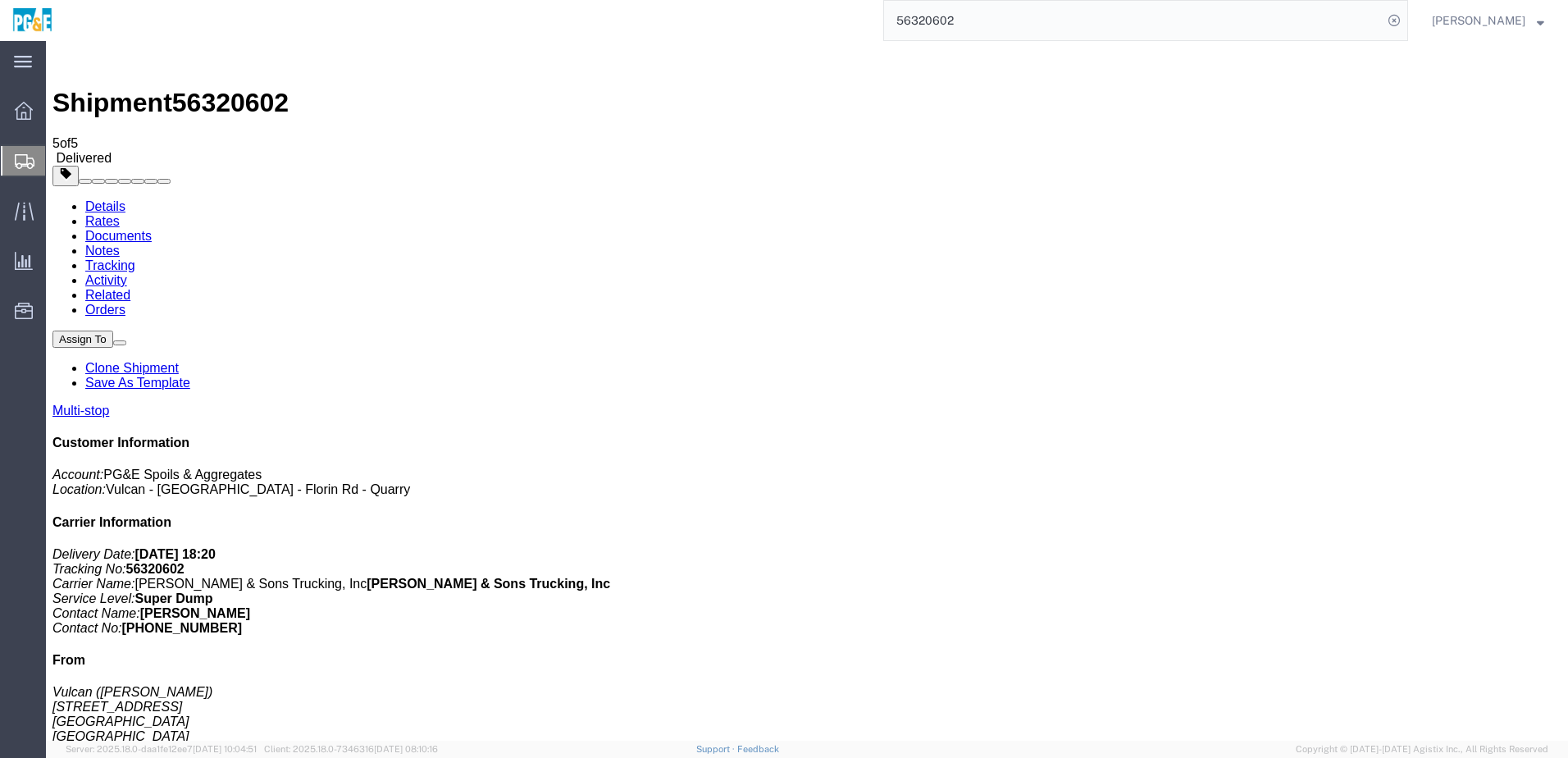
click at [135, 259] on link "Tracking" at bounding box center [110, 265] width 50 height 14
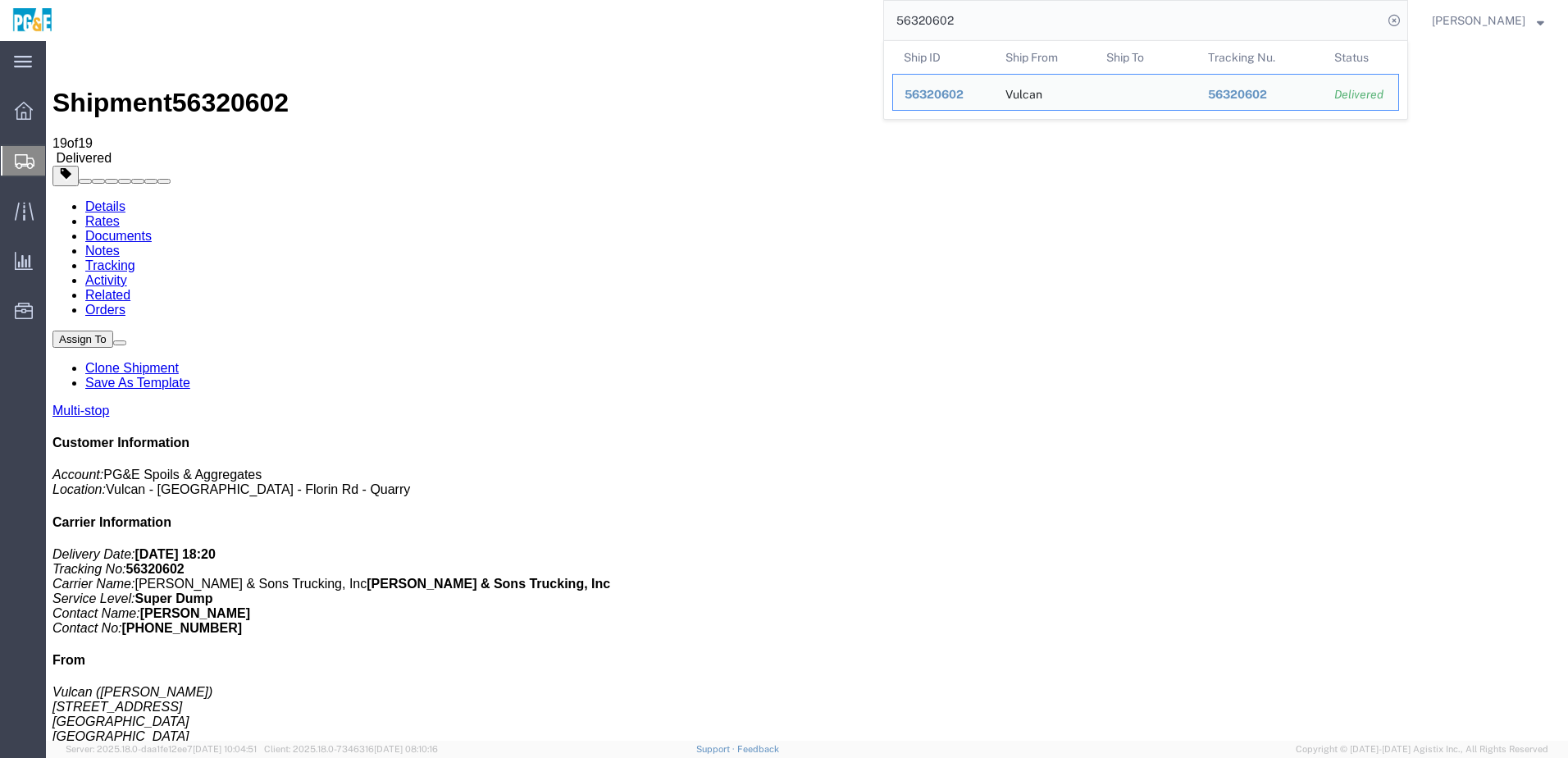
click at [933, 27] on input "56320602" at bounding box center [1134, 21] width 499 height 39
paste input "722"
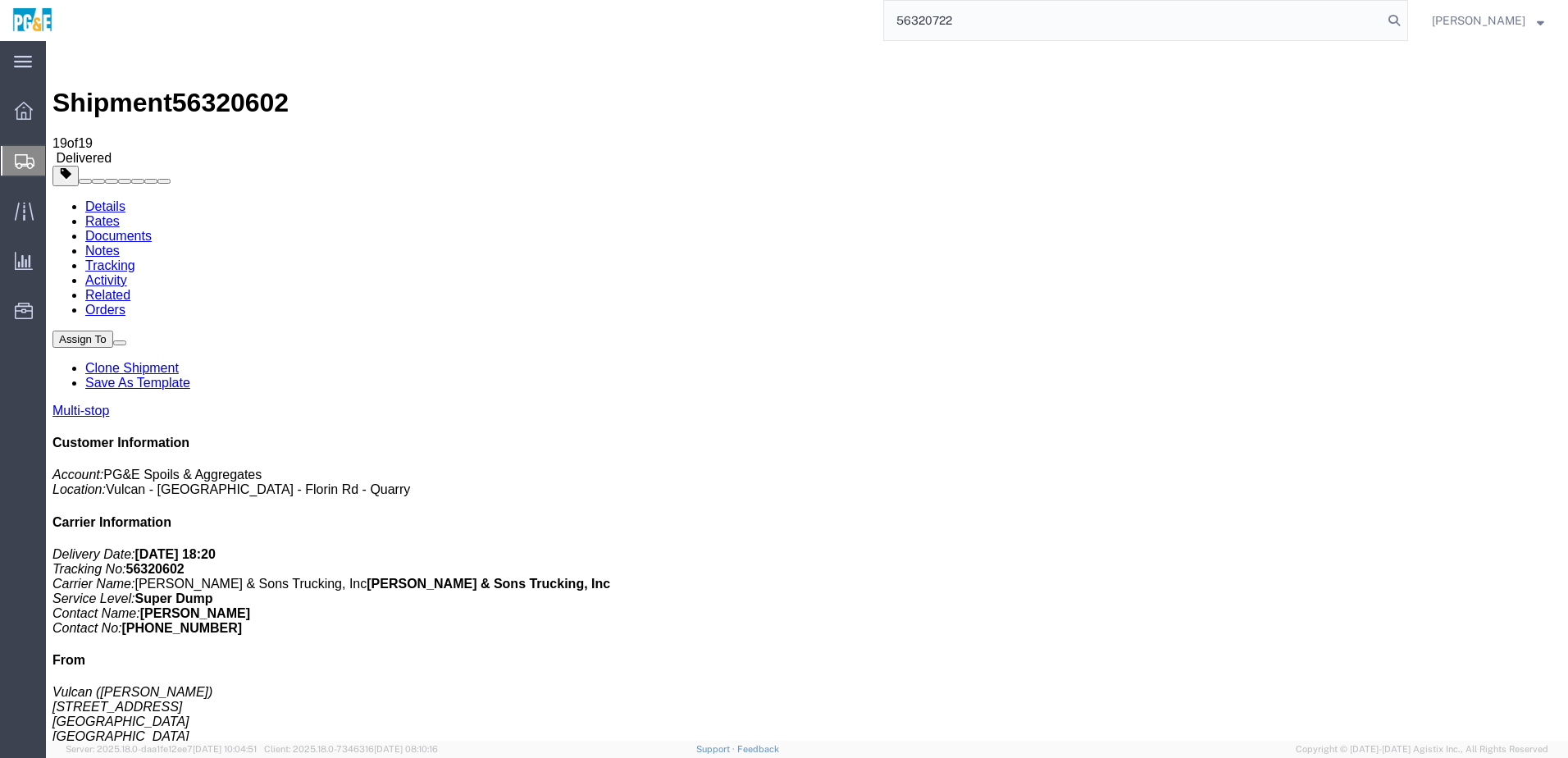
type input "56320722"
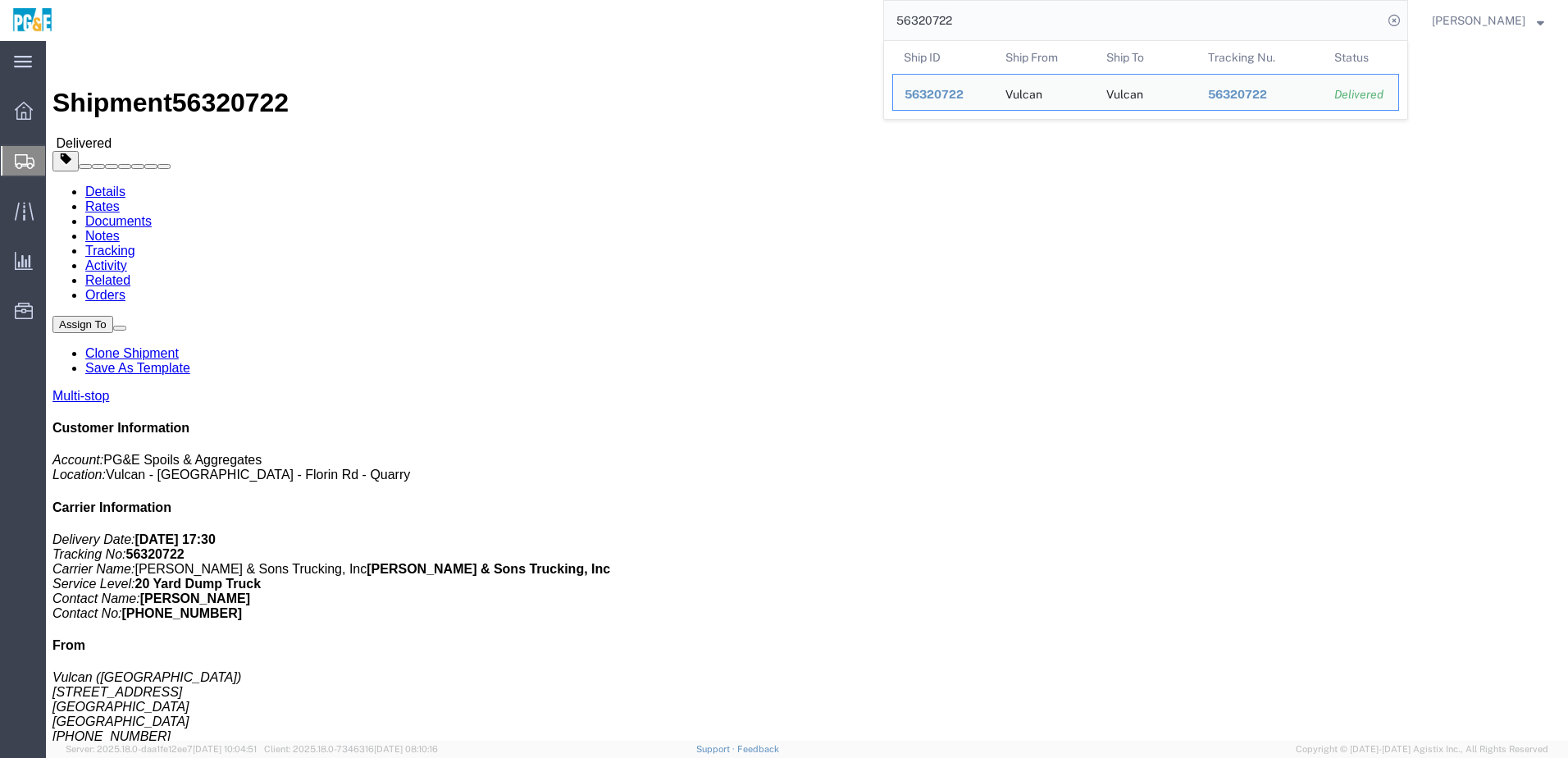
click h4 "Routing & Vehicle Information"
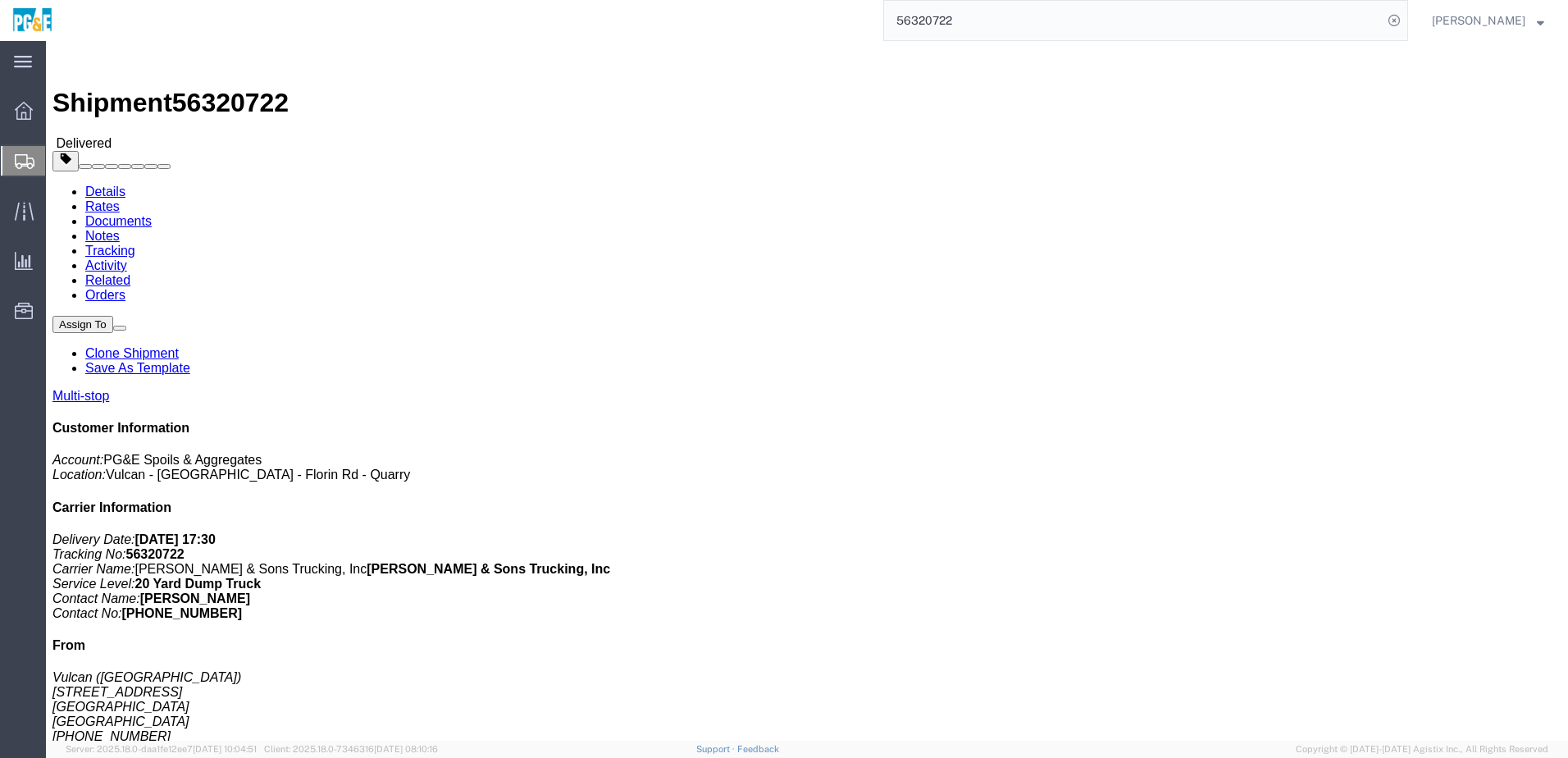
click link "Documents"
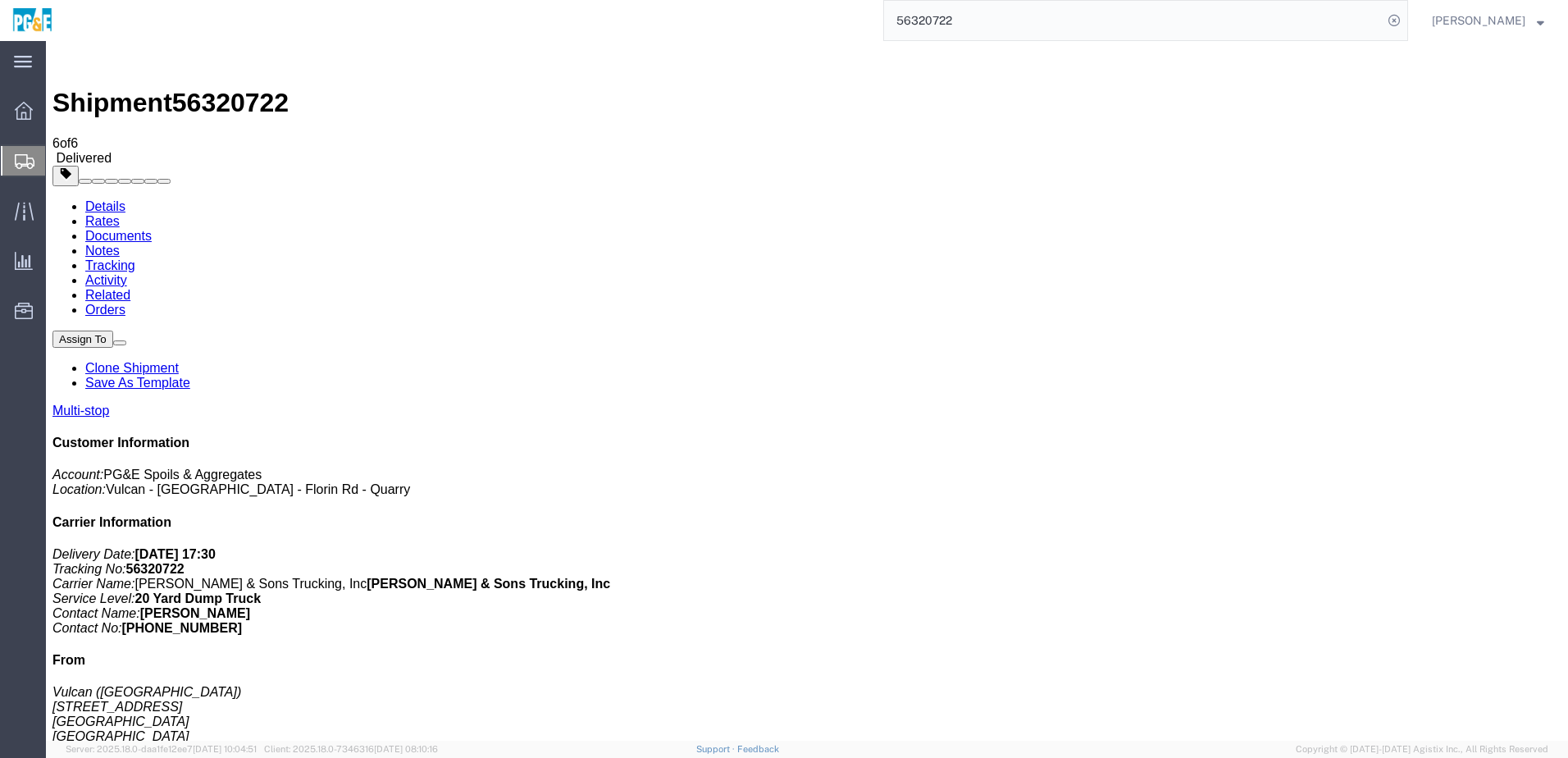
checkbox input "true"
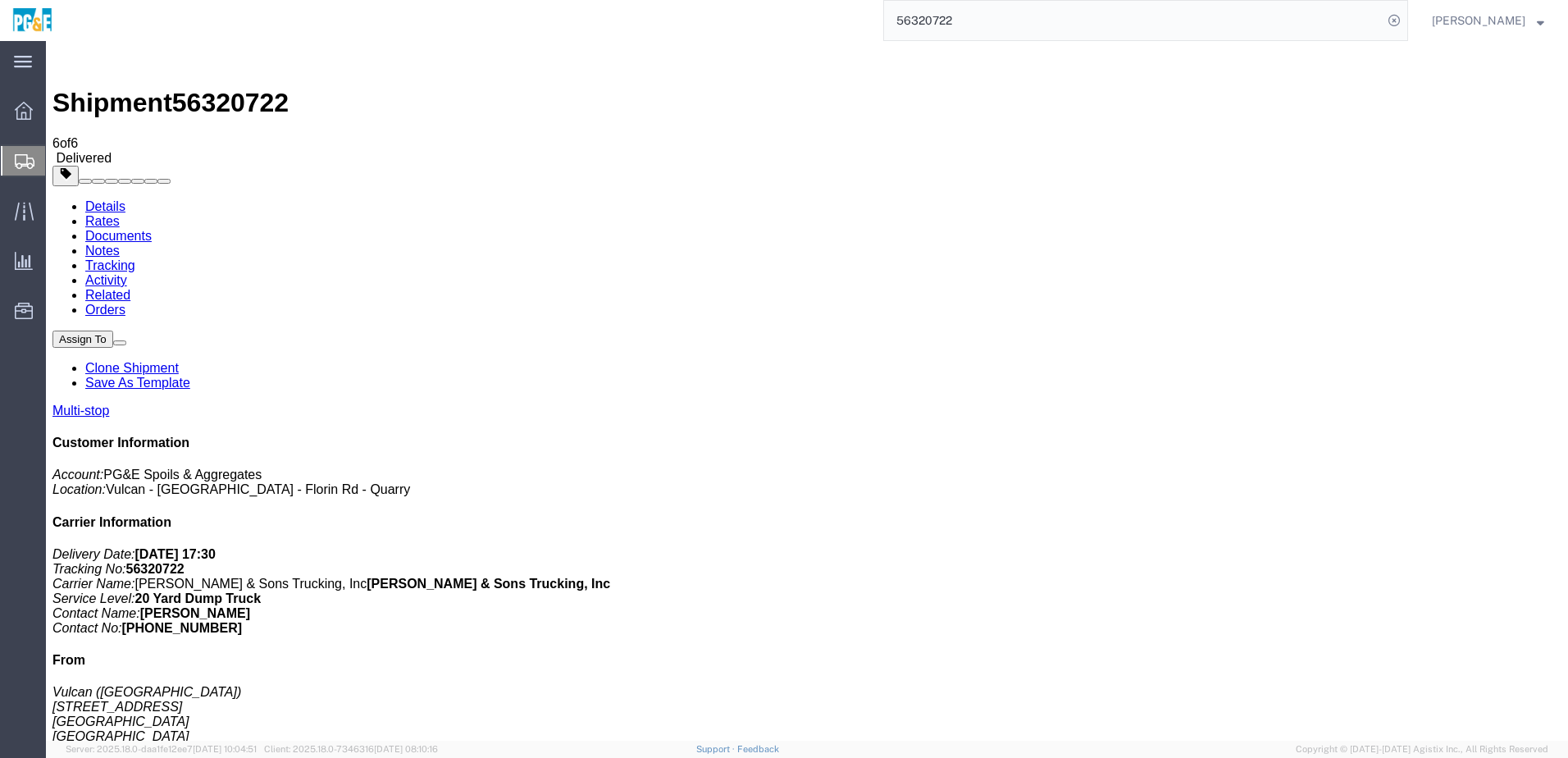
checkbox input "true"
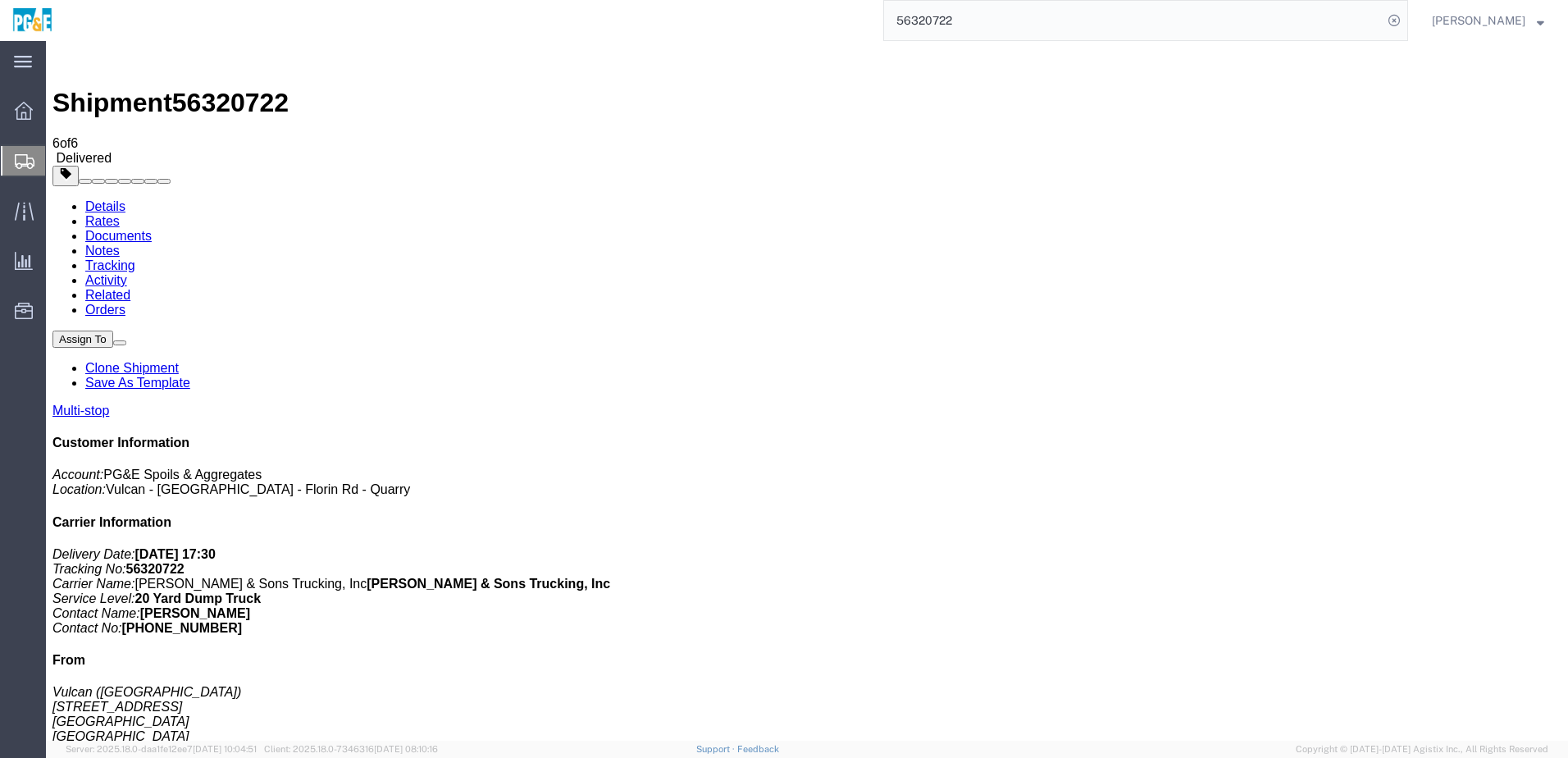
checkbox input "true"
click at [135, 259] on link "Tracking" at bounding box center [110, 265] width 50 height 14
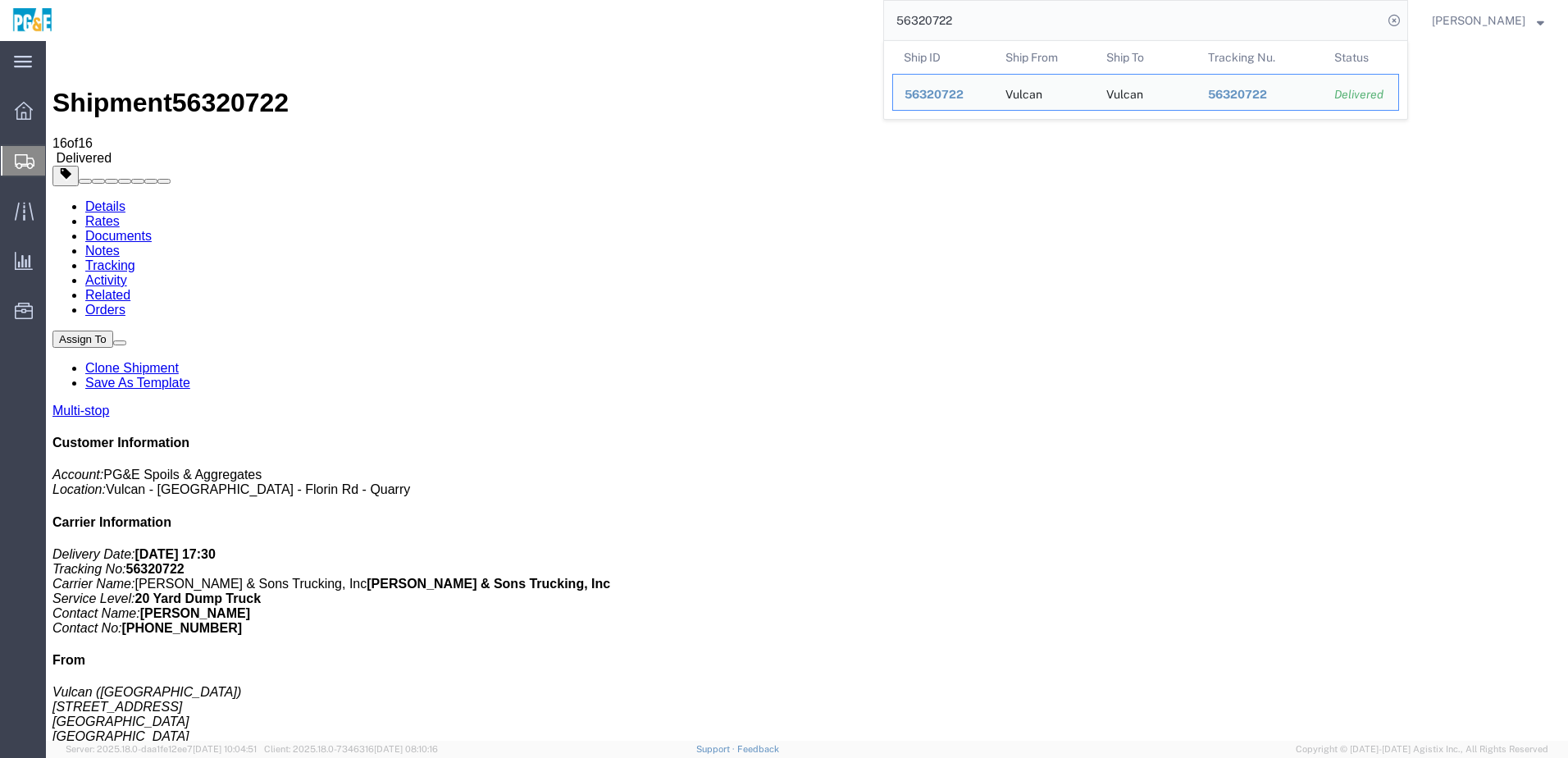
click at [938, 24] on input "56320722" at bounding box center [1134, 21] width 499 height 39
paste input "18250"
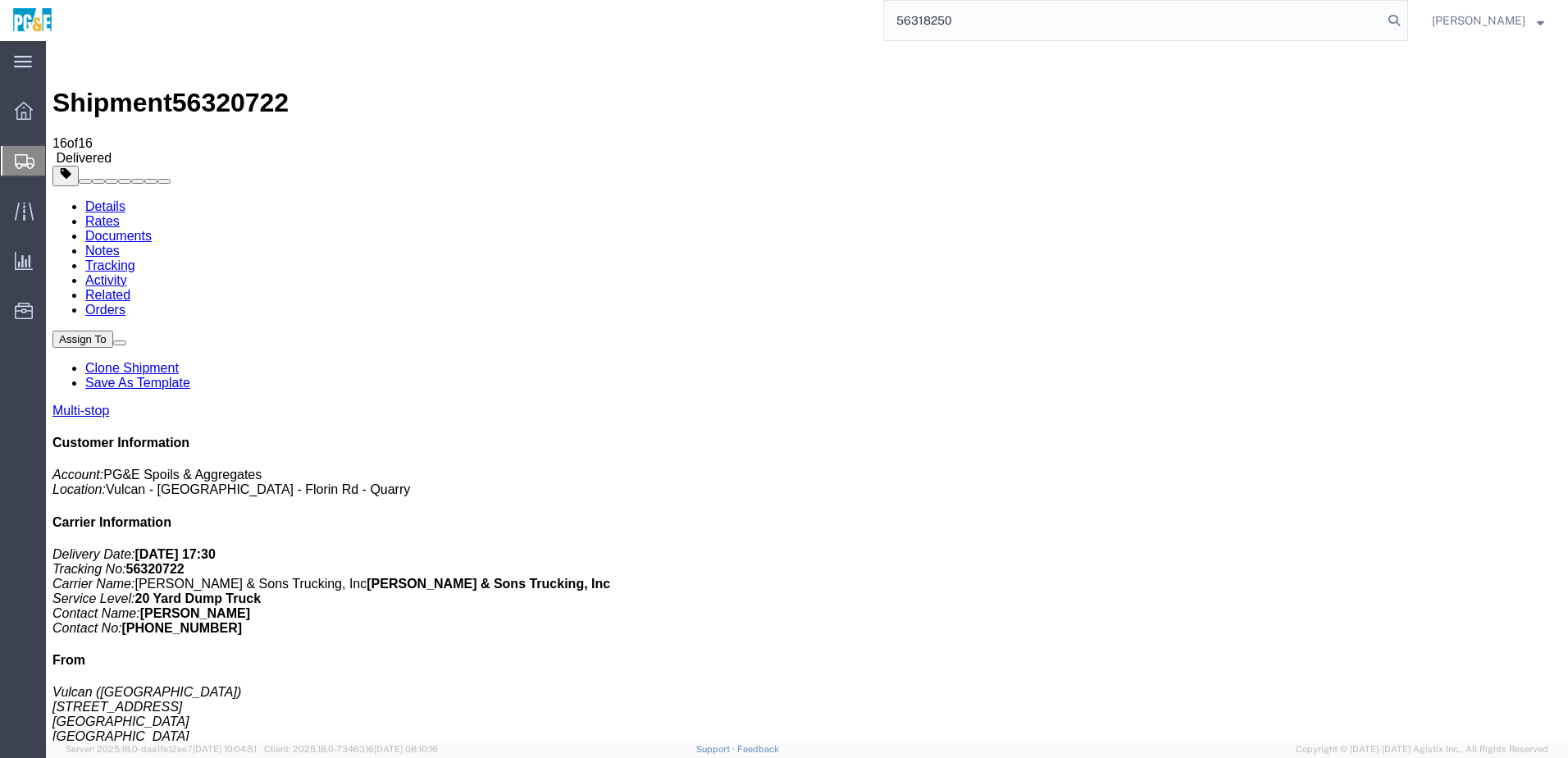
type input "56318250"
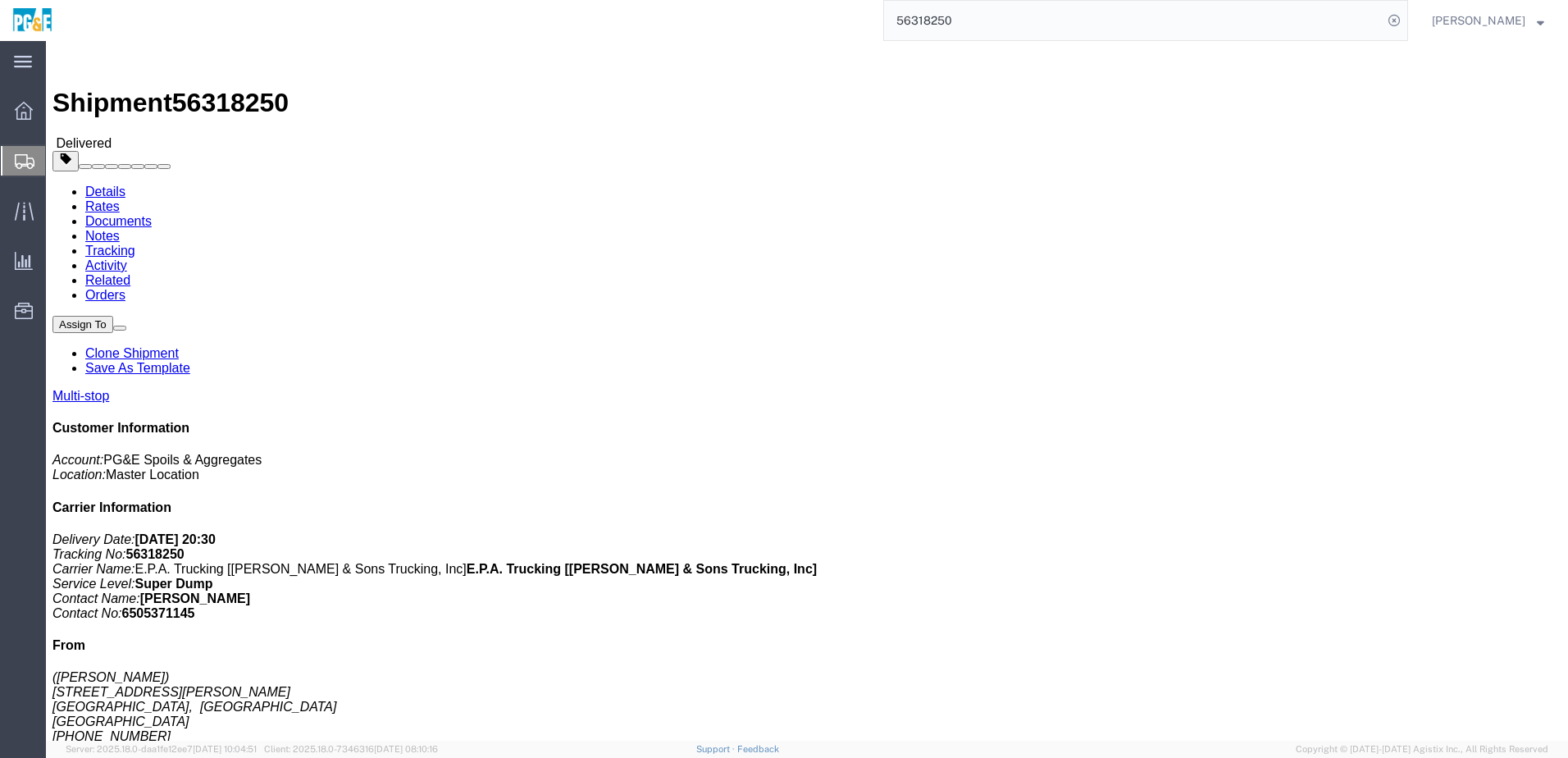
click div "Leg 1 - Truckload Vehicle 1: Super Dump Number of trucks: 1"
drag, startPoint x: 280, startPoint y: 418, endPoint x: 491, endPoint y: 417, distance: 211.0
click div "[STREET_ADDRESS][PERSON_NAME]"
copy div "[STREET_ADDRESS][PERSON_NAME]"
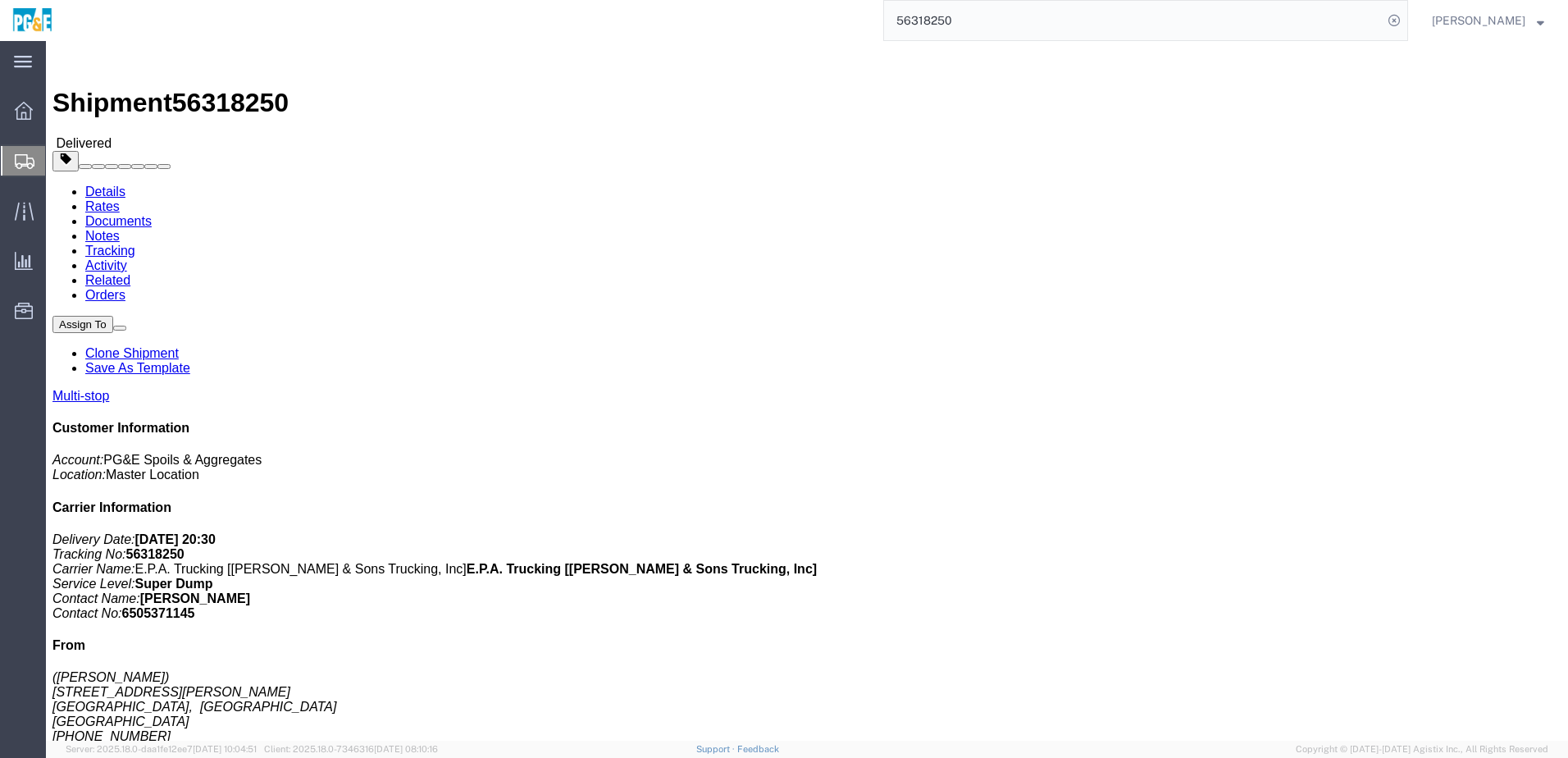
drag, startPoint x: 281, startPoint y: 450, endPoint x: 530, endPoint y: 458, distance: 249.1
click td "[STREET_ADDRESS]"
copy div "[STREET_ADDRESS]"
click link "Documents"
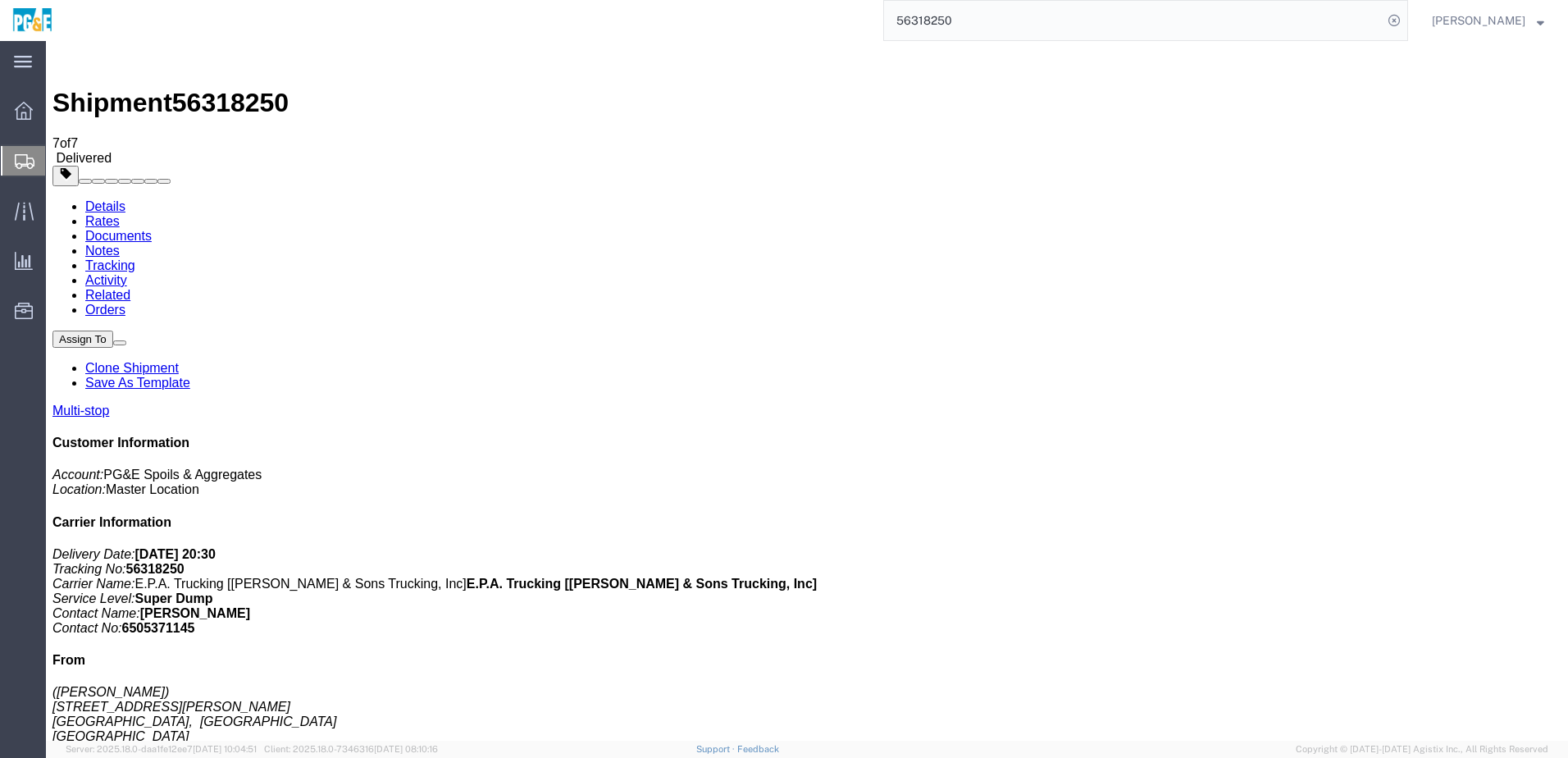
checkbox input "true"
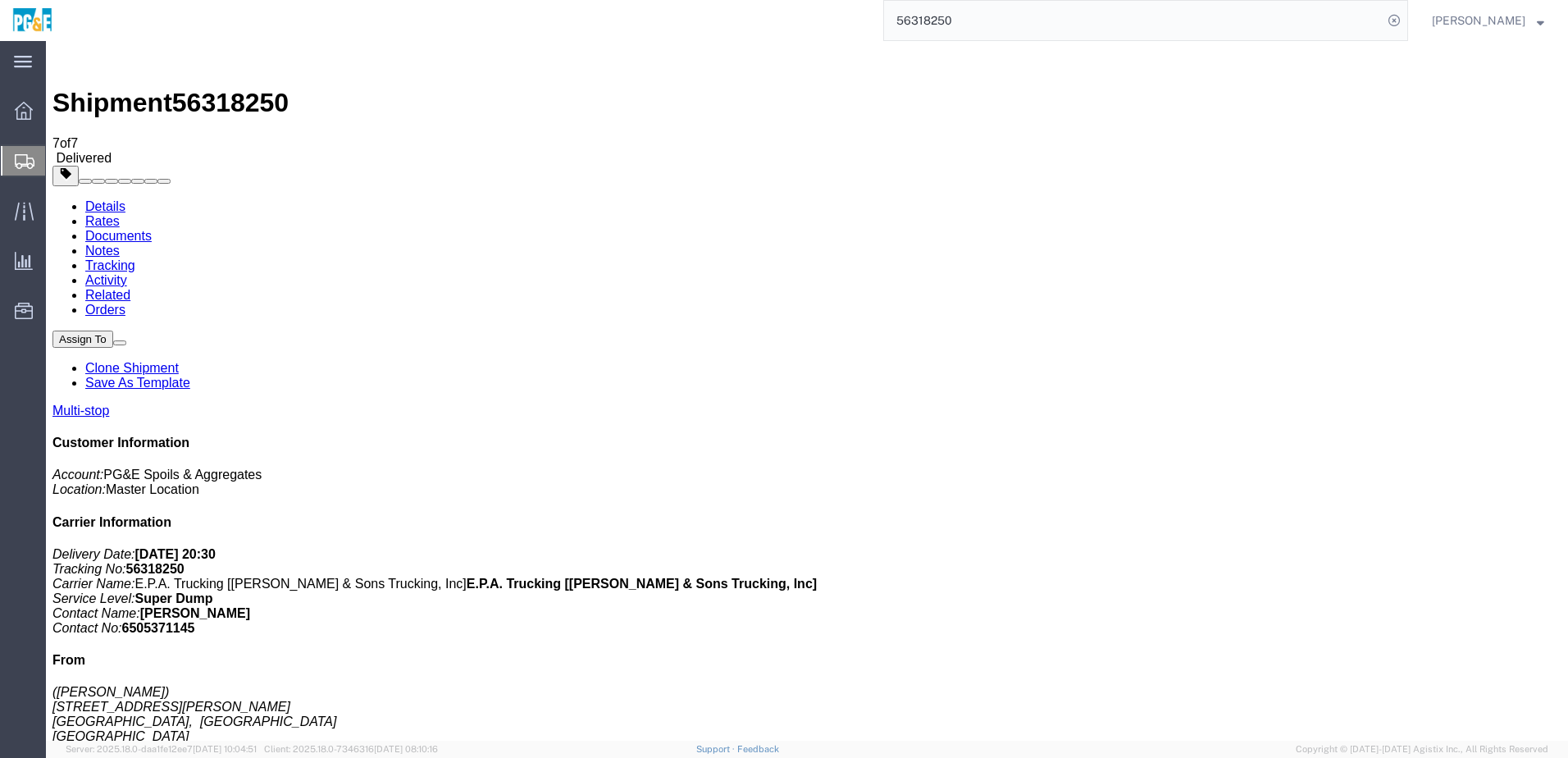
checkbox input "true"
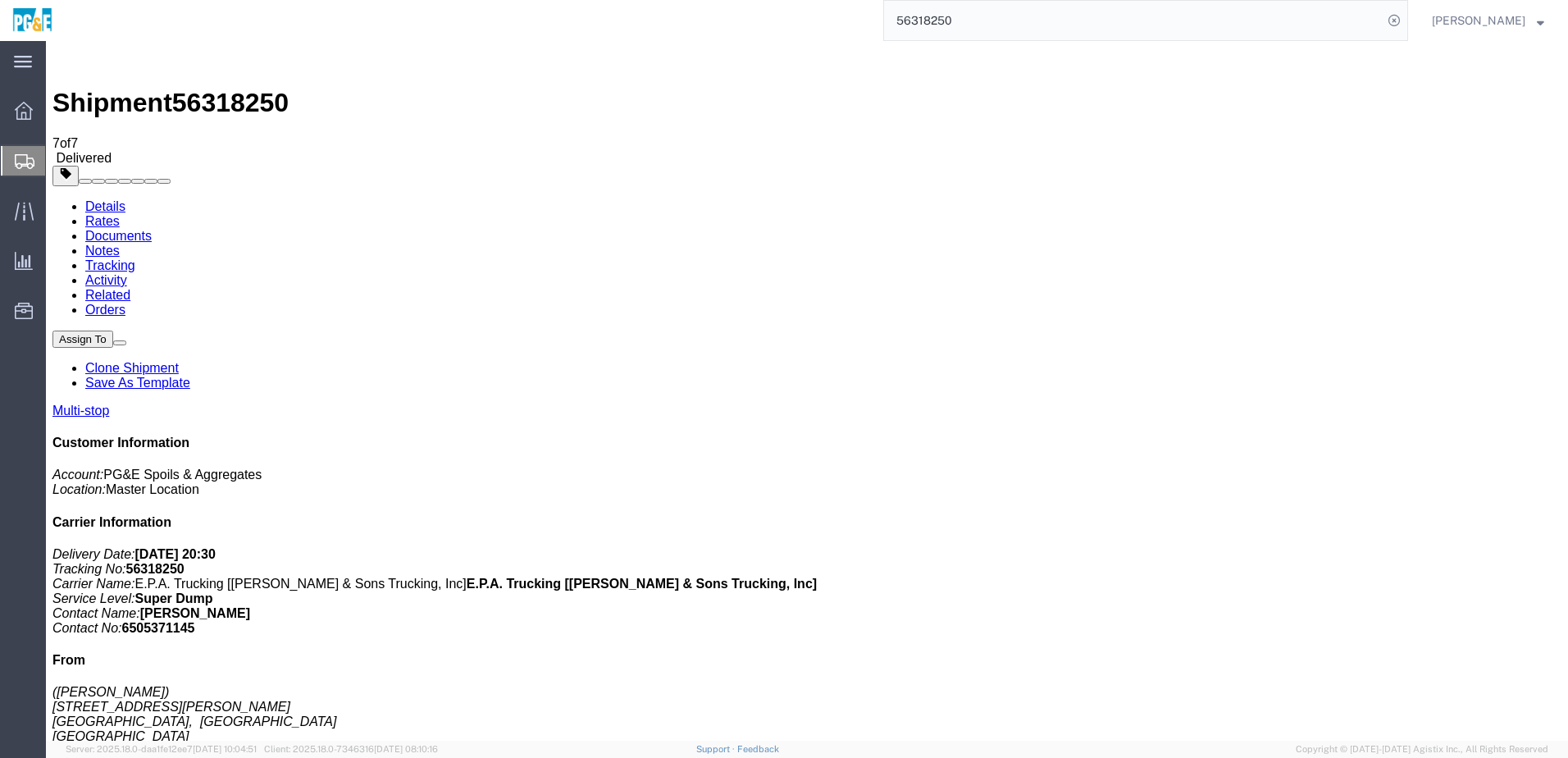
checkbox input "true"
click at [135, 259] on link "Tracking" at bounding box center [110, 265] width 50 height 14
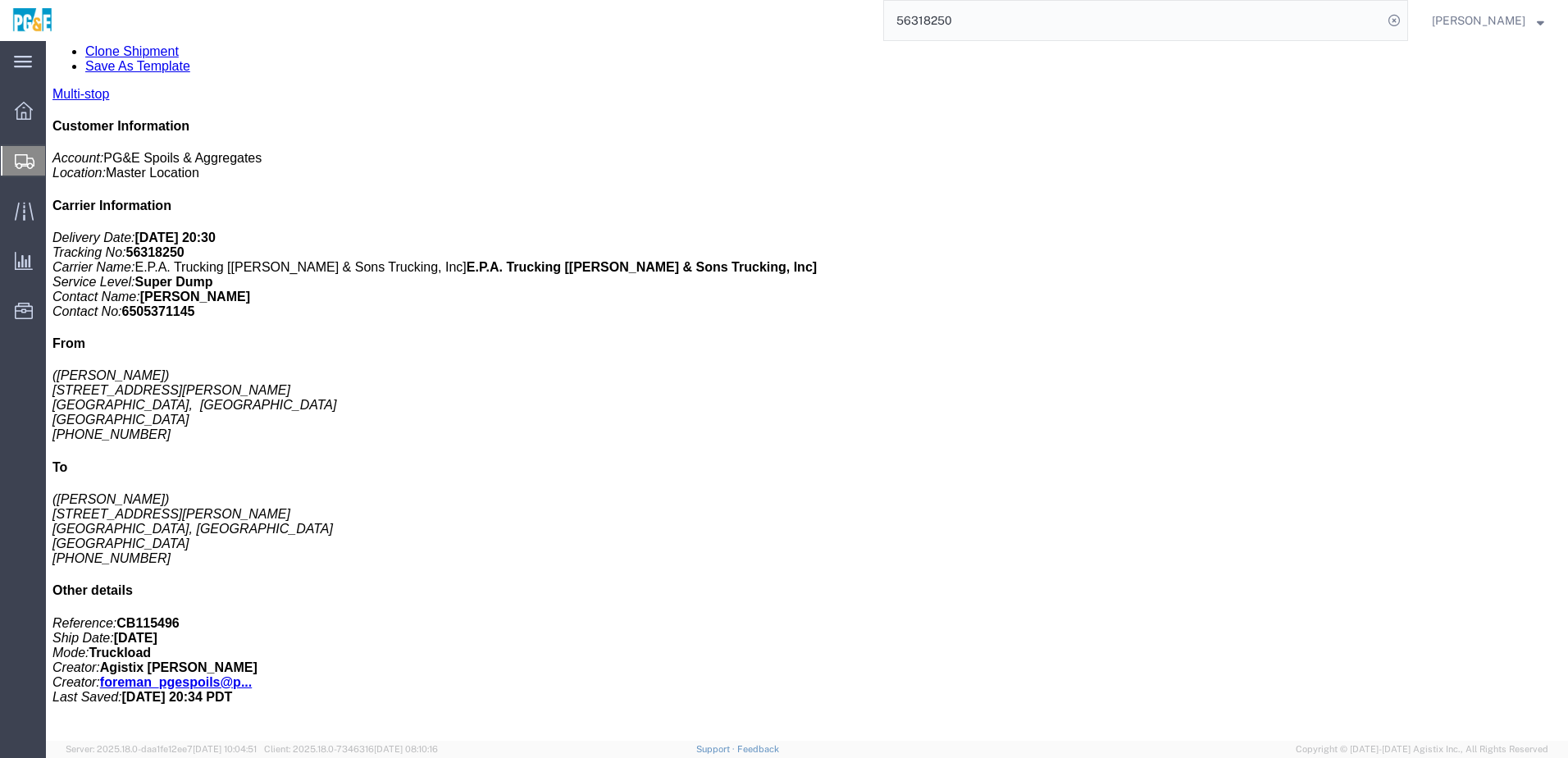
scroll to position [480, 0]
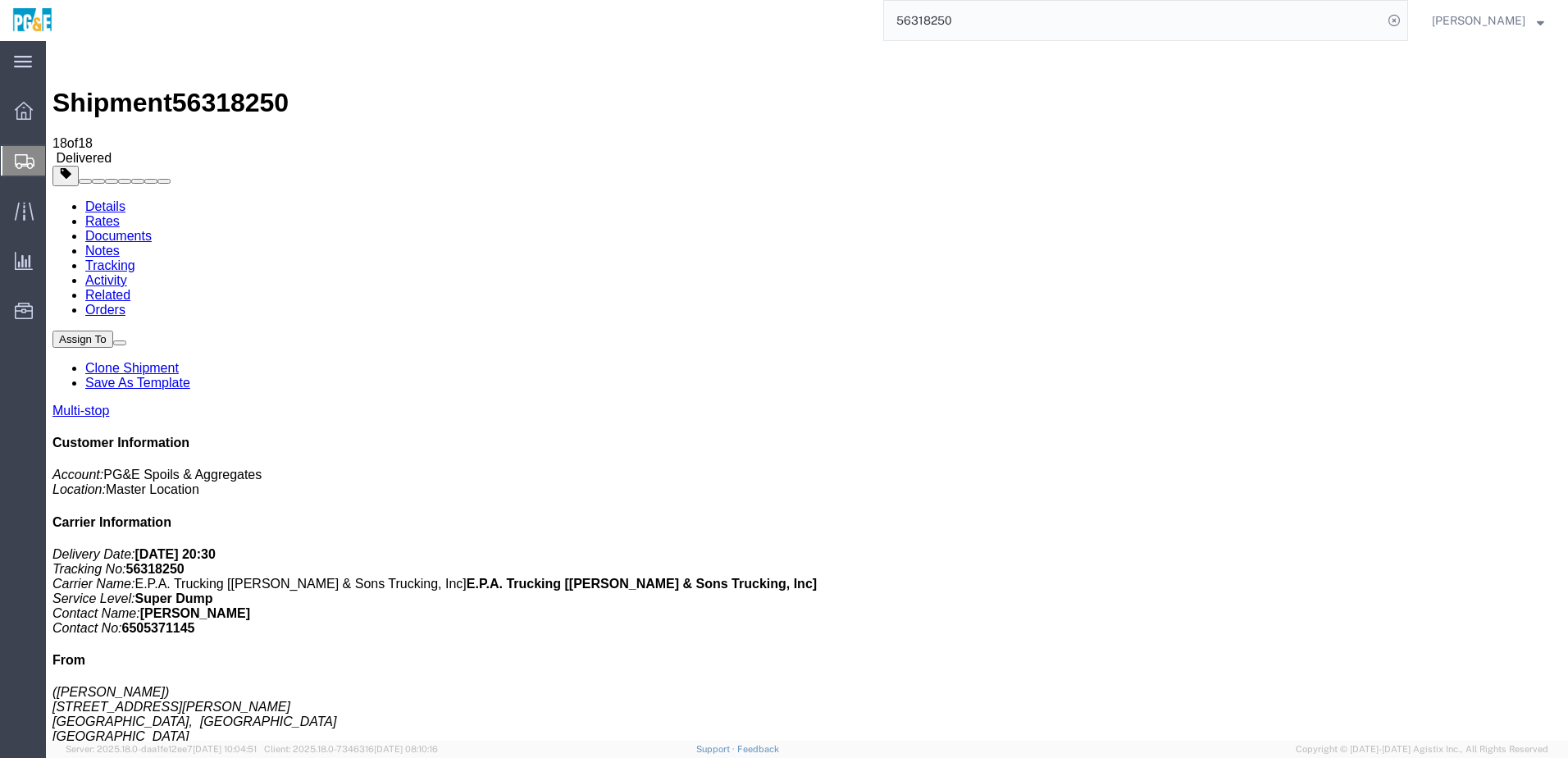
click at [945, 29] on input "56318250" at bounding box center [1134, 21] width 499 height 39
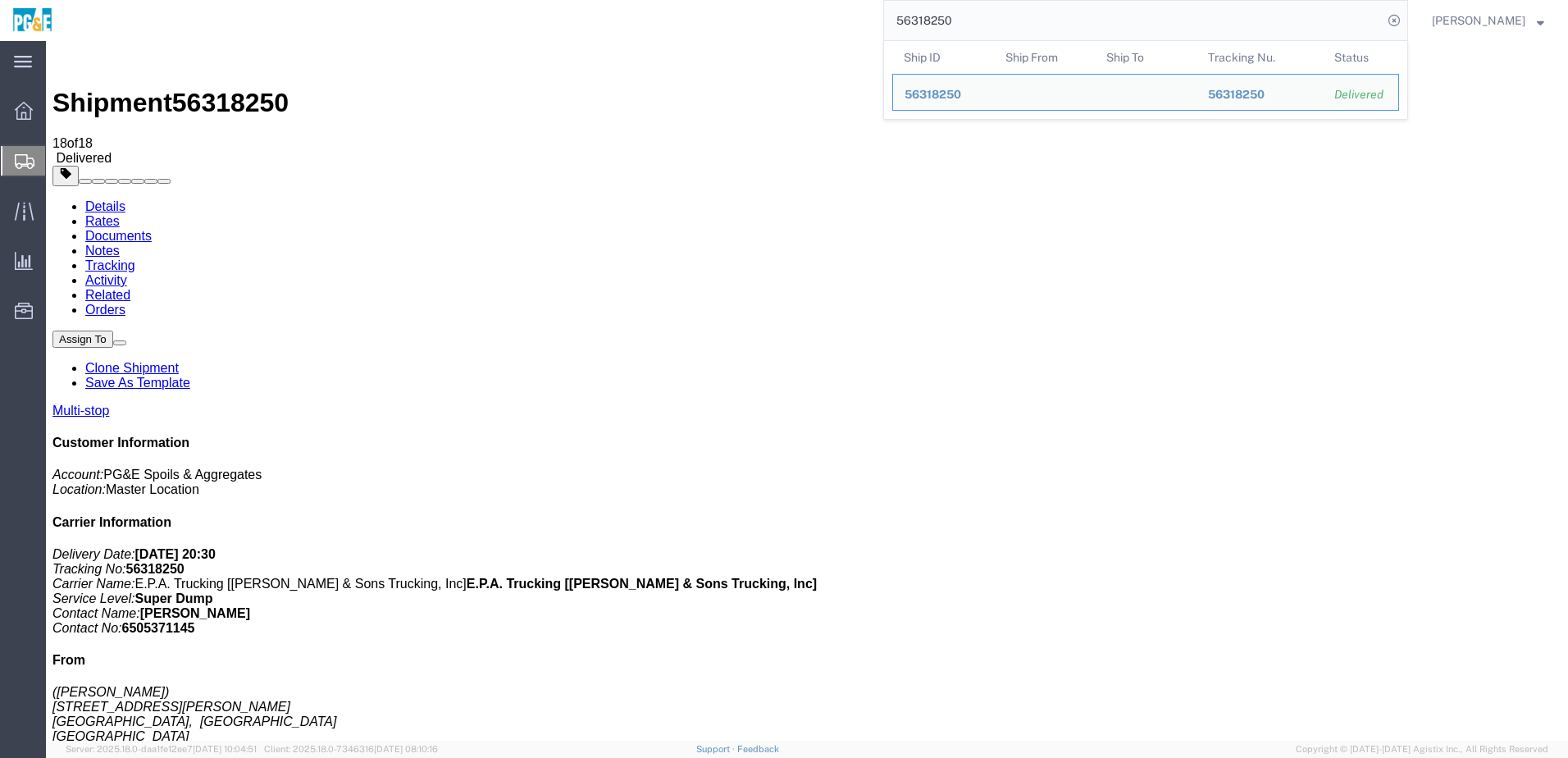
click at [945, 29] on input "56318250" at bounding box center [1134, 21] width 499 height 39
paste input "33286"
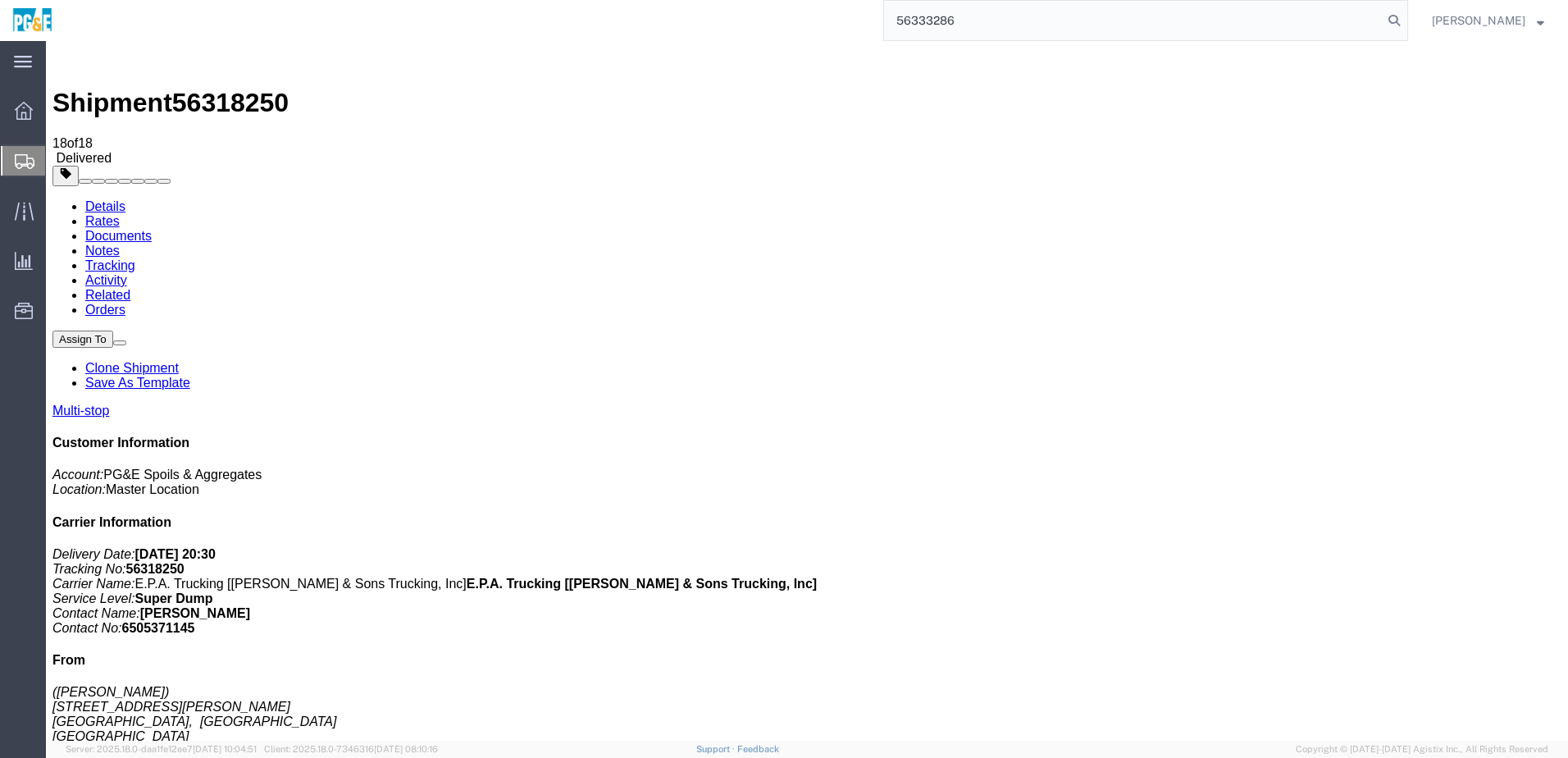
type input "56333286"
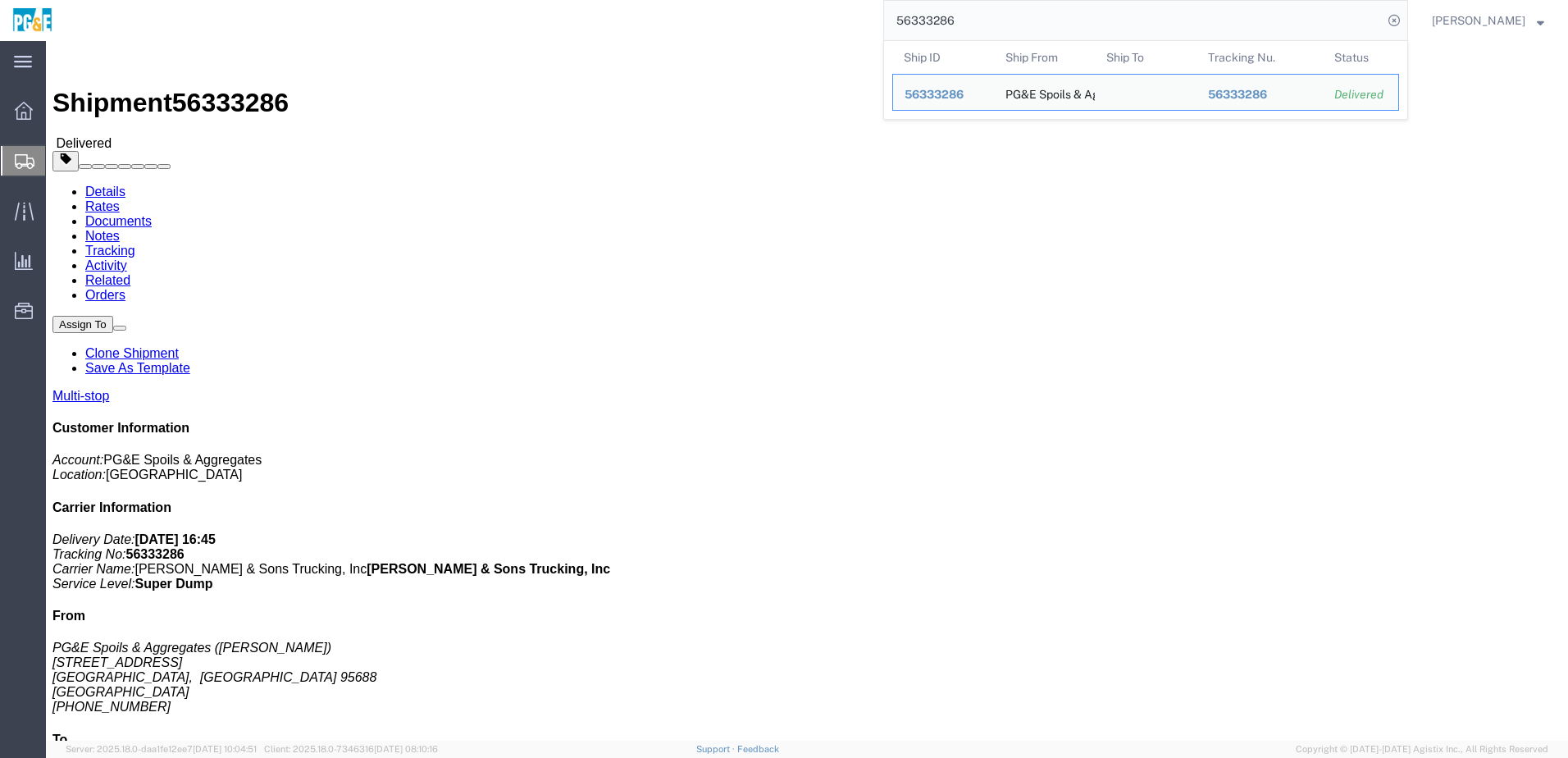
click link "Documents"
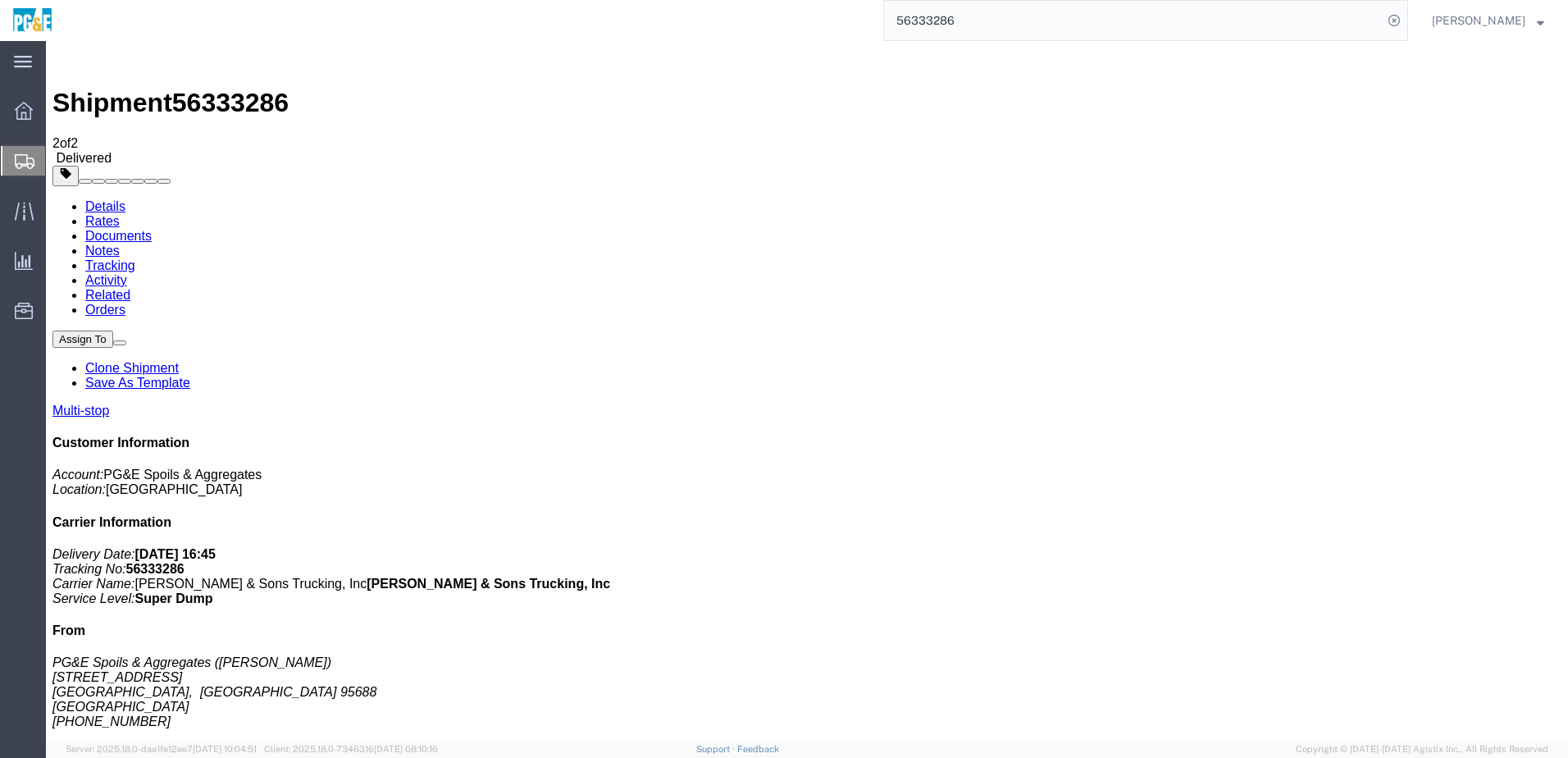
drag, startPoint x: 65, startPoint y: 229, endPoint x: 82, endPoint y: 229, distance: 17.0
checkbox input "true"
click at [943, 29] on input "56333286" at bounding box center [1134, 21] width 499 height 39
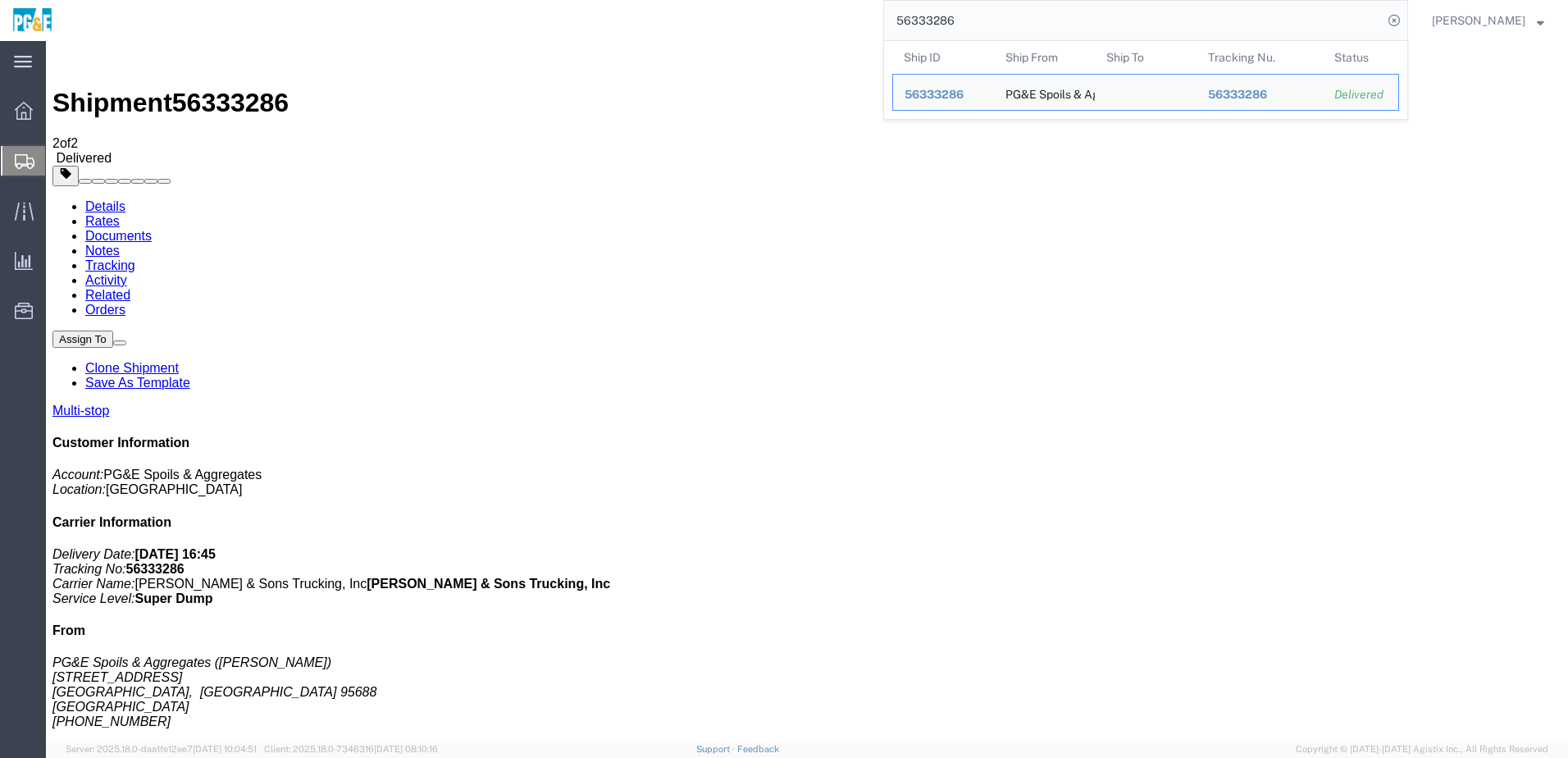
click at [946, 24] on input "56333286" at bounding box center [1134, 21] width 499 height 39
paste input "18259"
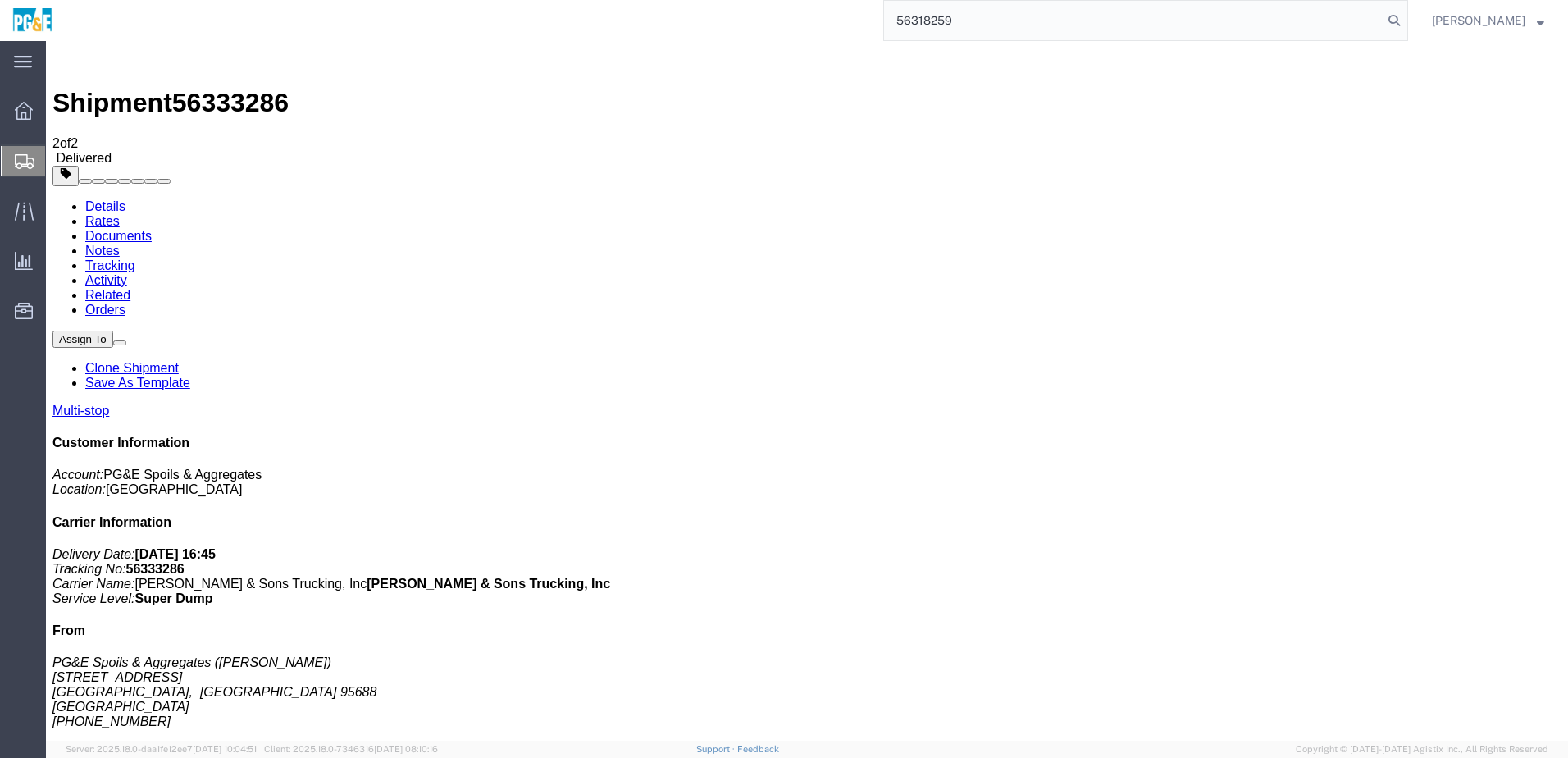
type input "56318259"
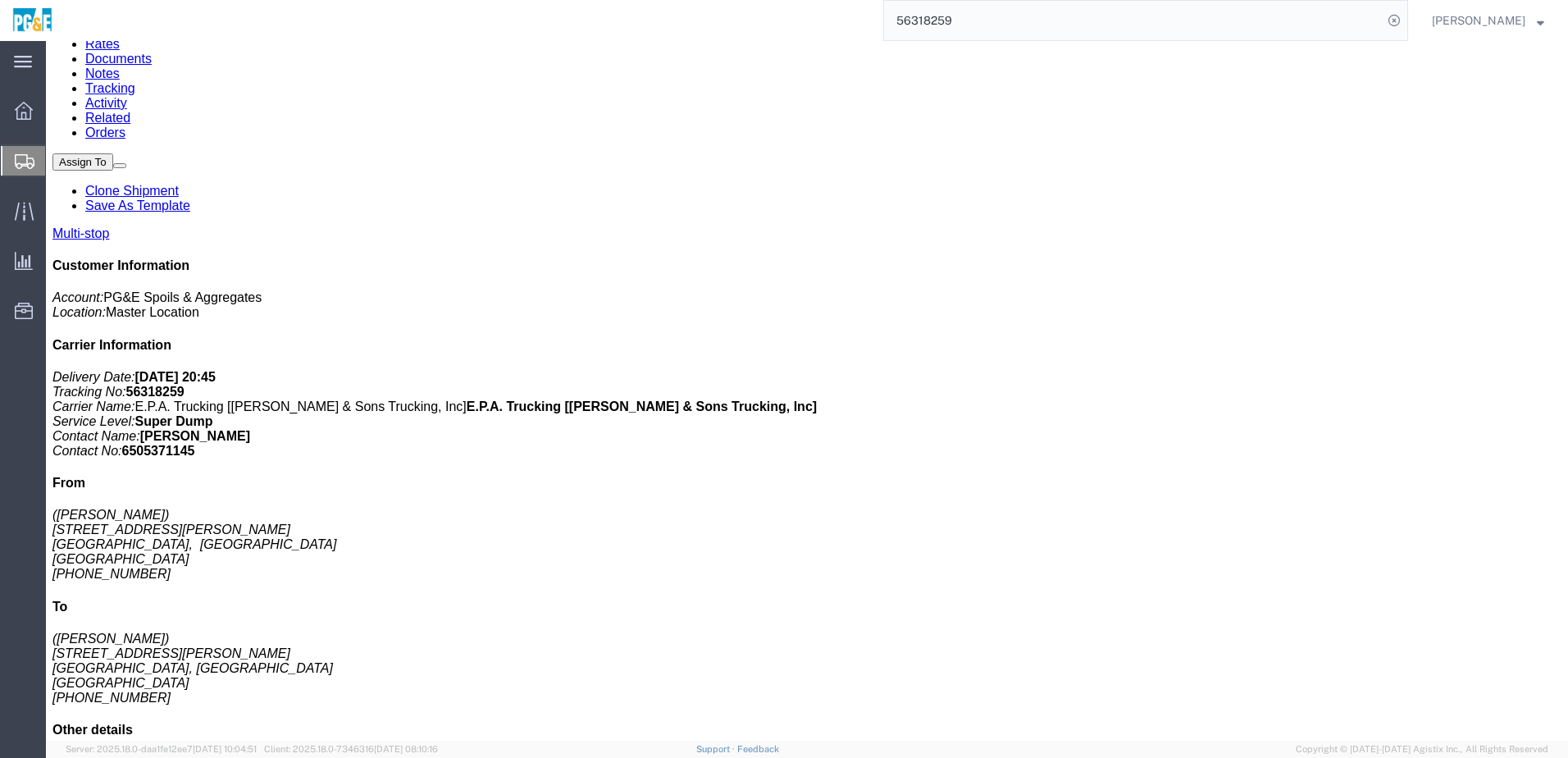
scroll to position [87, 0]
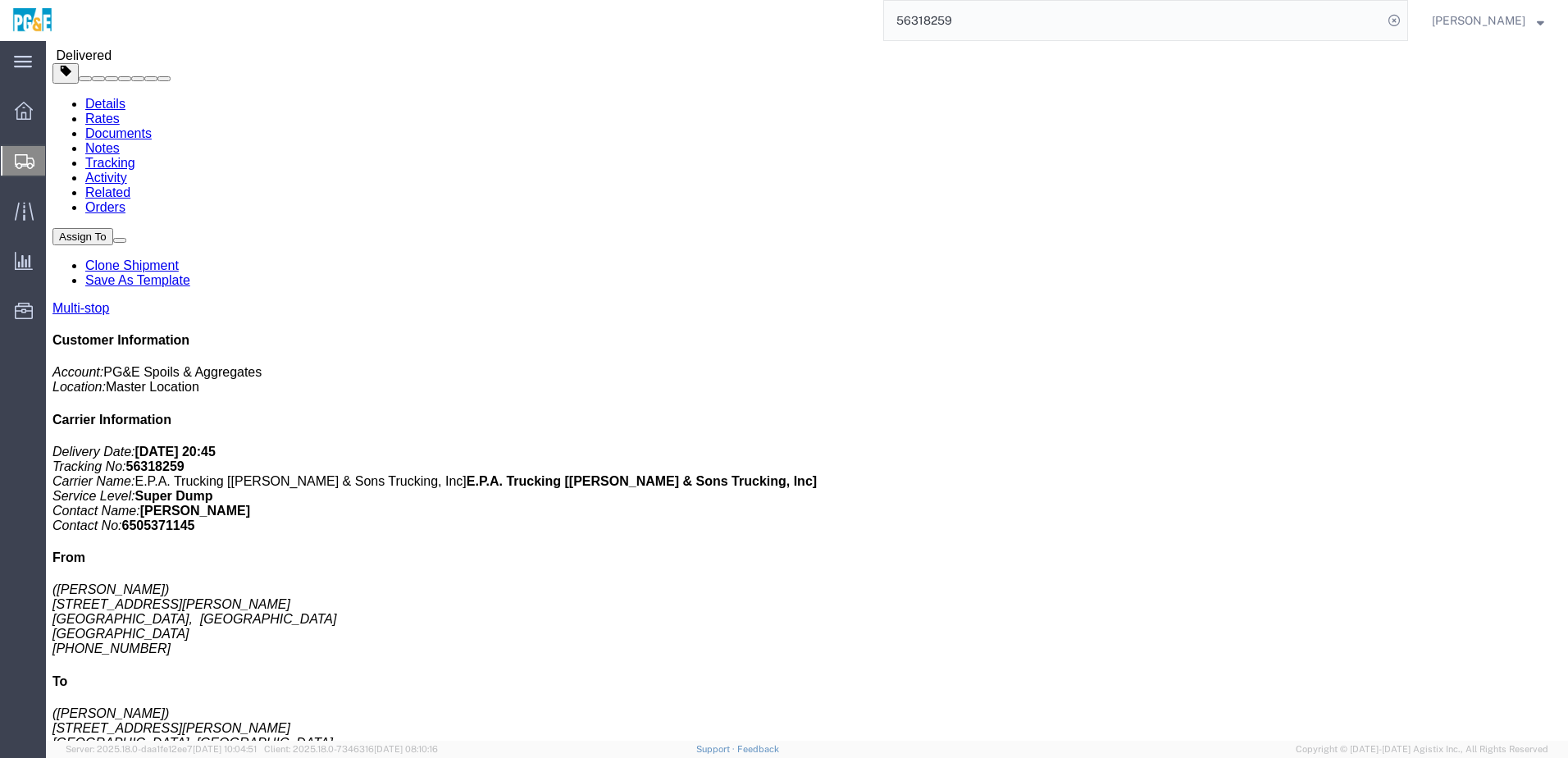
drag, startPoint x: 269, startPoint y: 325, endPoint x: 493, endPoint y: 325, distance: 224.0
click td "[STREET_ADDRESS][PERSON_NAME]"
copy div "[STREET_ADDRESS][PERSON_NAME]"
drag, startPoint x: 267, startPoint y: 364, endPoint x: 494, endPoint y: 370, distance: 227.1
click td "[STREET_ADDRESS]"
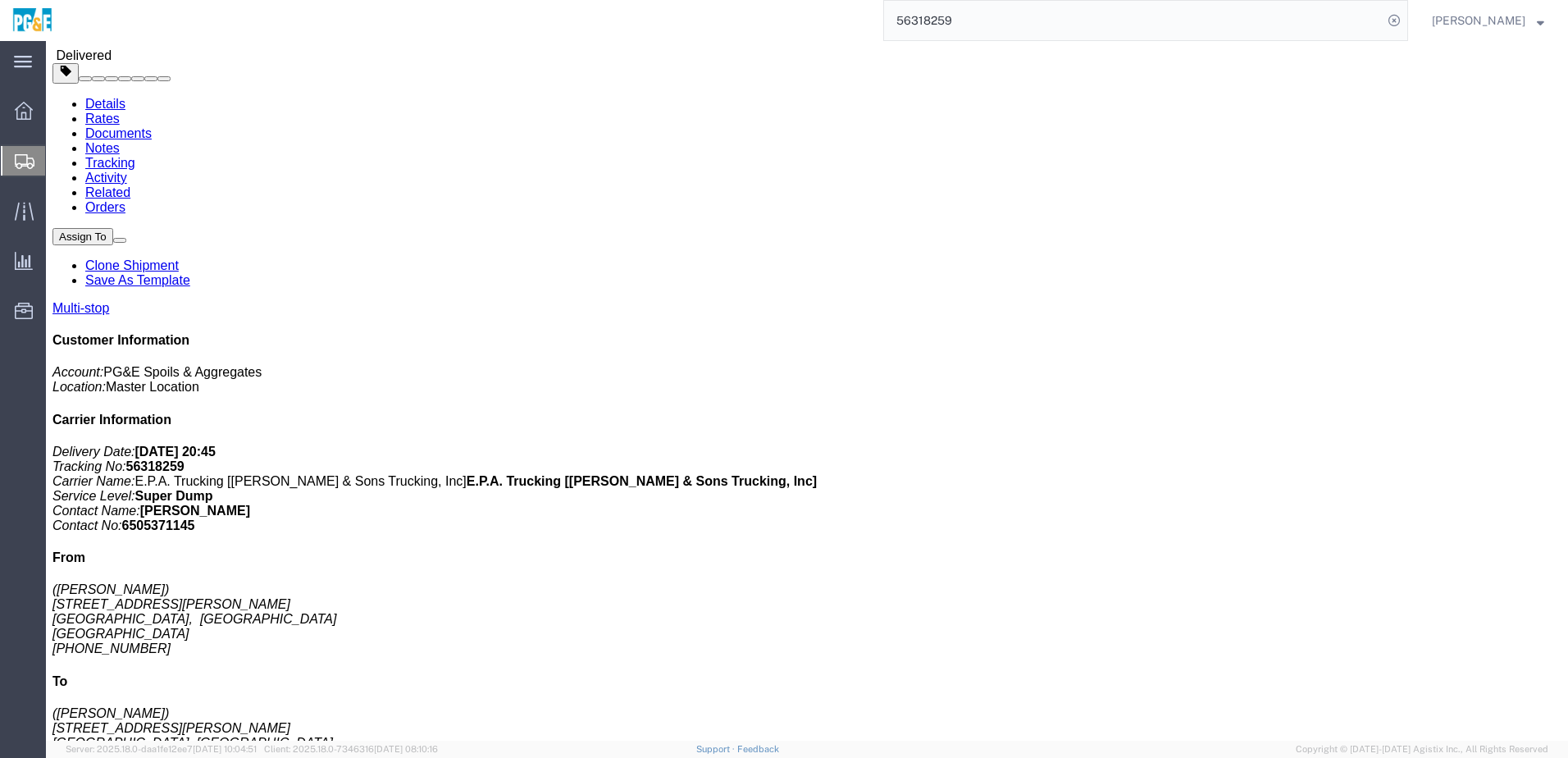
copy div "[STREET_ADDRESS]"
click div "Leg 1 - Truckload Vehicle 1: Super Dump Number of trucks: 1"
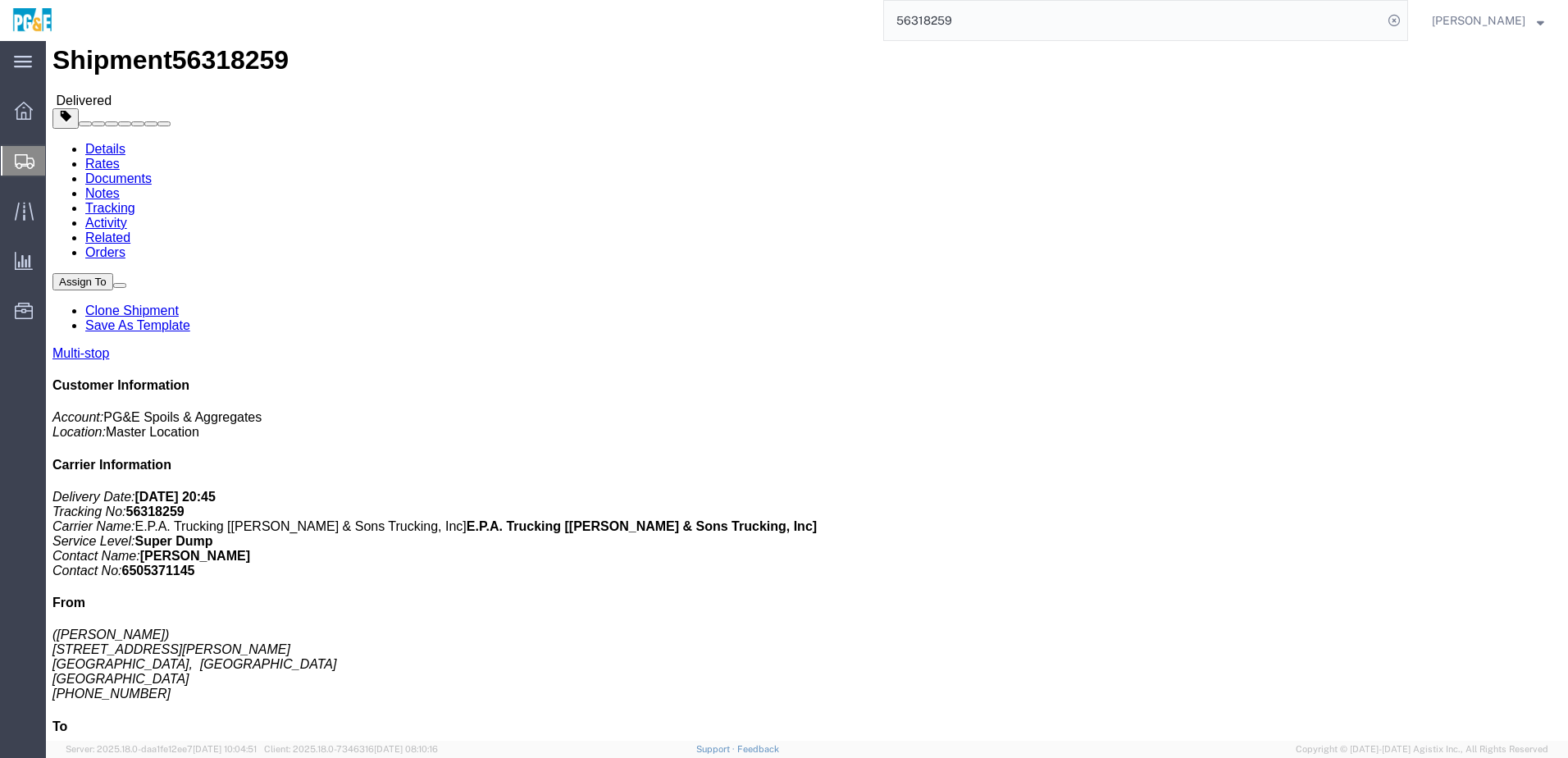
scroll to position [0, 0]
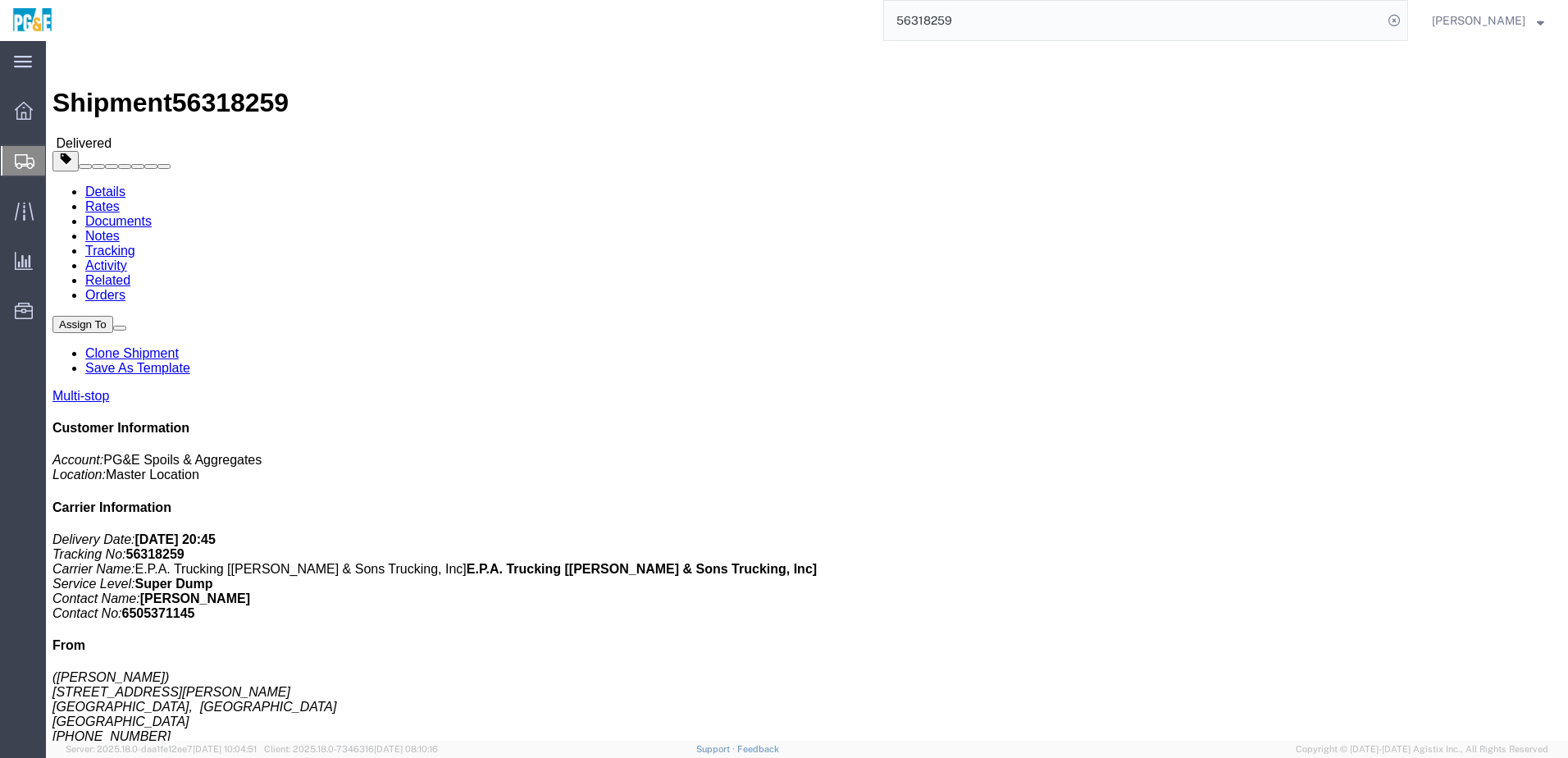
click link "Documents"
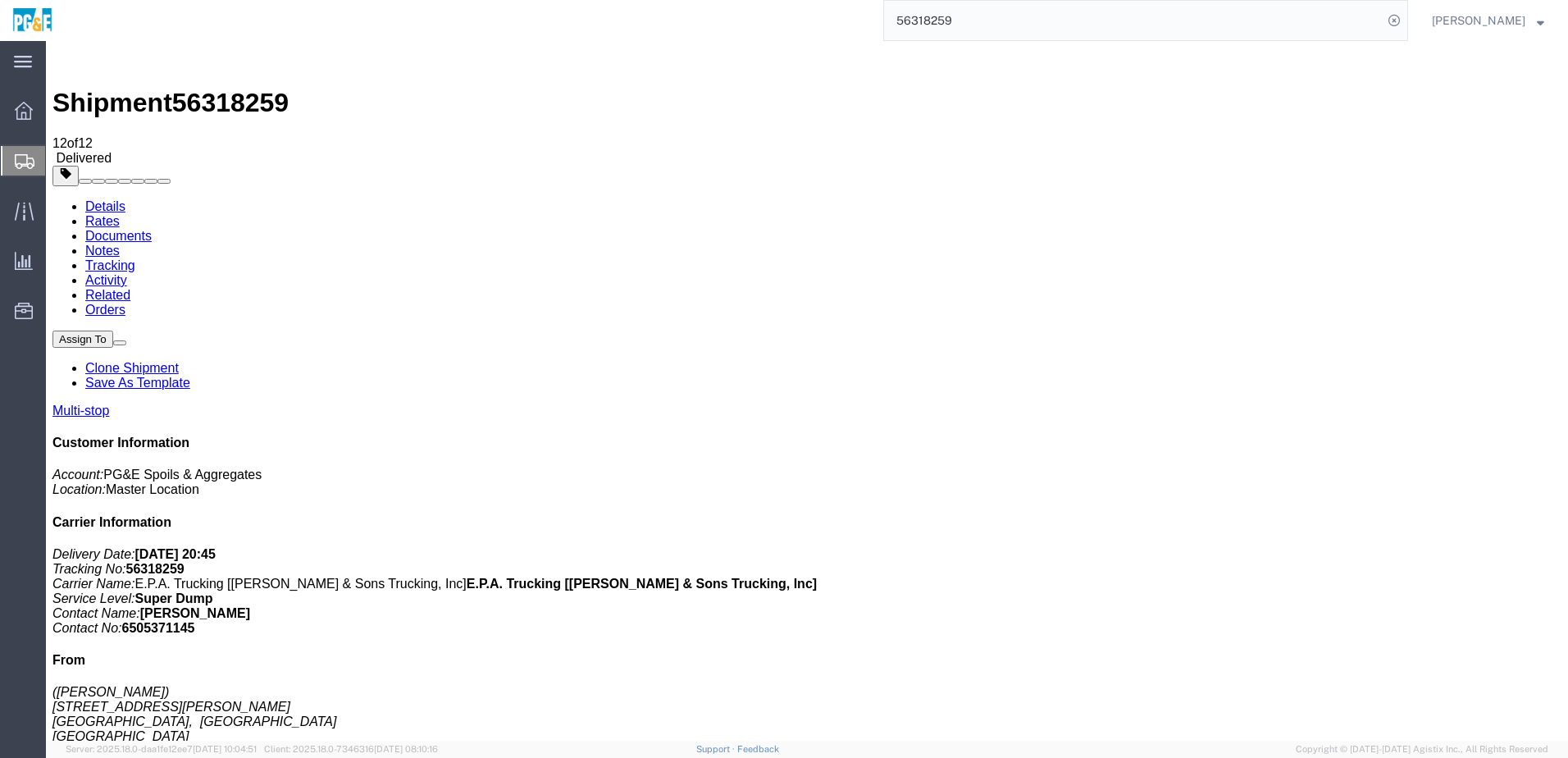
drag, startPoint x: 64, startPoint y: 515, endPoint x: 69, endPoint y: 497, distance: 18.7
checkbox input "true"
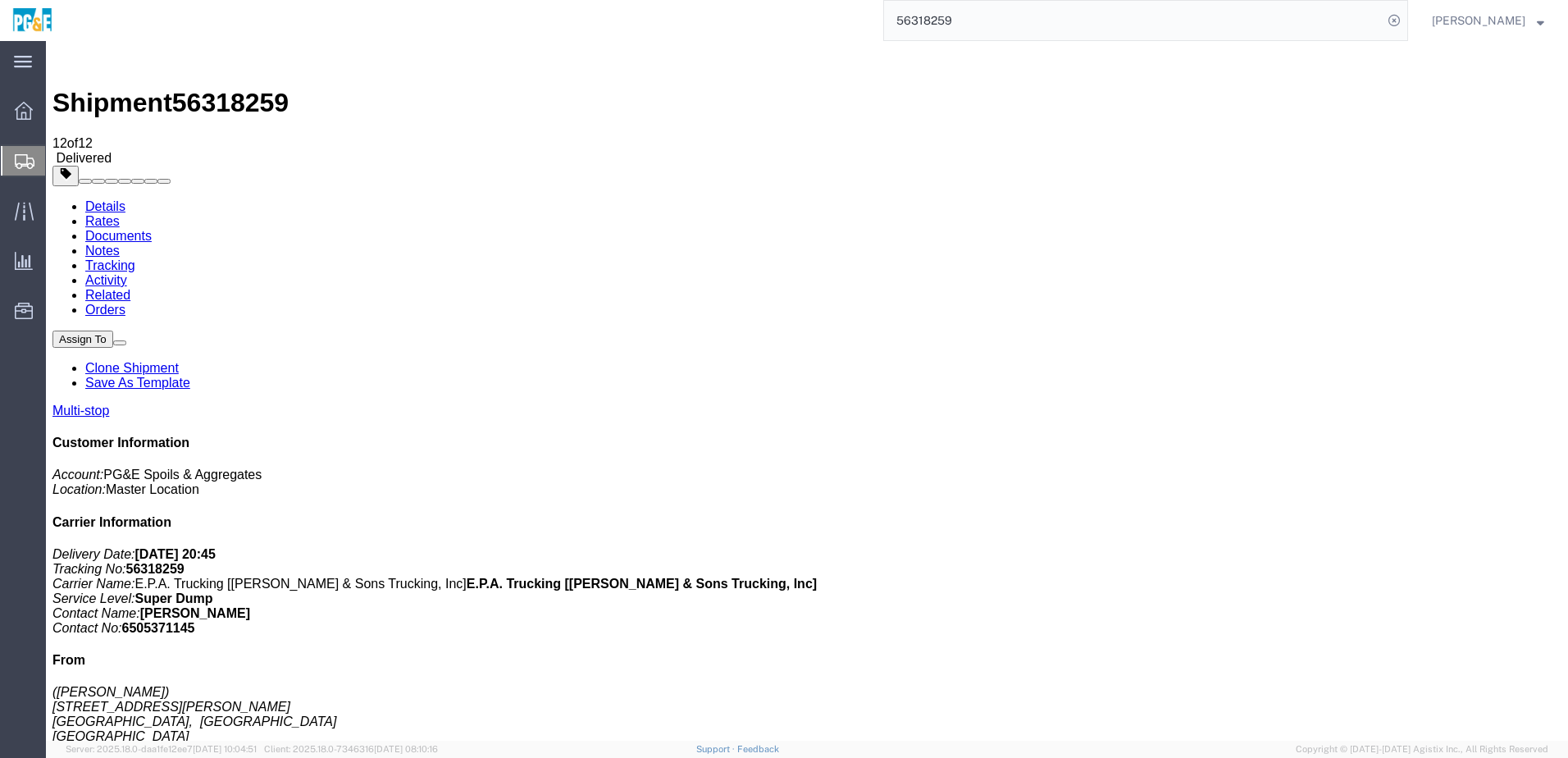
checkbox input "true"
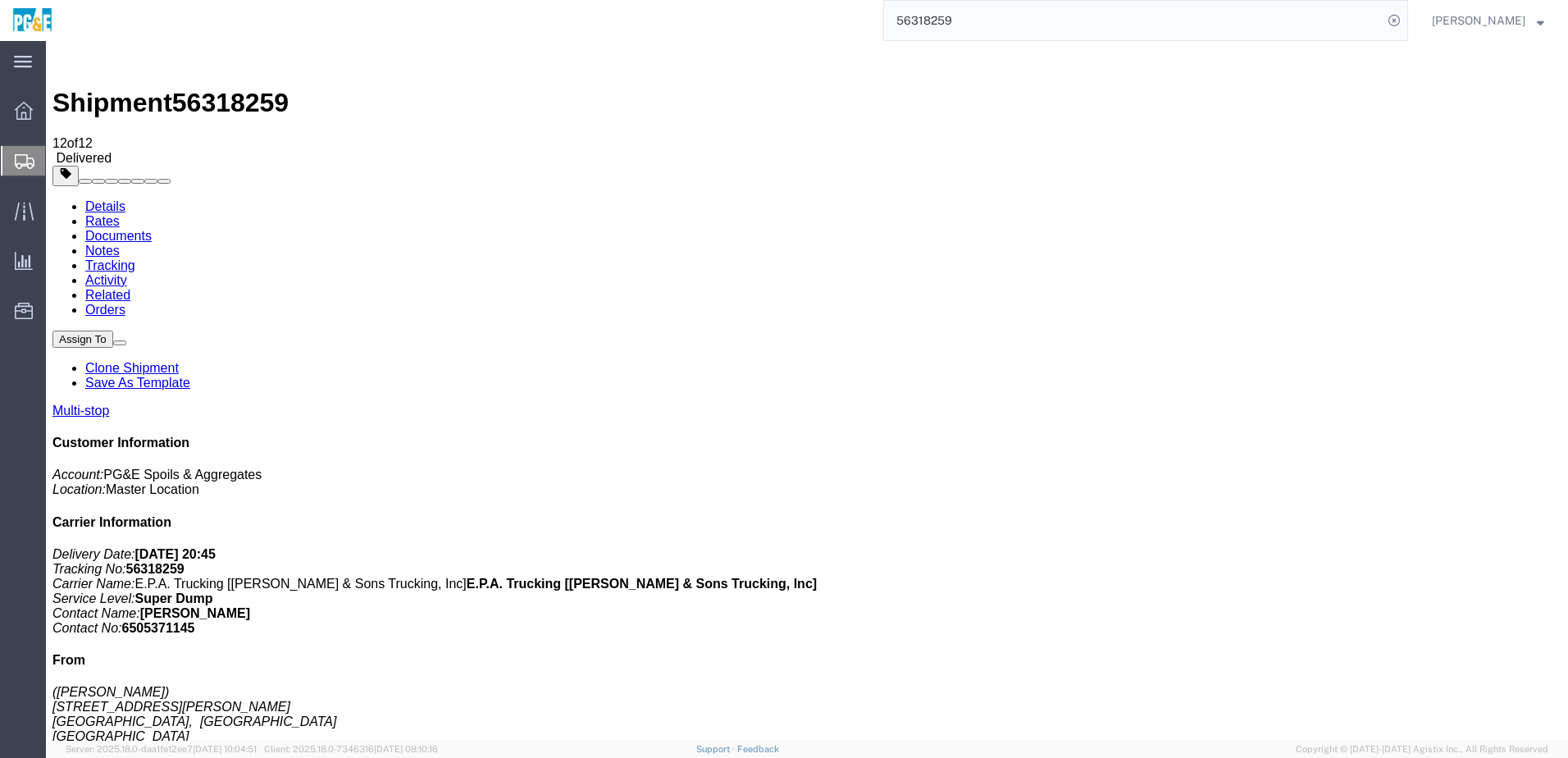
checkbox input "true"
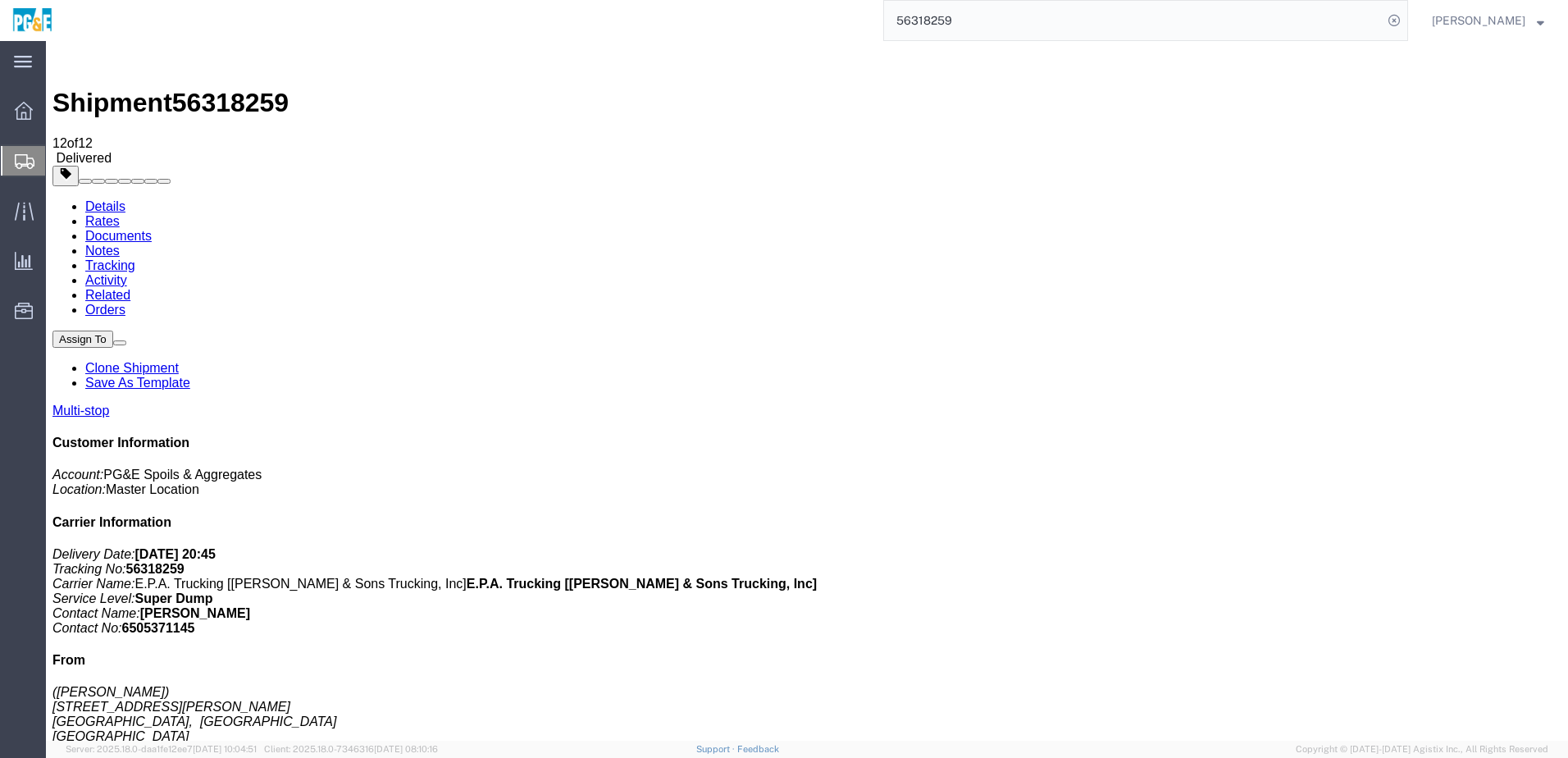
checkbox input "true"
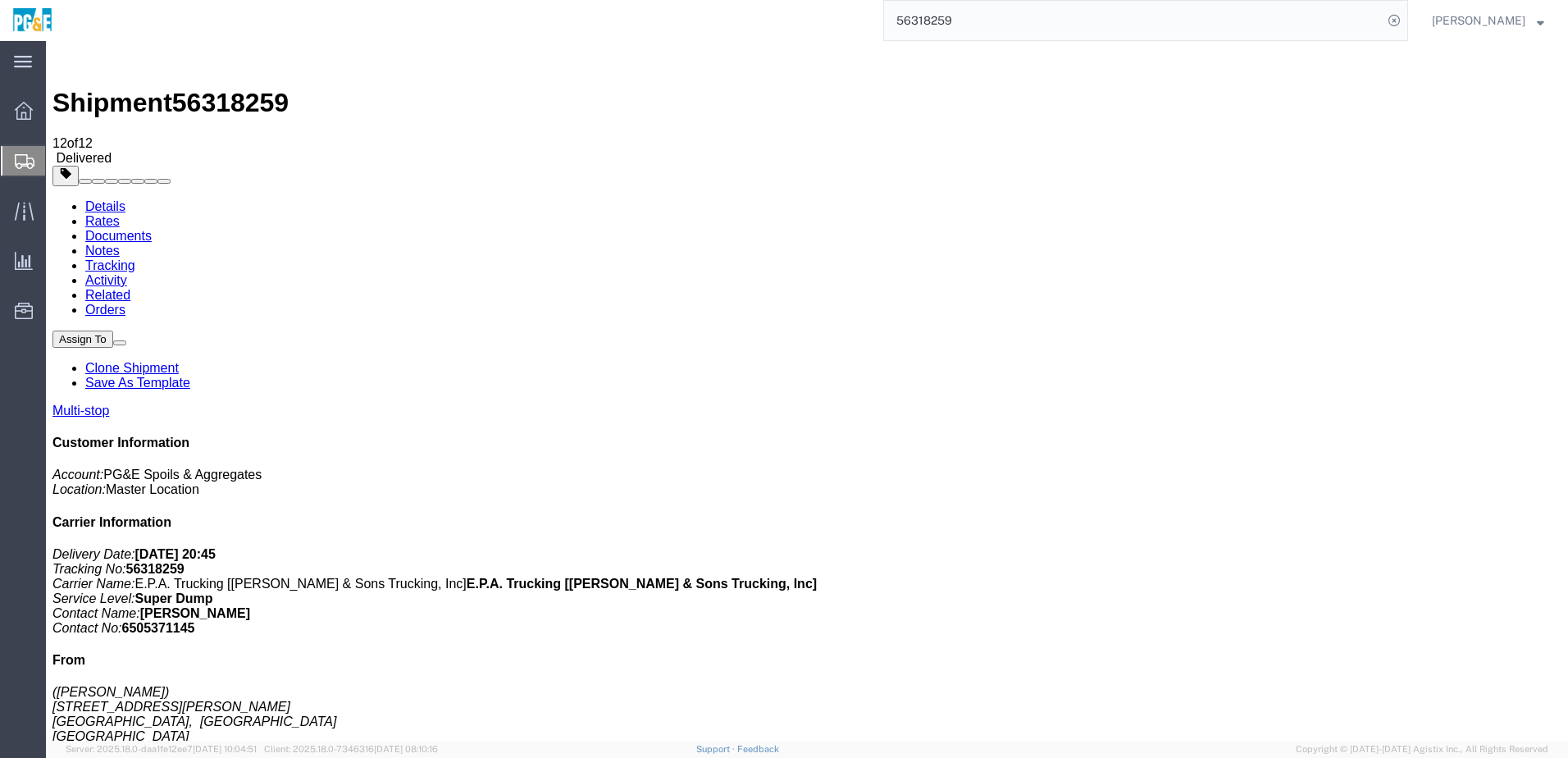
checkbox input "true"
click at [135, 259] on link "Tracking" at bounding box center [110, 265] width 50 height 14
